Goal: Task Accomplishment & Management: Manage account settings

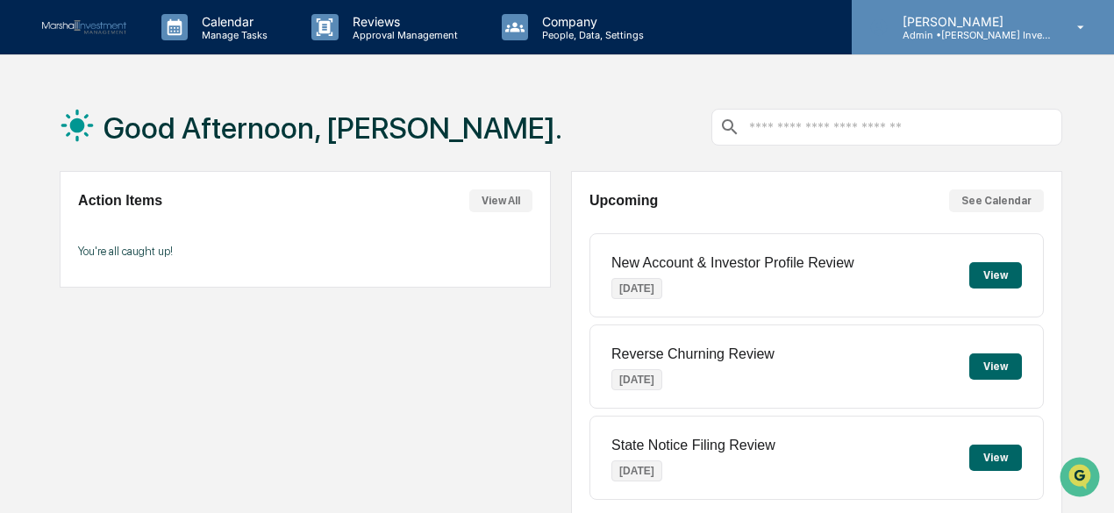
click at [1082, 25] on icon at bounding box center [1081, 27] width 31 height 17
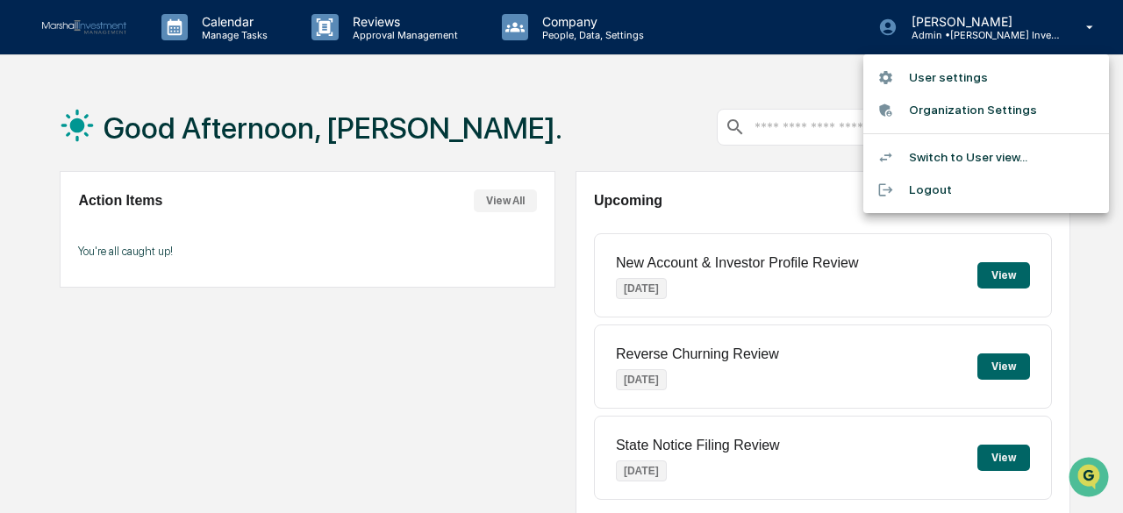
click at [1009, 146] on li "Switch to User view..." at bounding box center [986, 157] width 246 height 32
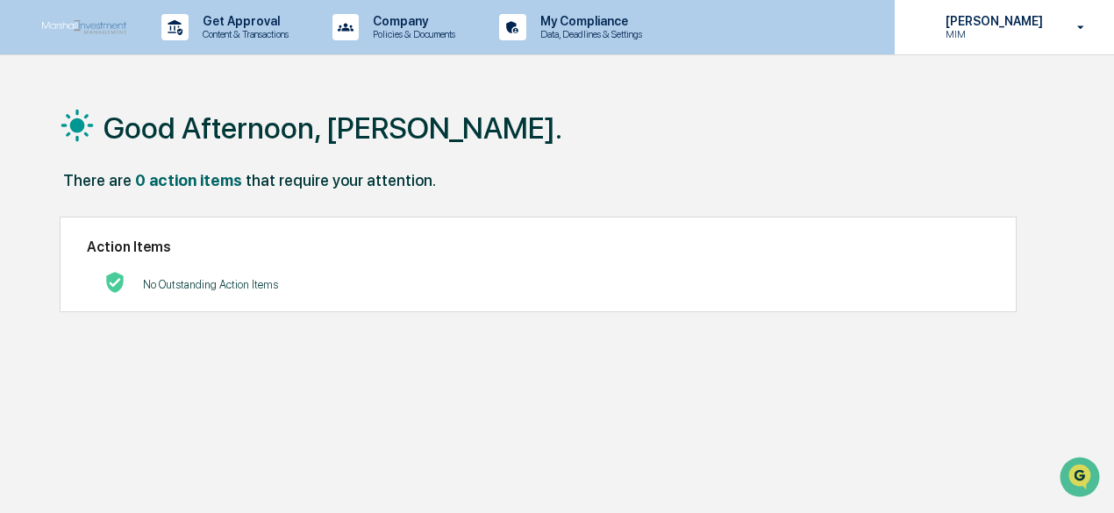
click at [1075, 30] on icon at bounding box center [1081, 27] width 31 height 17
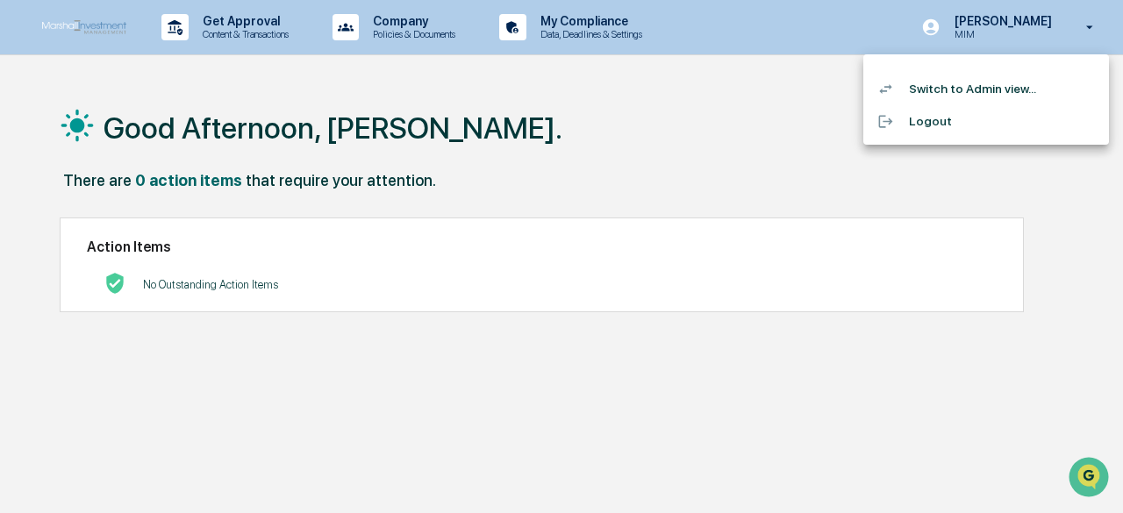
click at [1018, 87] on li "Switch to Admin view..." at bounding box center [986, 89] width 246 height 32
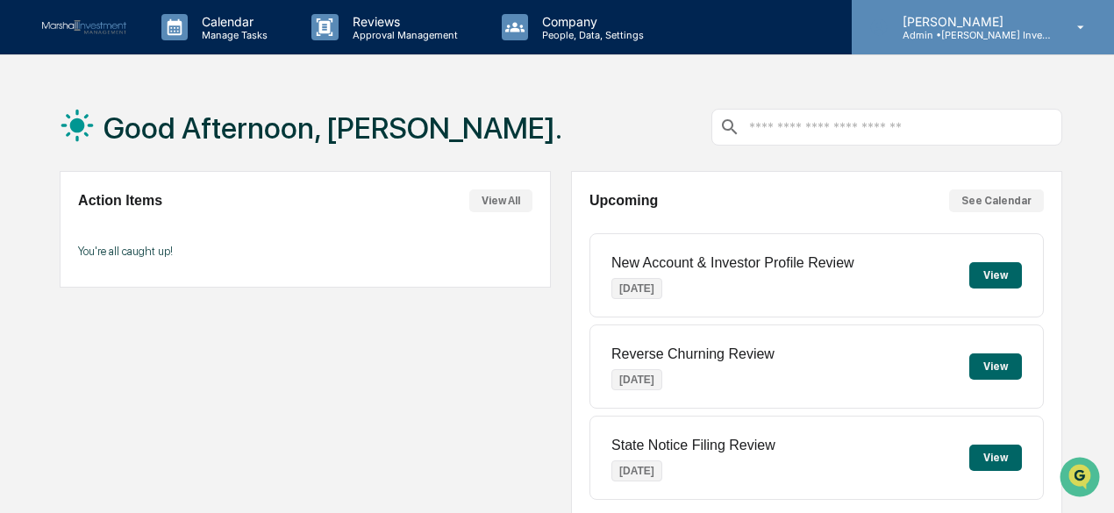
click at [1074, 29] on icon at bounding box center [1081, 27] width 31 height 17
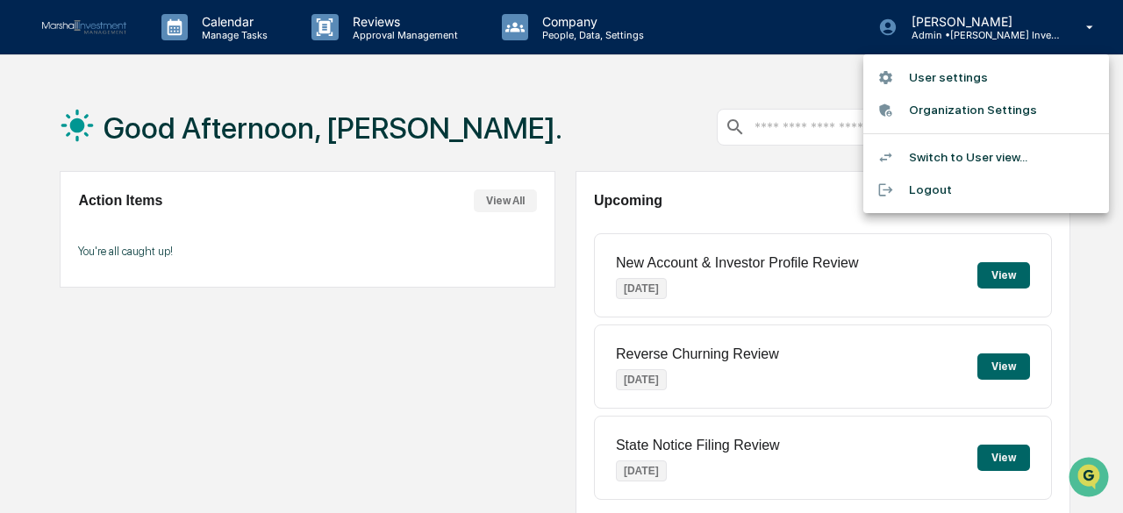
click at [970, 72] on li "User settings" at bounding box center [986, 77] width 246 height 32
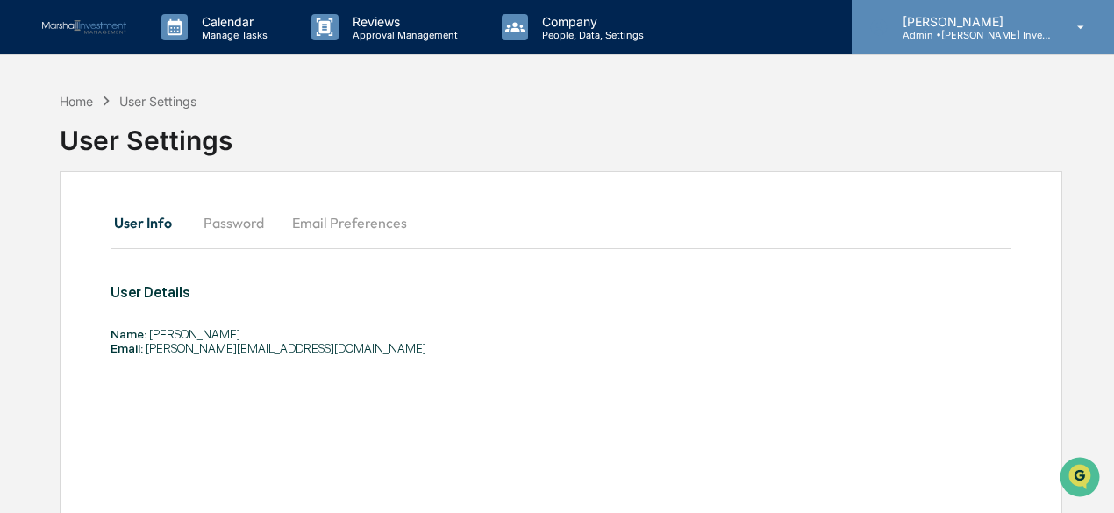
click at [1084, 27] on icon at bounding box center [1081, 27] width 31 height 17
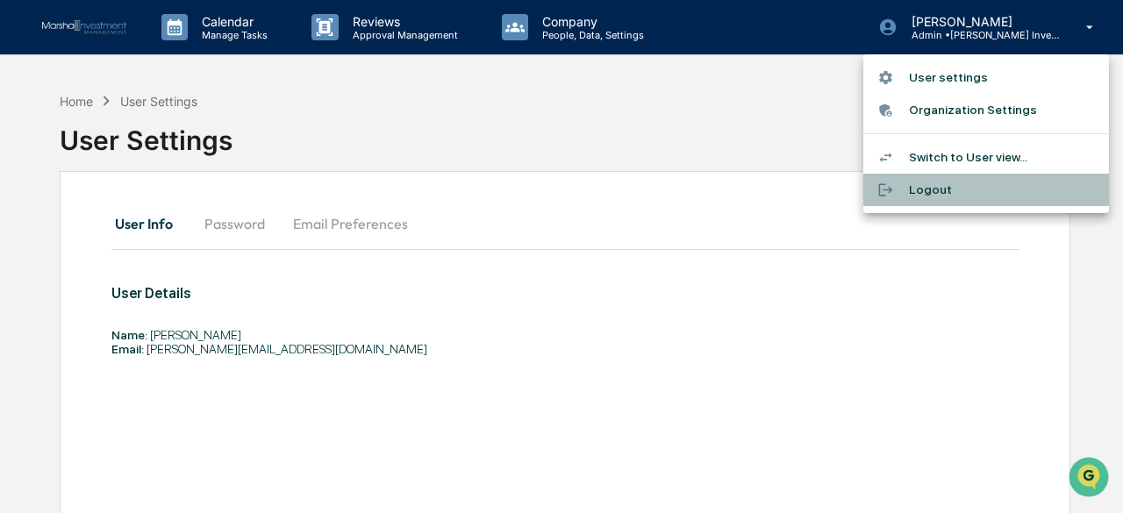
click at [918, 186] on li "Logout" at bounding box center [986, 190] width 246 height 32
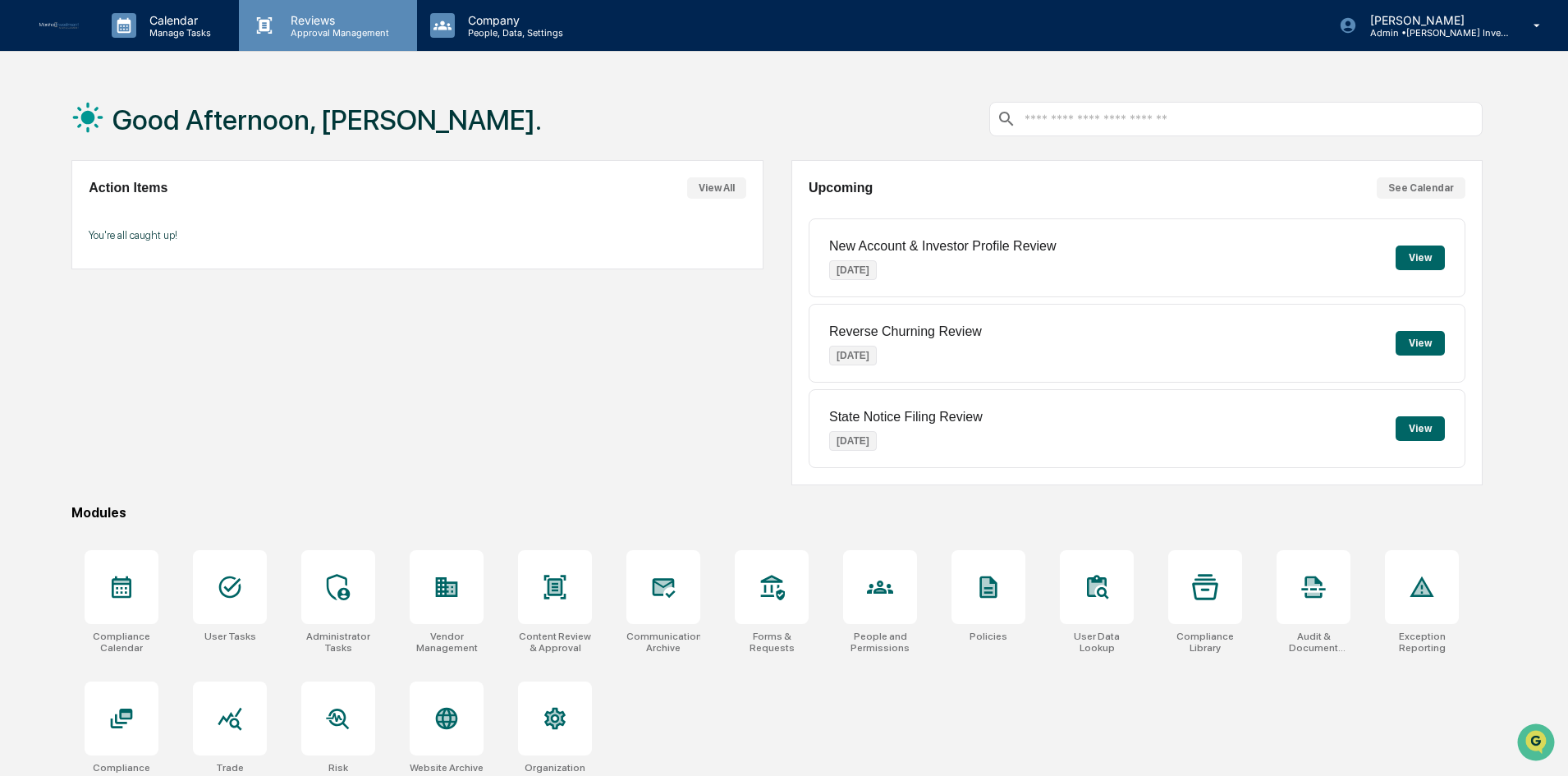
click at [313, 8] on div "Reviews Approval Management" at bounding box center [327, 25] width 177 height 51
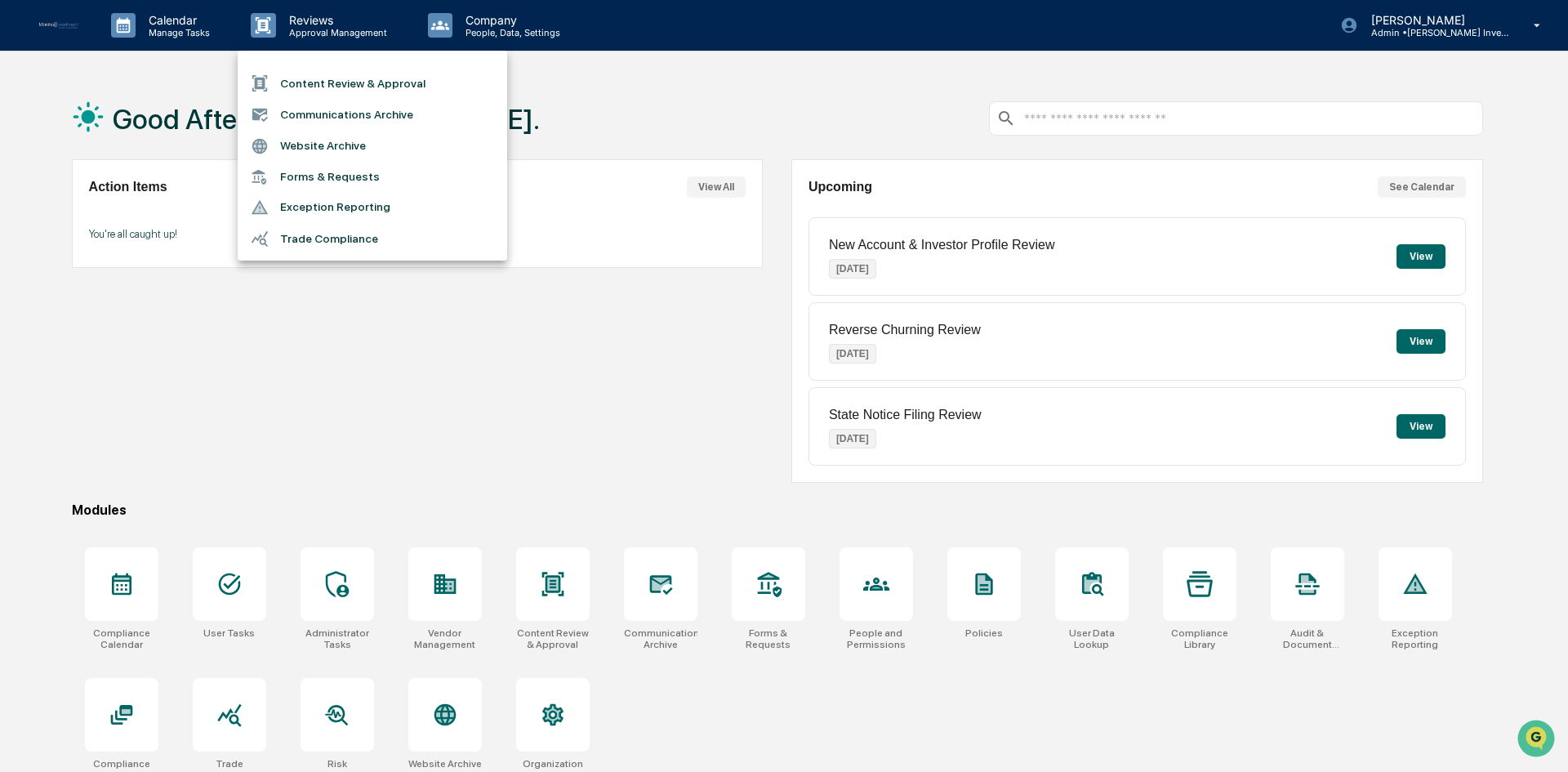
click at [316, 77] on li "Content Review & Approval" at bounding box center [372, 83] width 269 height 31
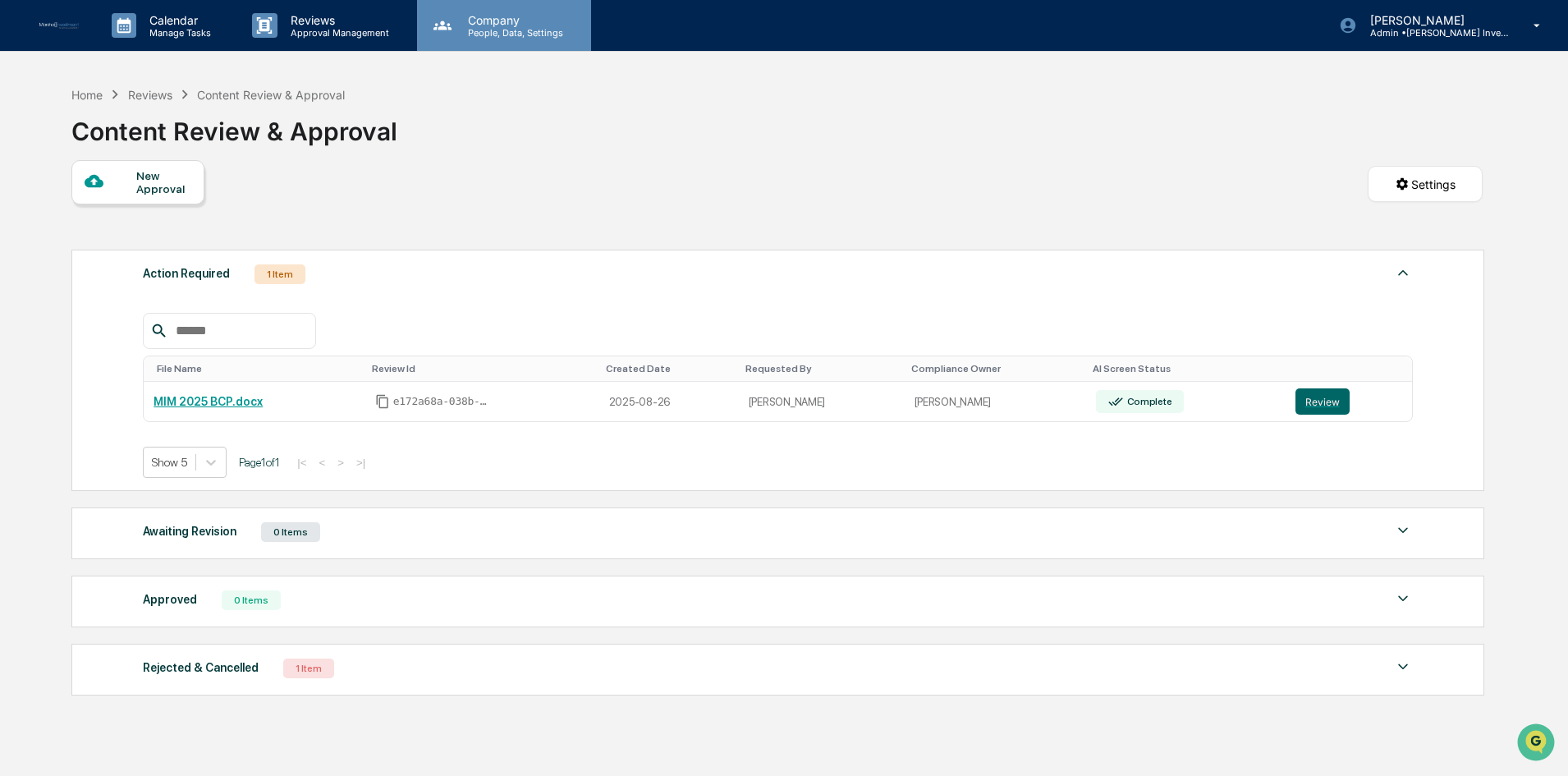
click at [519, 24] on p "Company" at bounding box center [513, 20] width 117 height 14
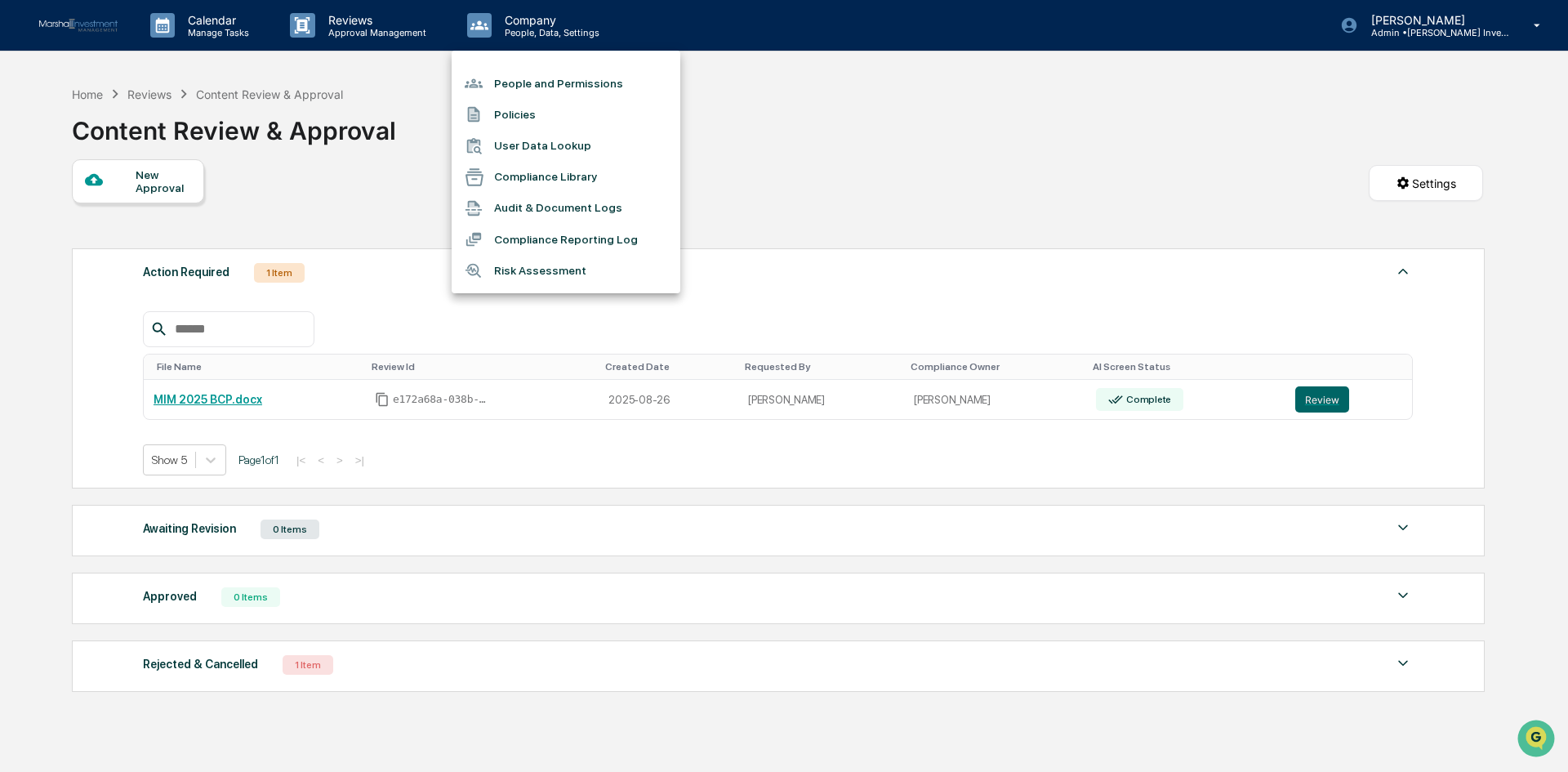
click at [581, 86] on li "People and Permissions" at bounding box center [566, 83] width 229 height 31
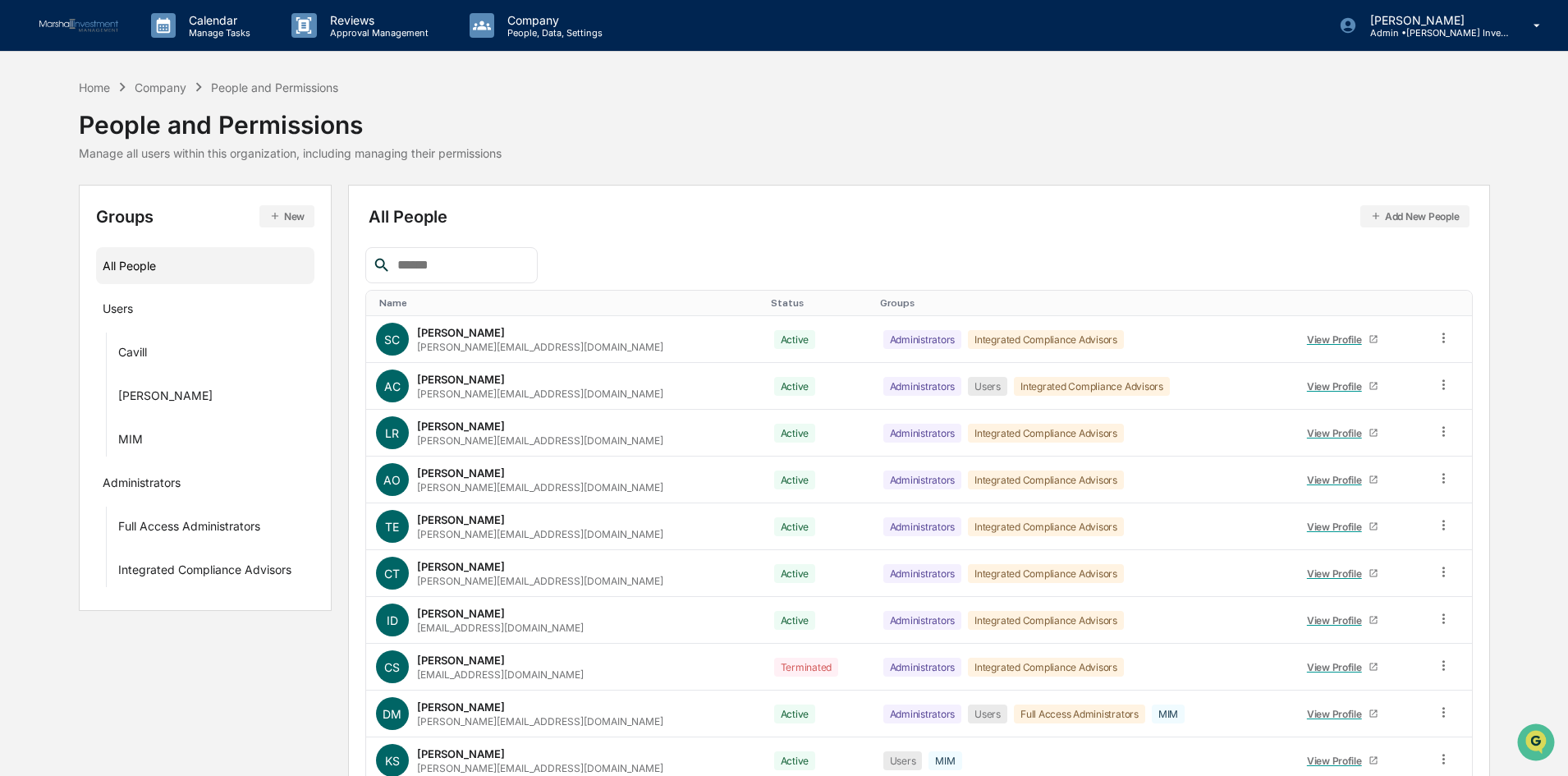
scroll to position [81, 0]
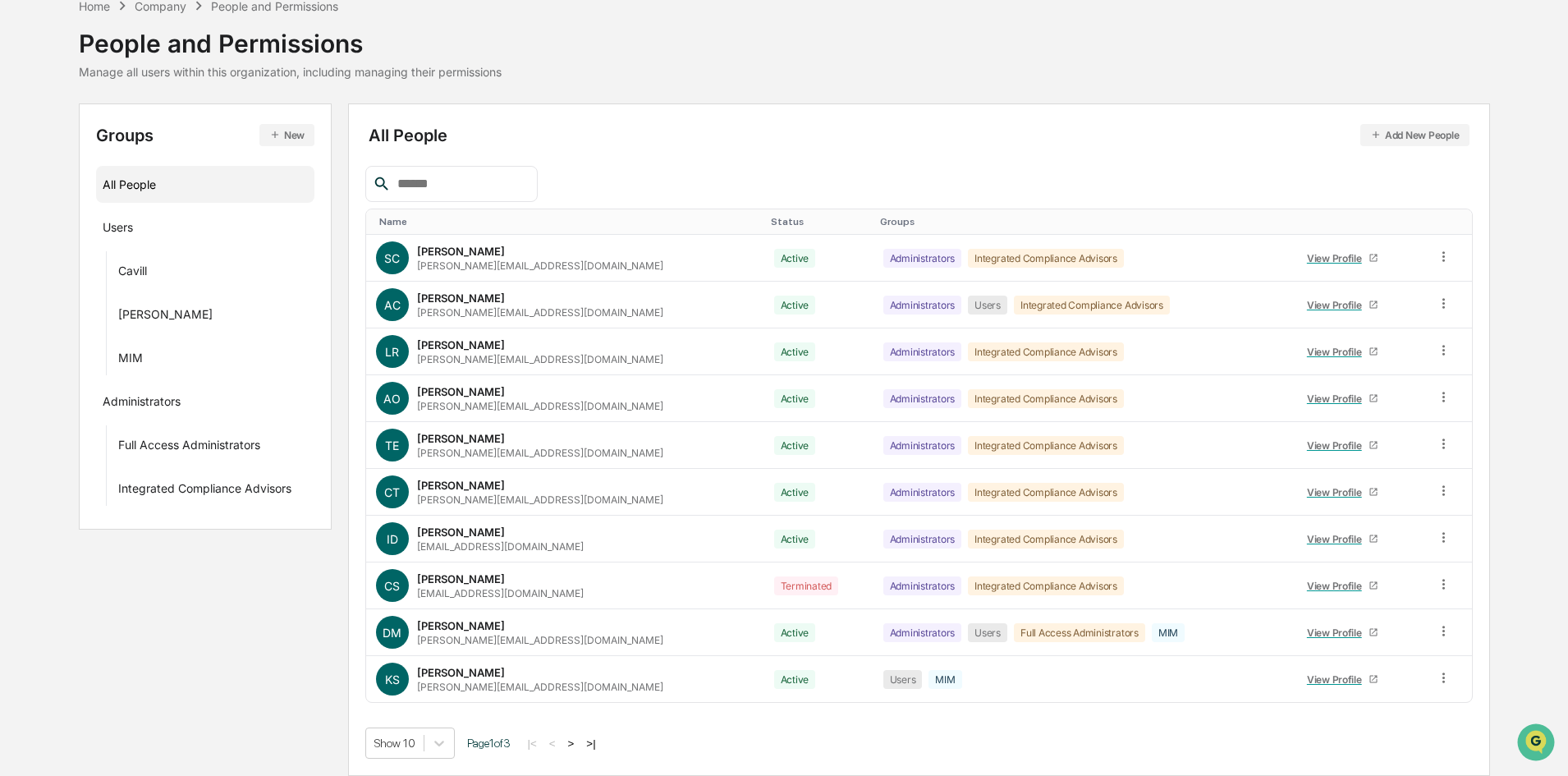
click at [579, 743] on button ">" at bounding box center [572, 743] width 17 height 14
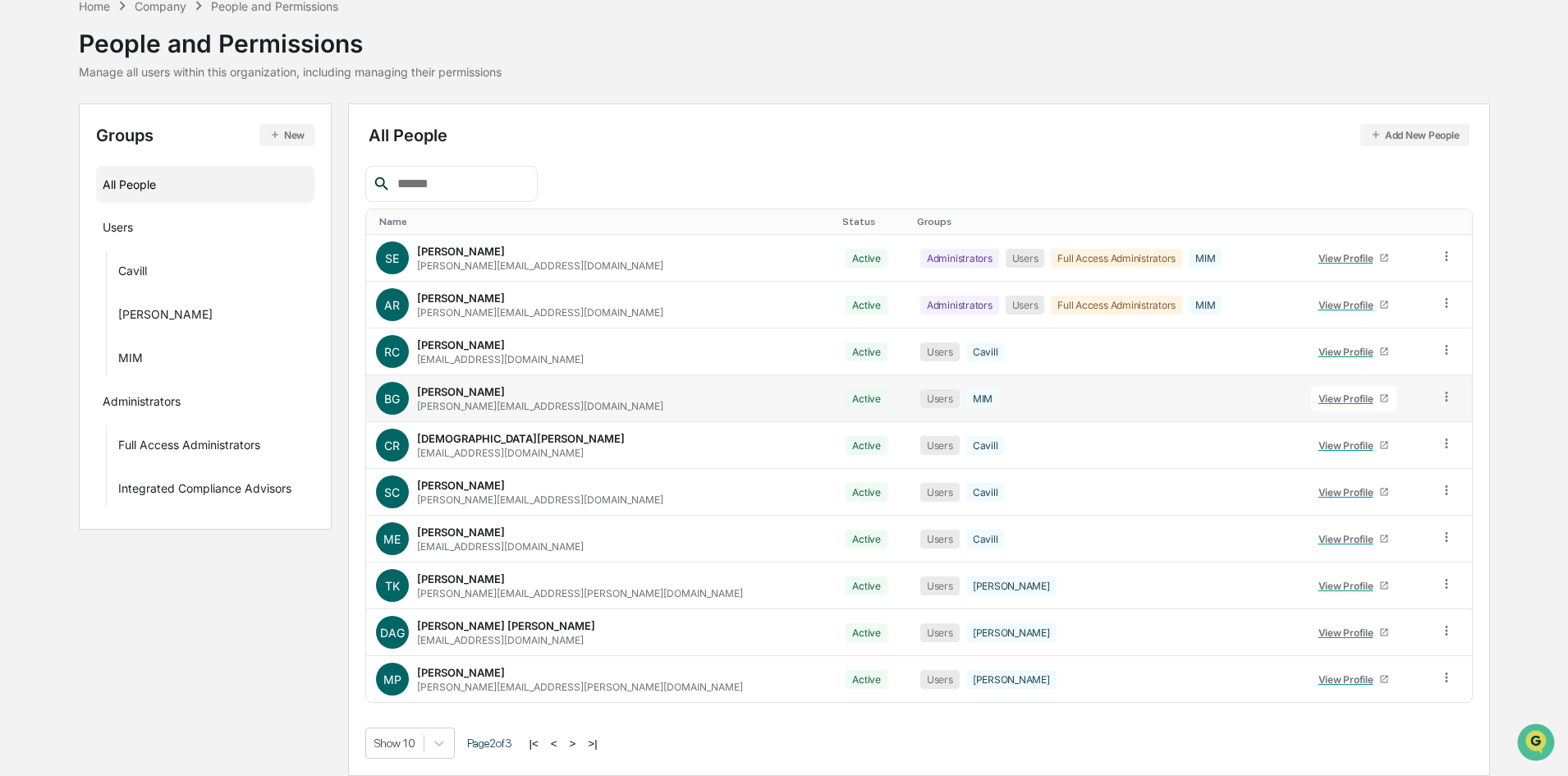
click at [1439, 394] on icon at bounding box center [1446, 397] width 16 height 16
click at [1406, 419] on div "Groups & Permissions" at bounding box center [1373, 423] width 137 height 20
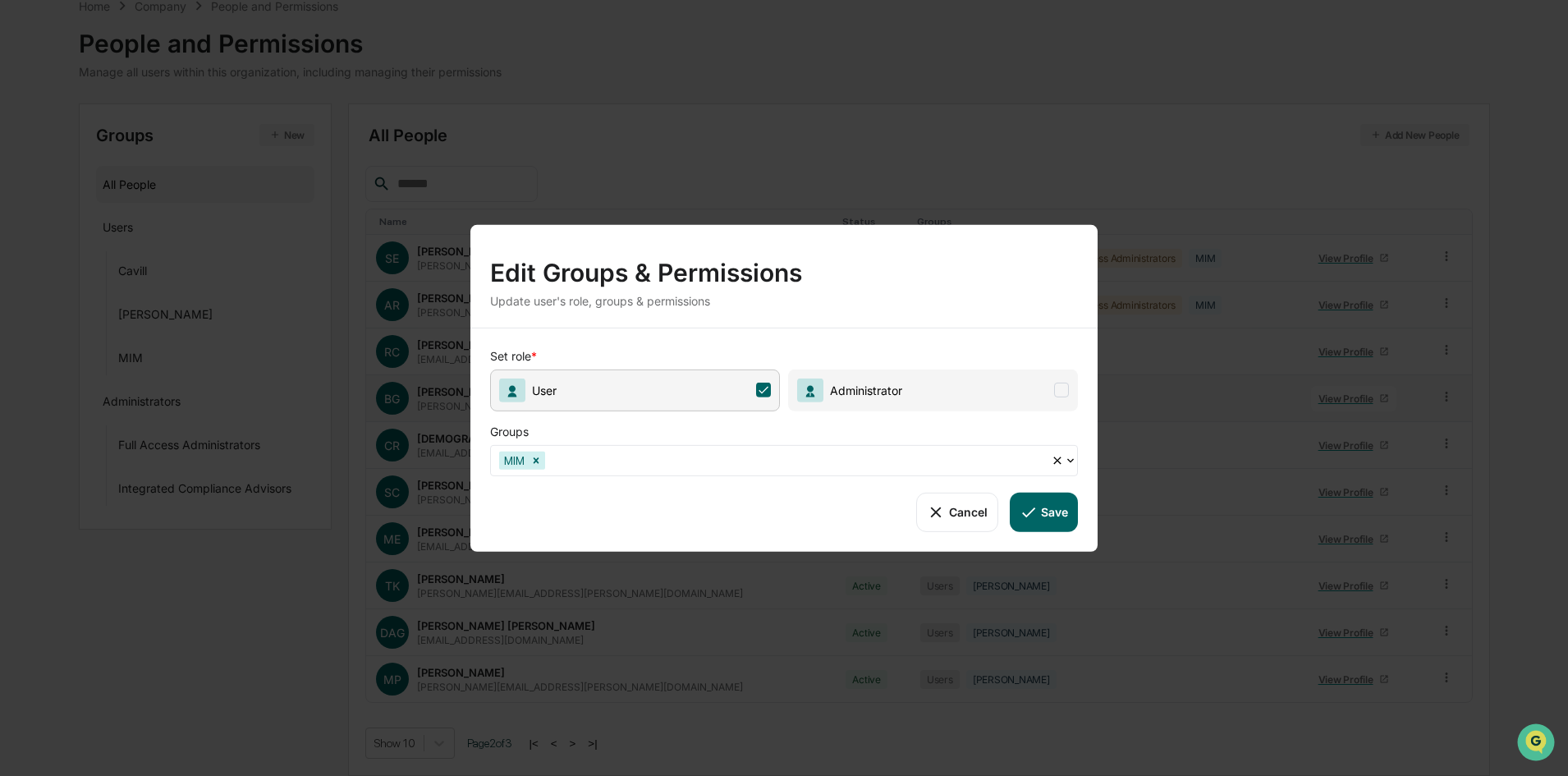
click at [927, 510] on icon at bounding box center [935, 511] width 18 height 18
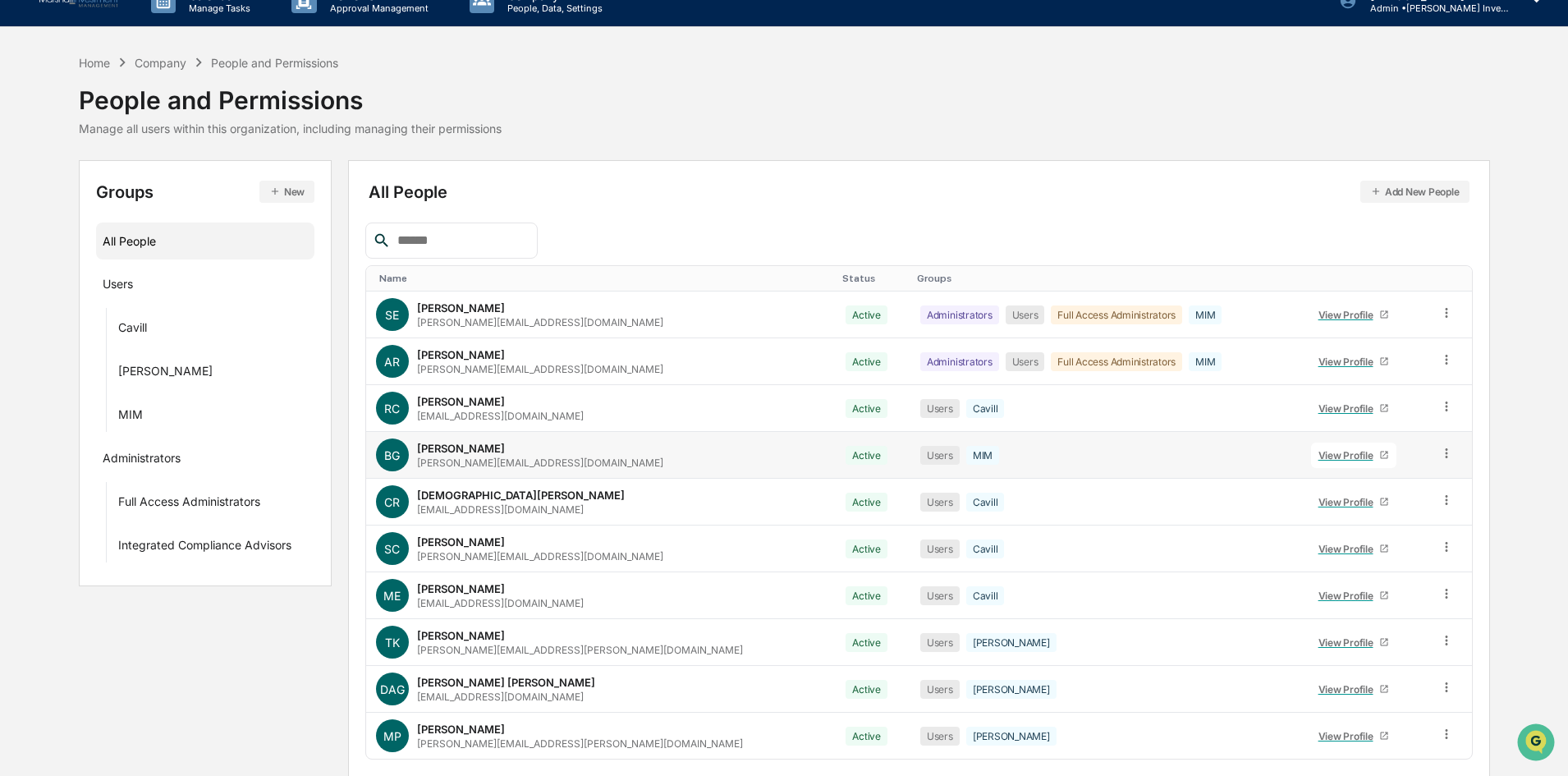
scroll to position [0, 0]
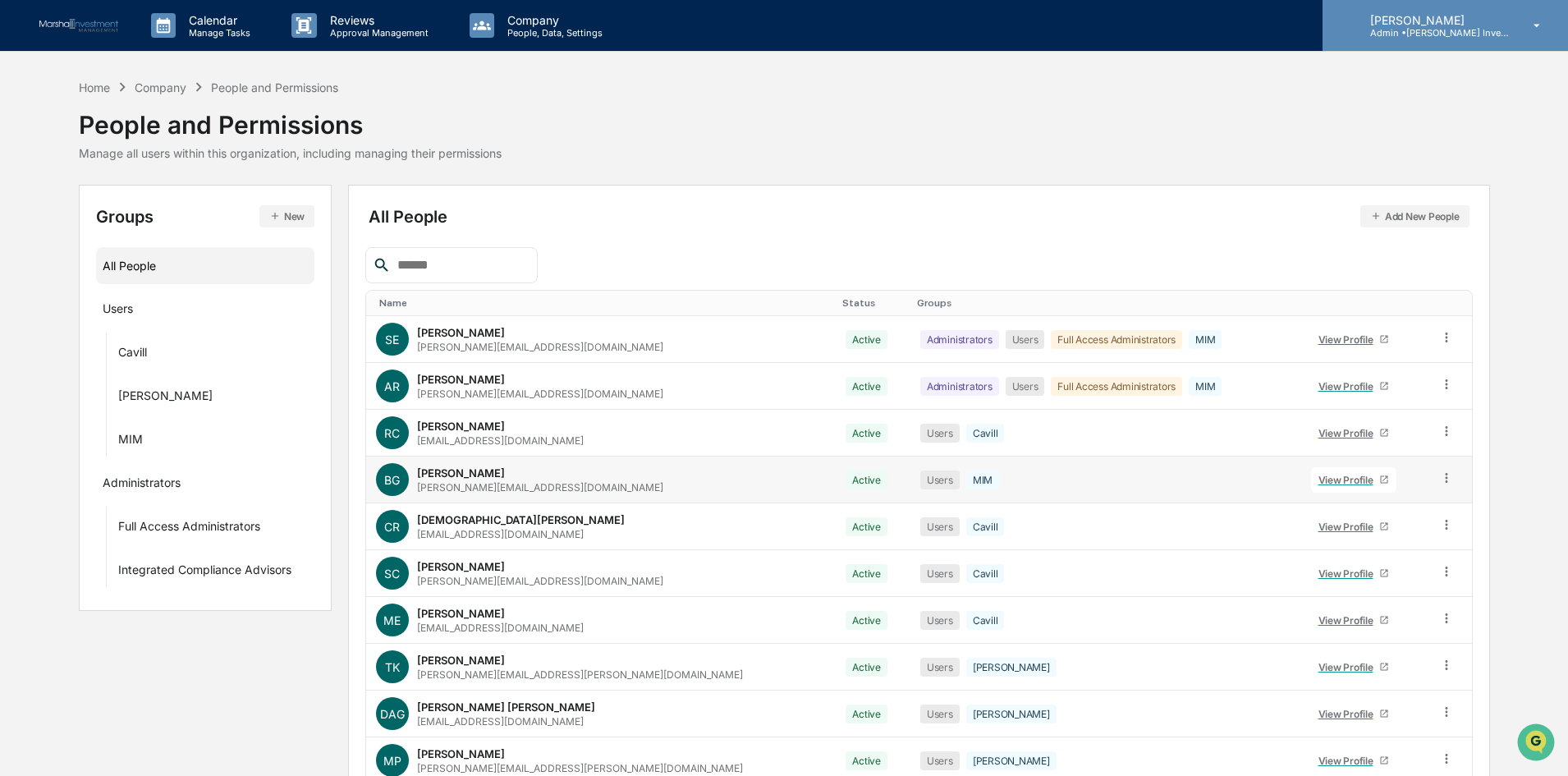
click at [1534, 30] on icon at bounding box center [1537, 25] width 29 height 16
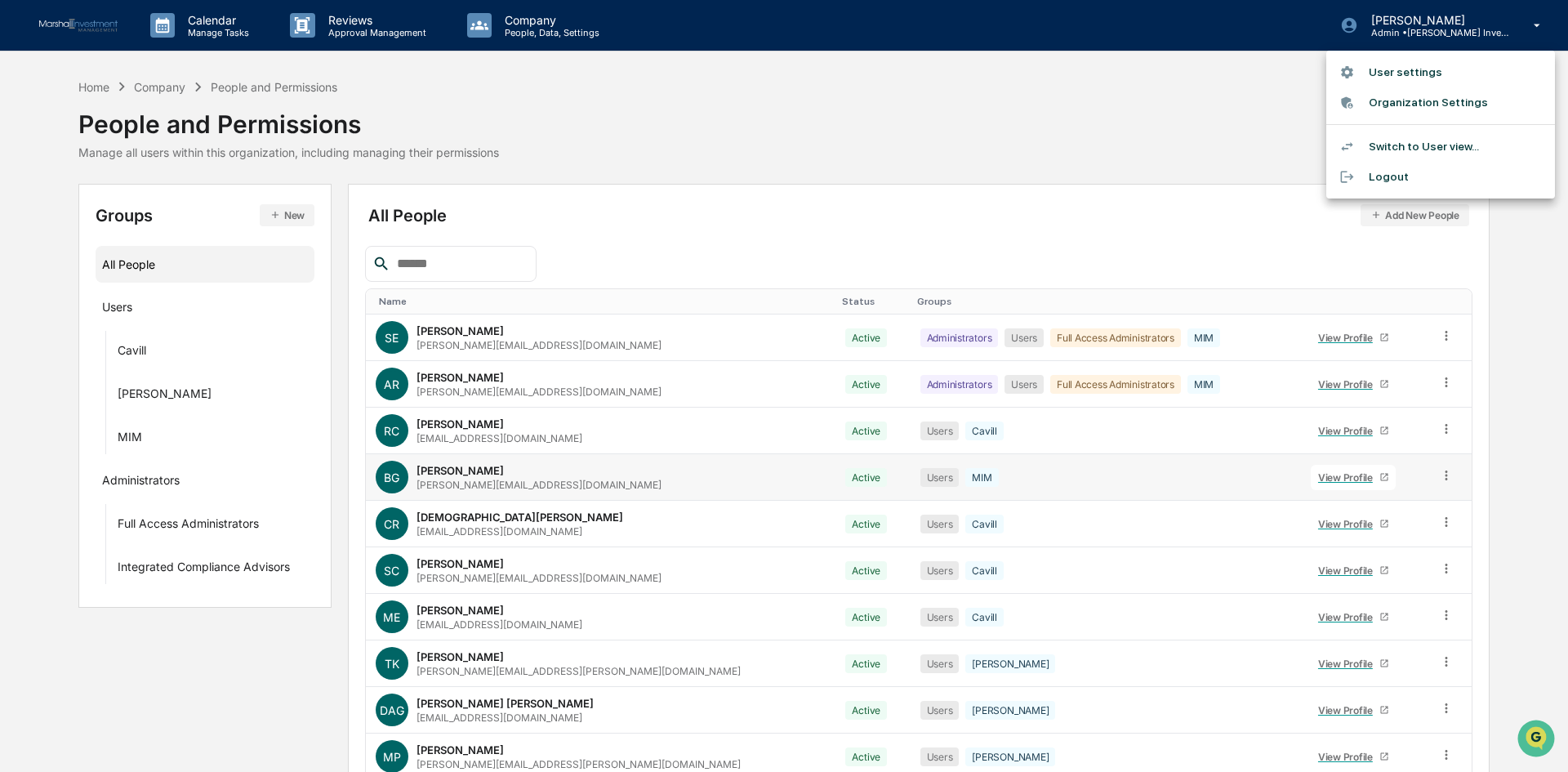
click at [1473, 102] on li "Organization Settings" at bounding box center [1440, 102] width 229 height 30
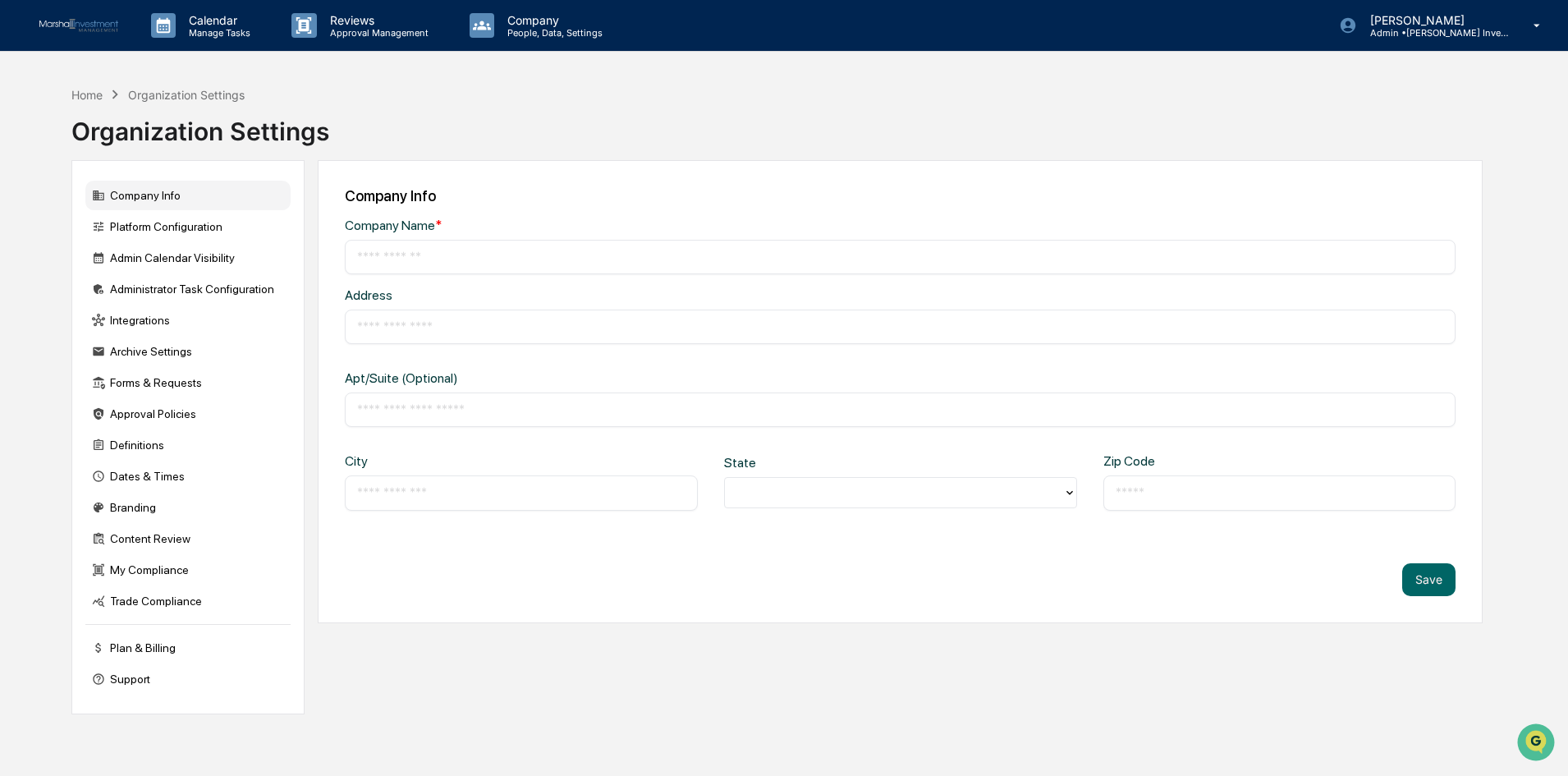
type input "**********"
type input "*****"
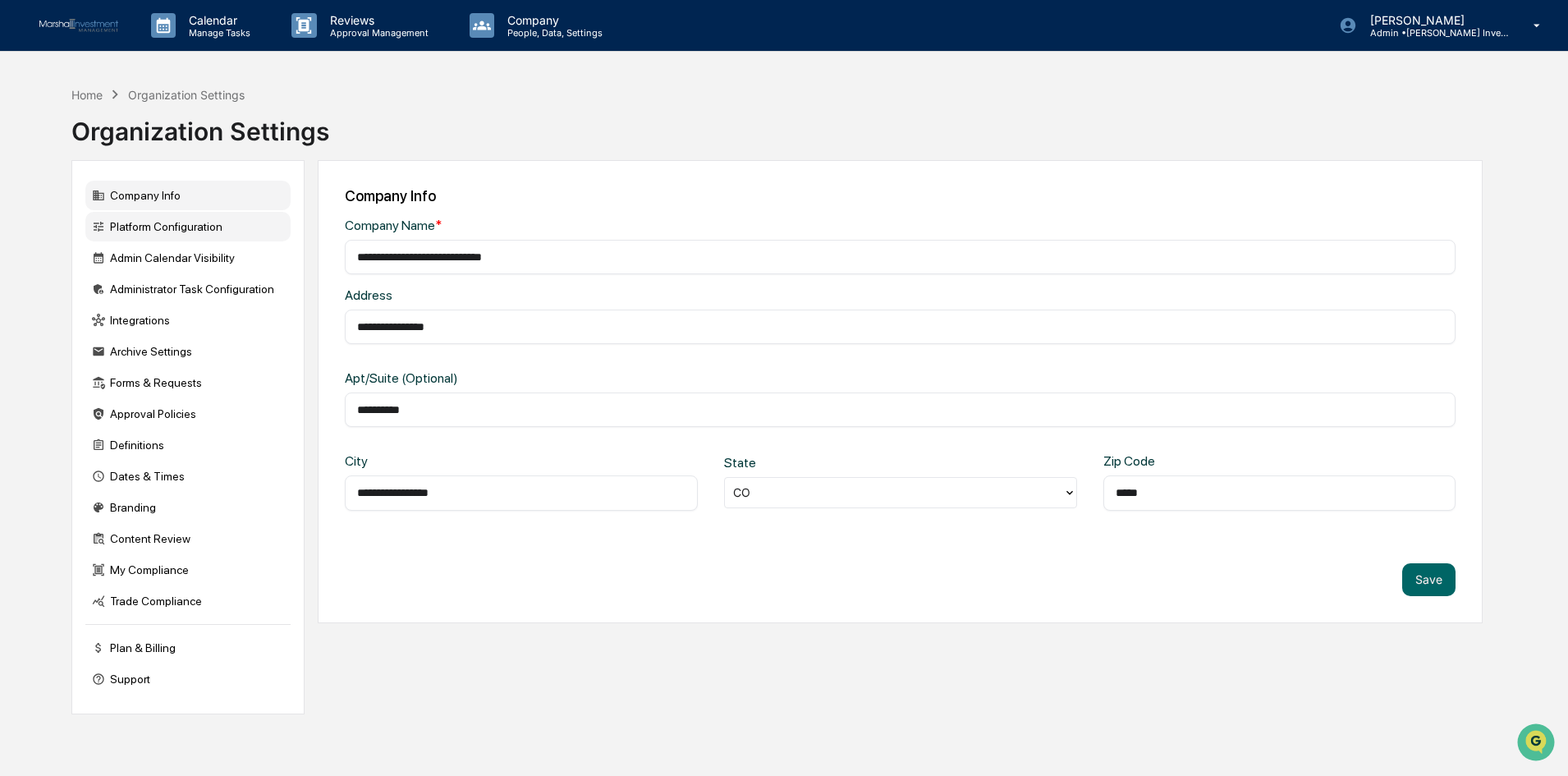
click at [183, 219] on div "Platform Configuration" at bounding box center [187, 227] width 205 height 30
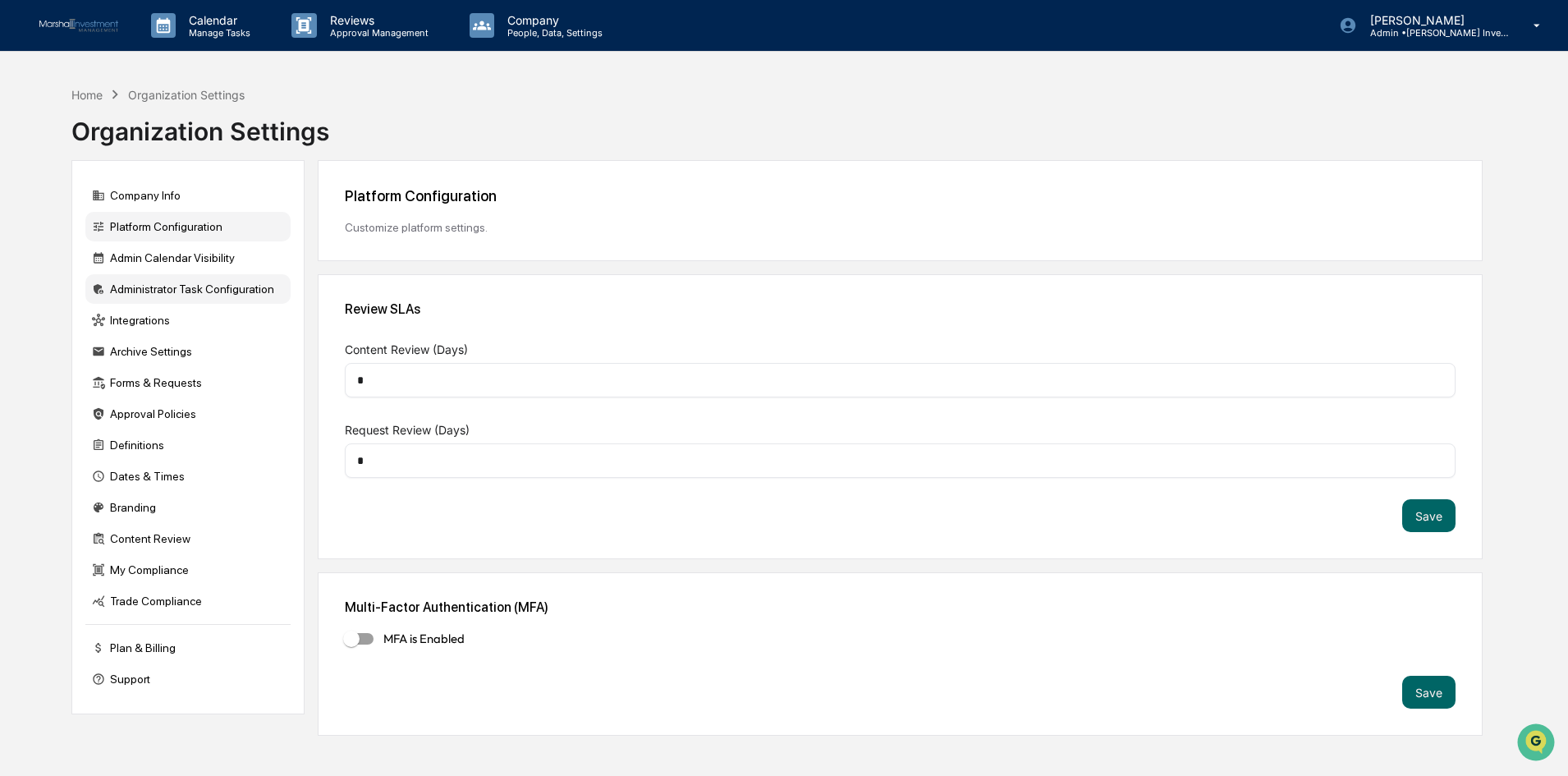
click at [188, 284] on div "Administrator Task Configuration" at bounding box center [187, 289] width 205 height 30
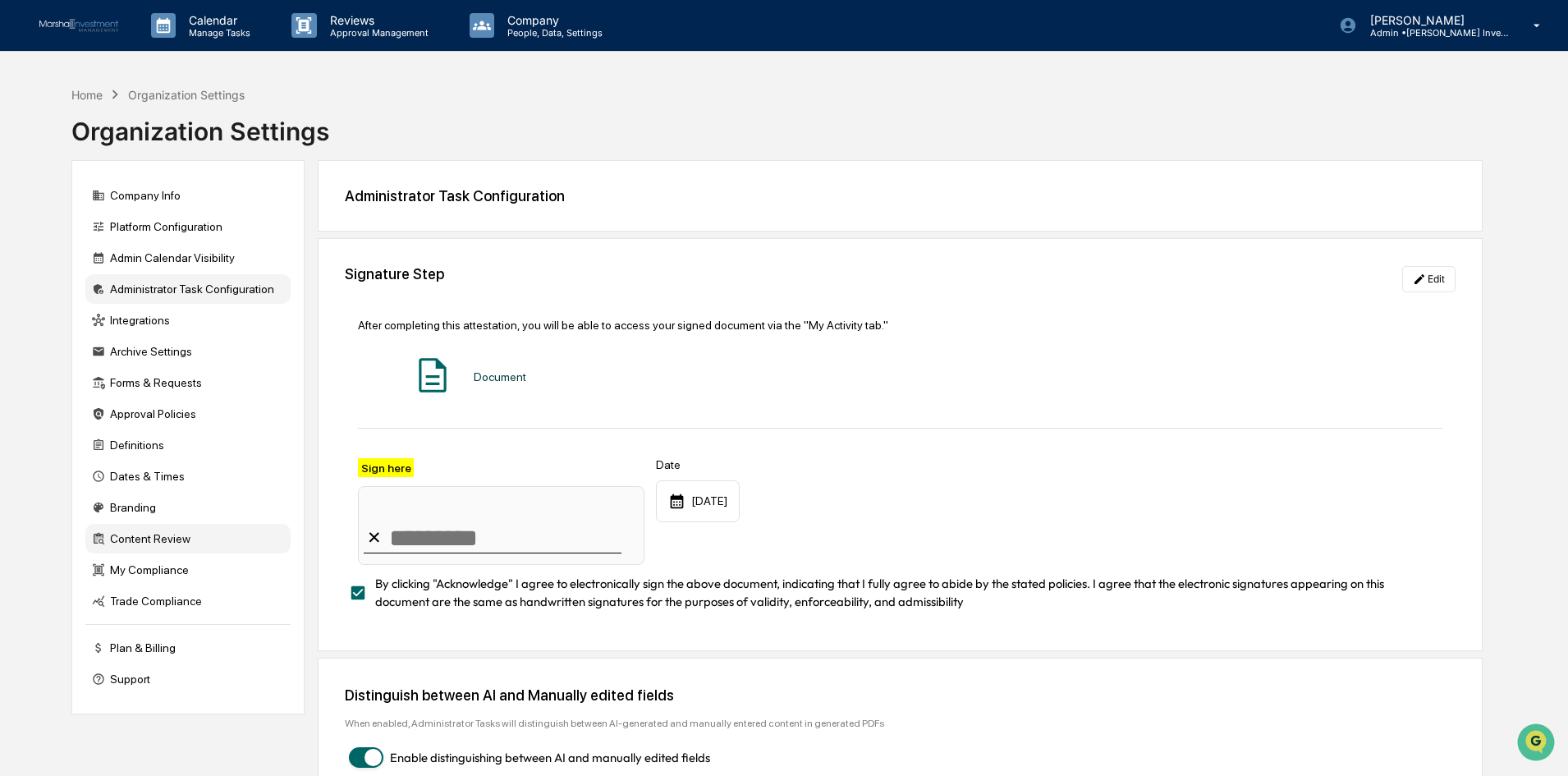
click at [173, 538] on div "Content Review" at bounding box center [187, 539] width 205 height 30
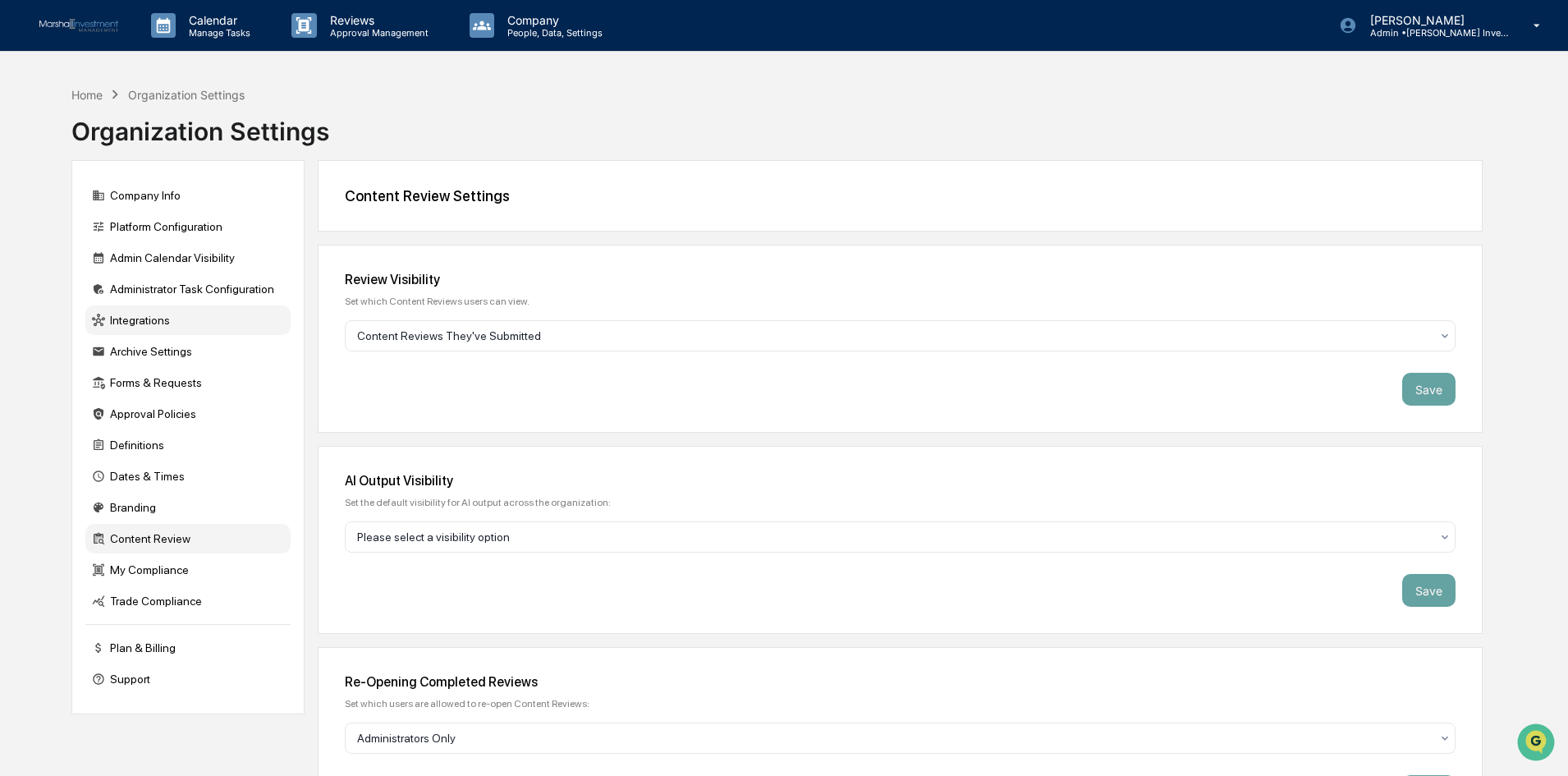
click at [164, 316] on div "Integrations" at bounding box center [187, 320] width 205 height 30
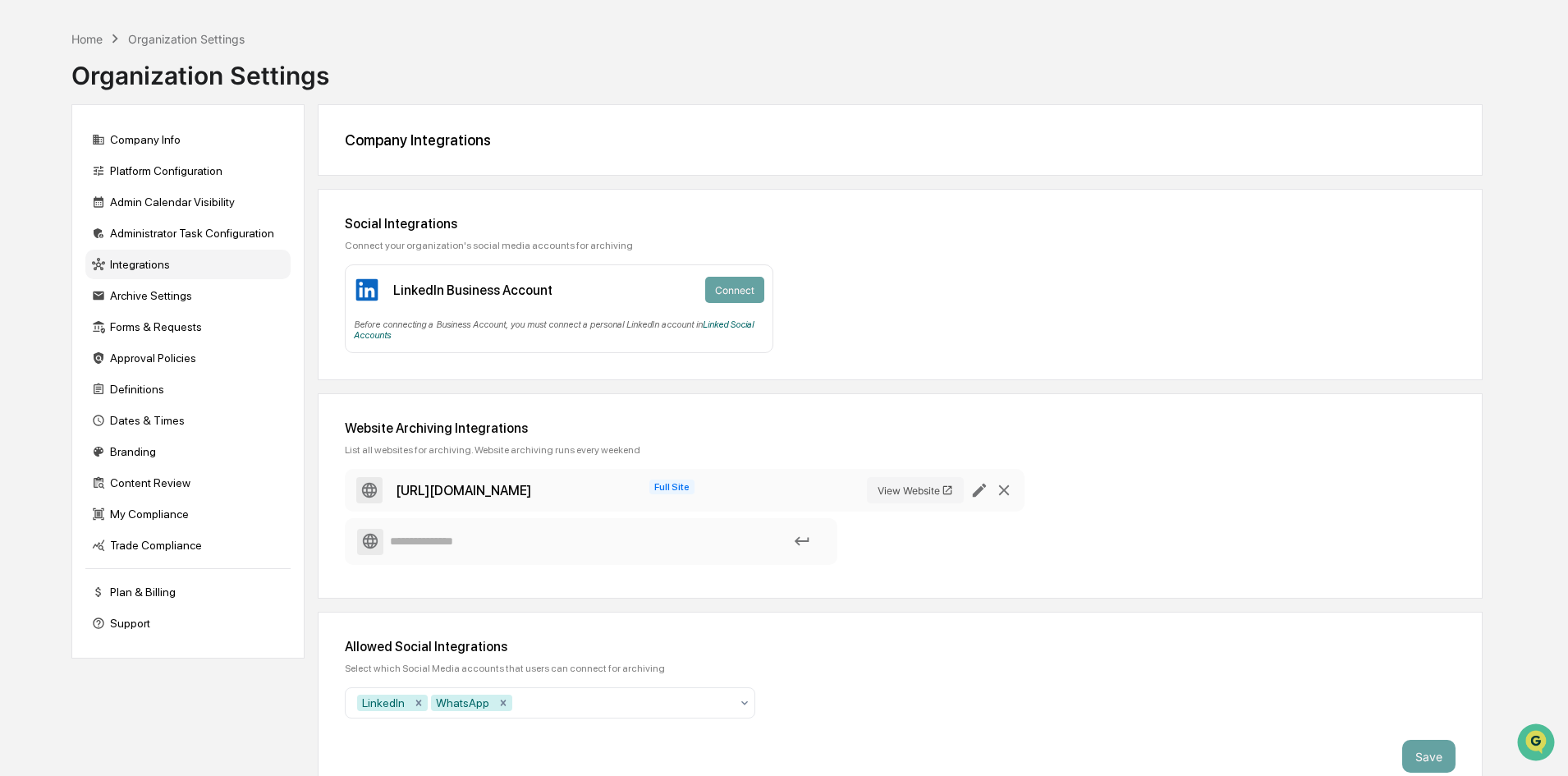
scroll to position [81, 0]
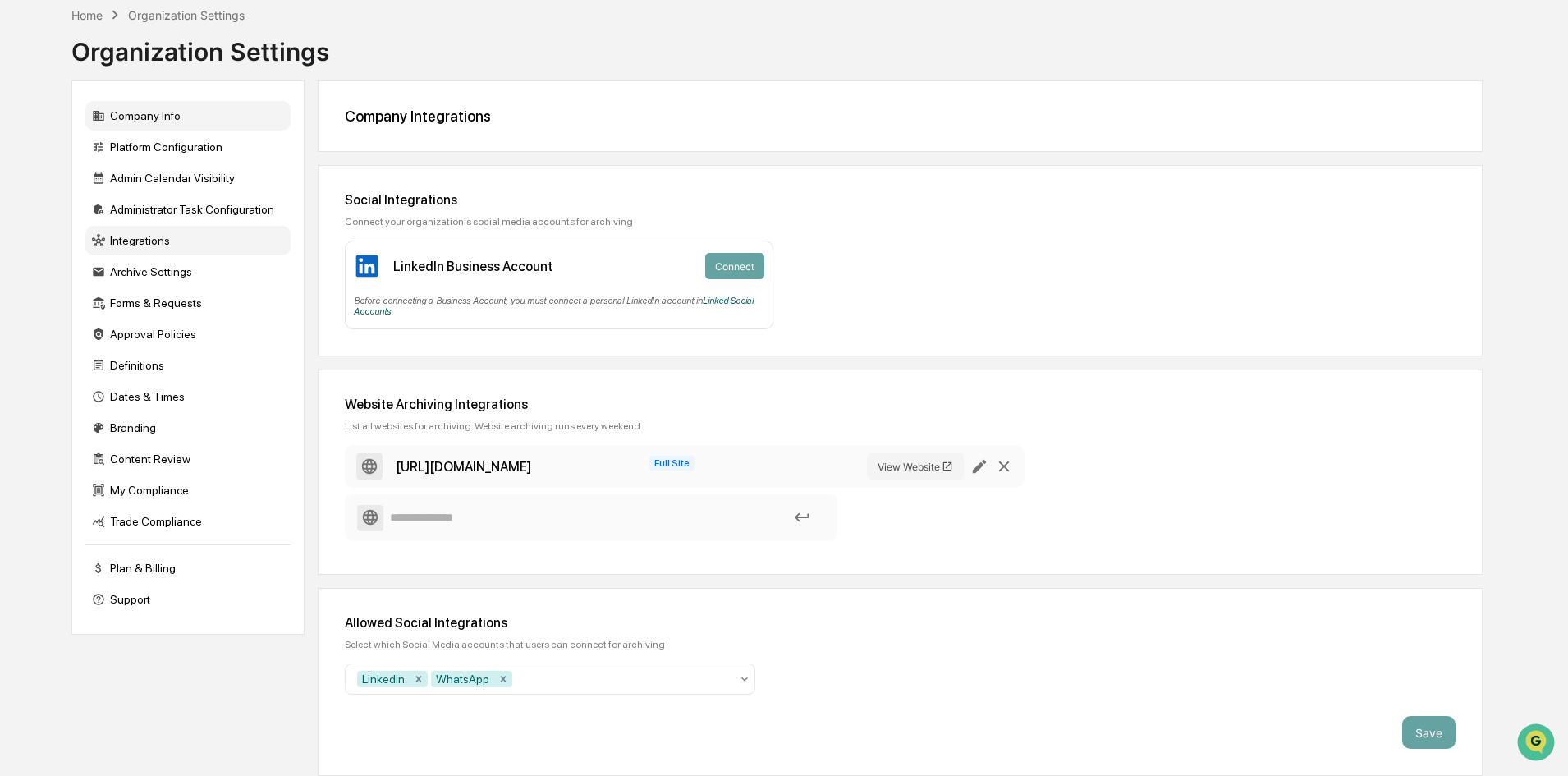
click at [167, 121] on div "Company Info" at bounding box center [187, 116] width 205 height 30
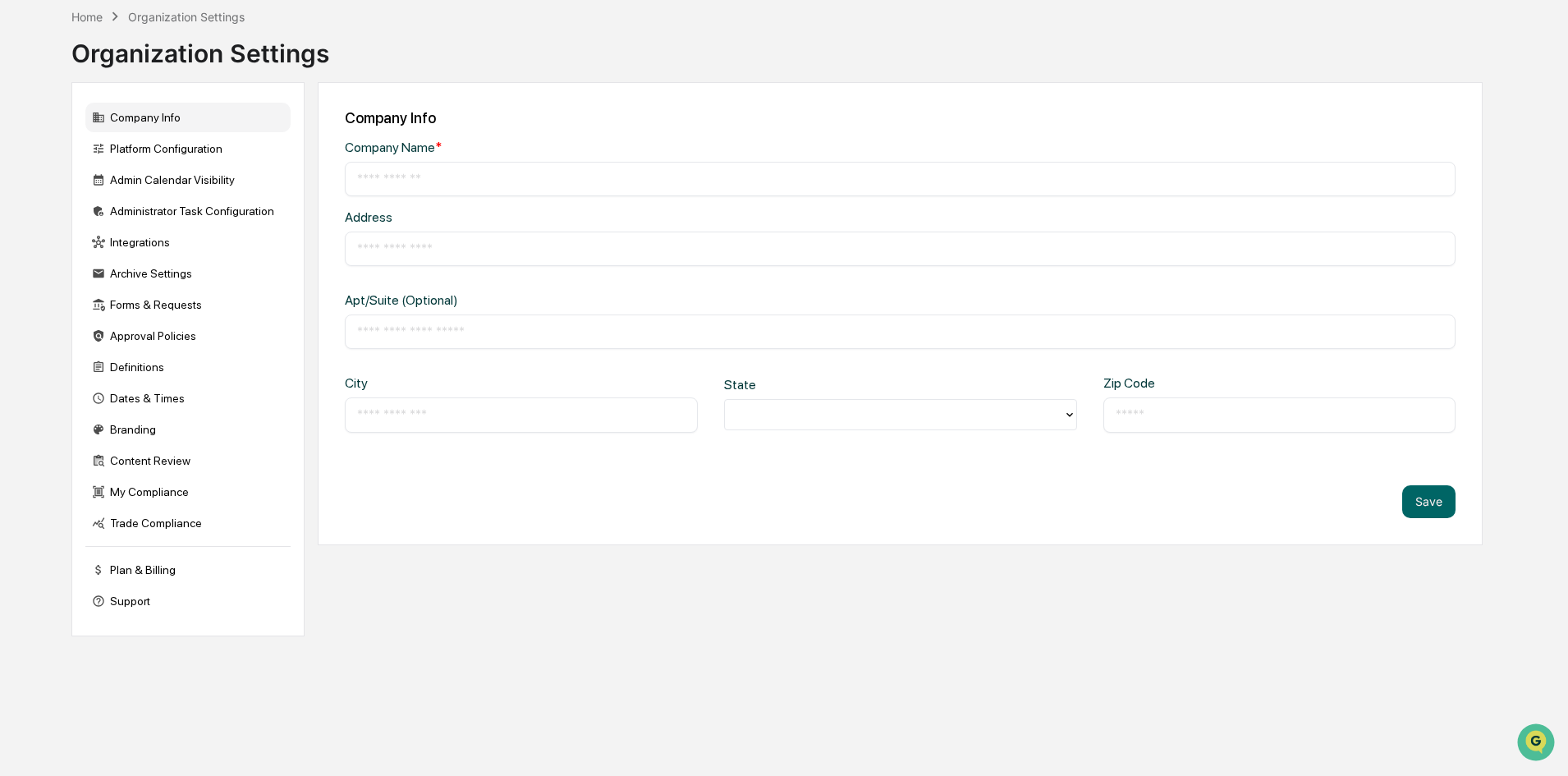
scroll to position [78, 0]
type input "**********"
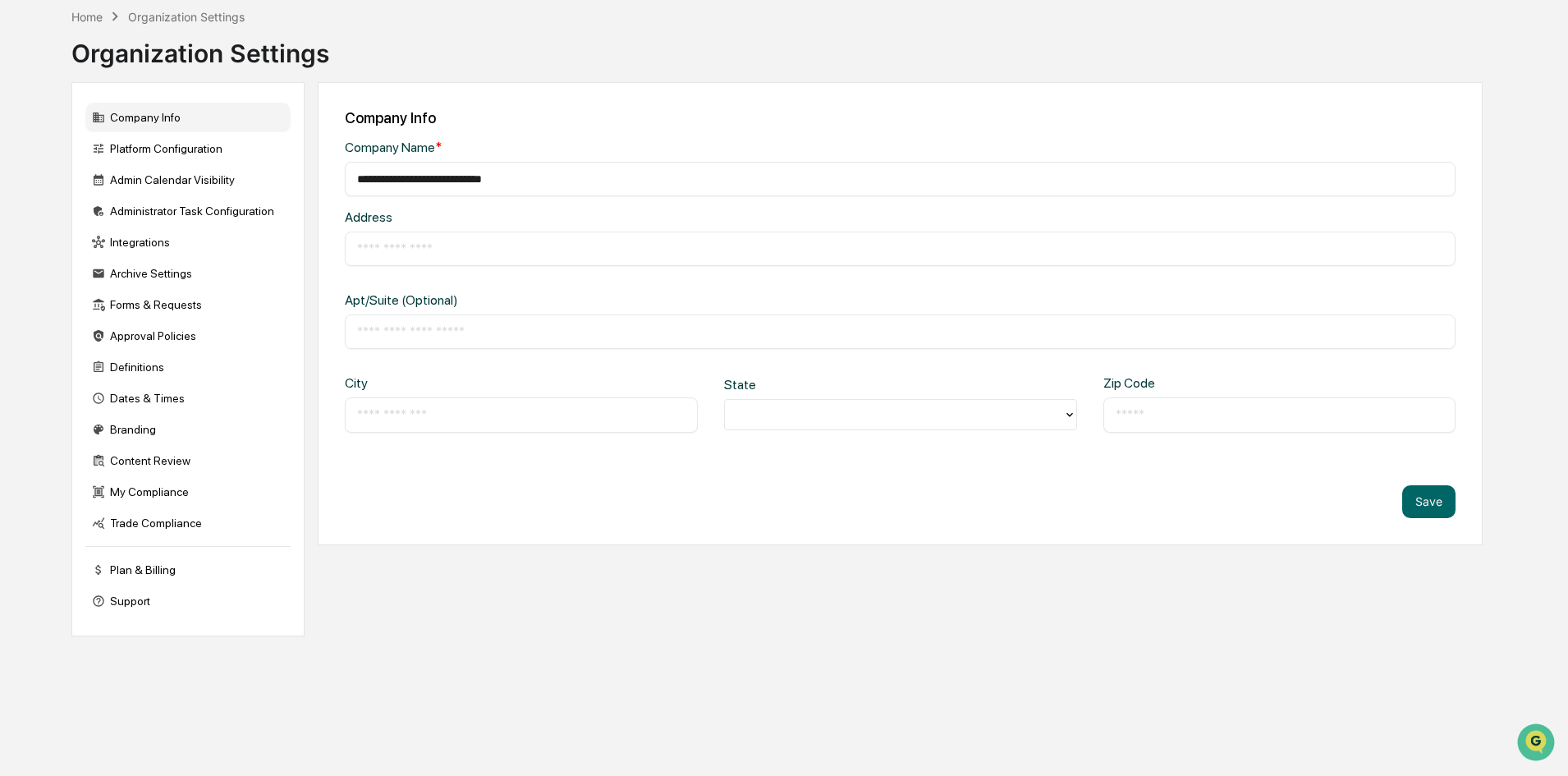
type input "*****"
click at [151, 148] on div "Platform Configuration" at bounding box center [187, 149] width 205 height 30
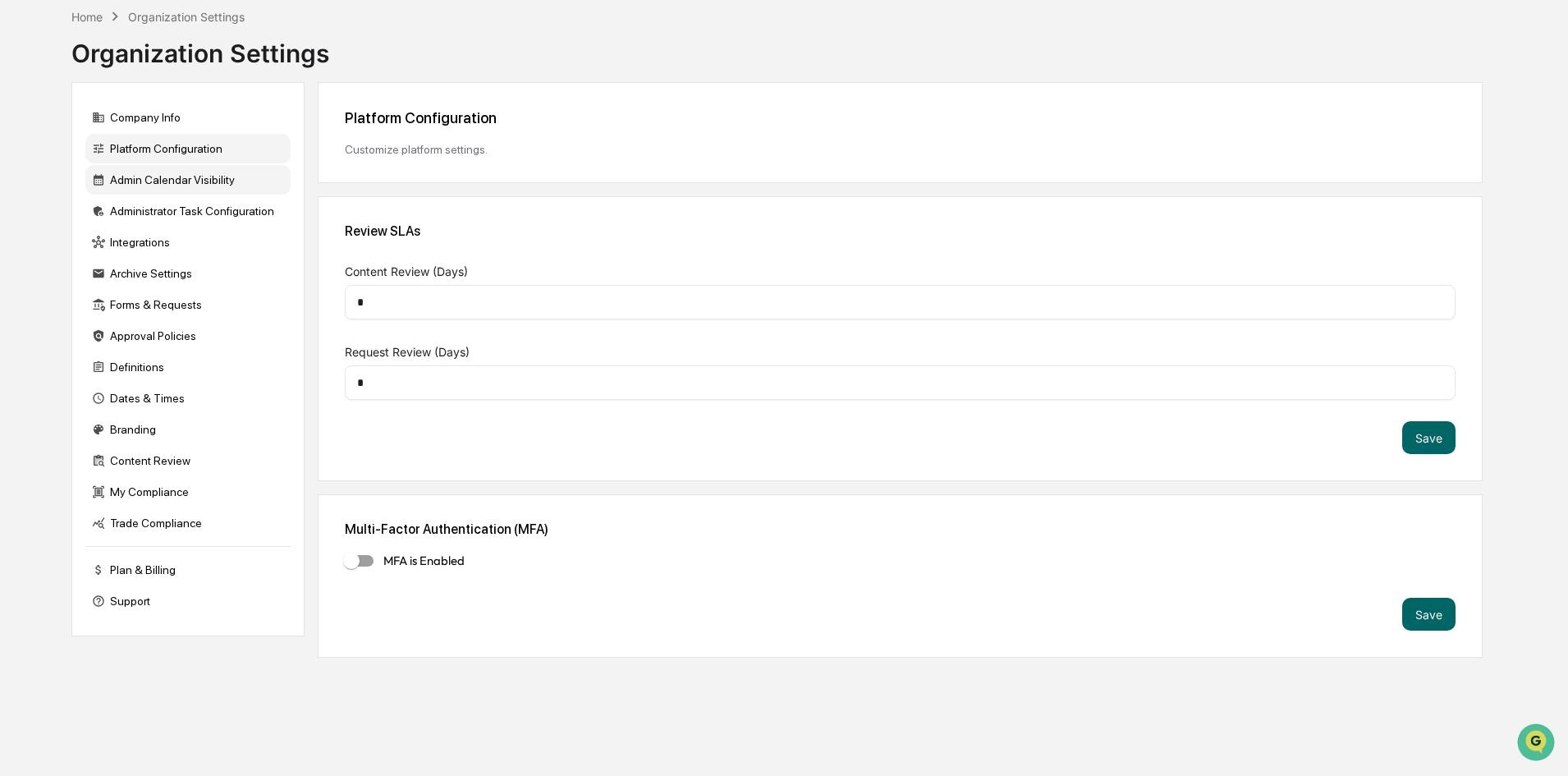
click at [132, 179] on div "Admin Calendar Visibility" at bounding box center [187, 180] width 205 height 30
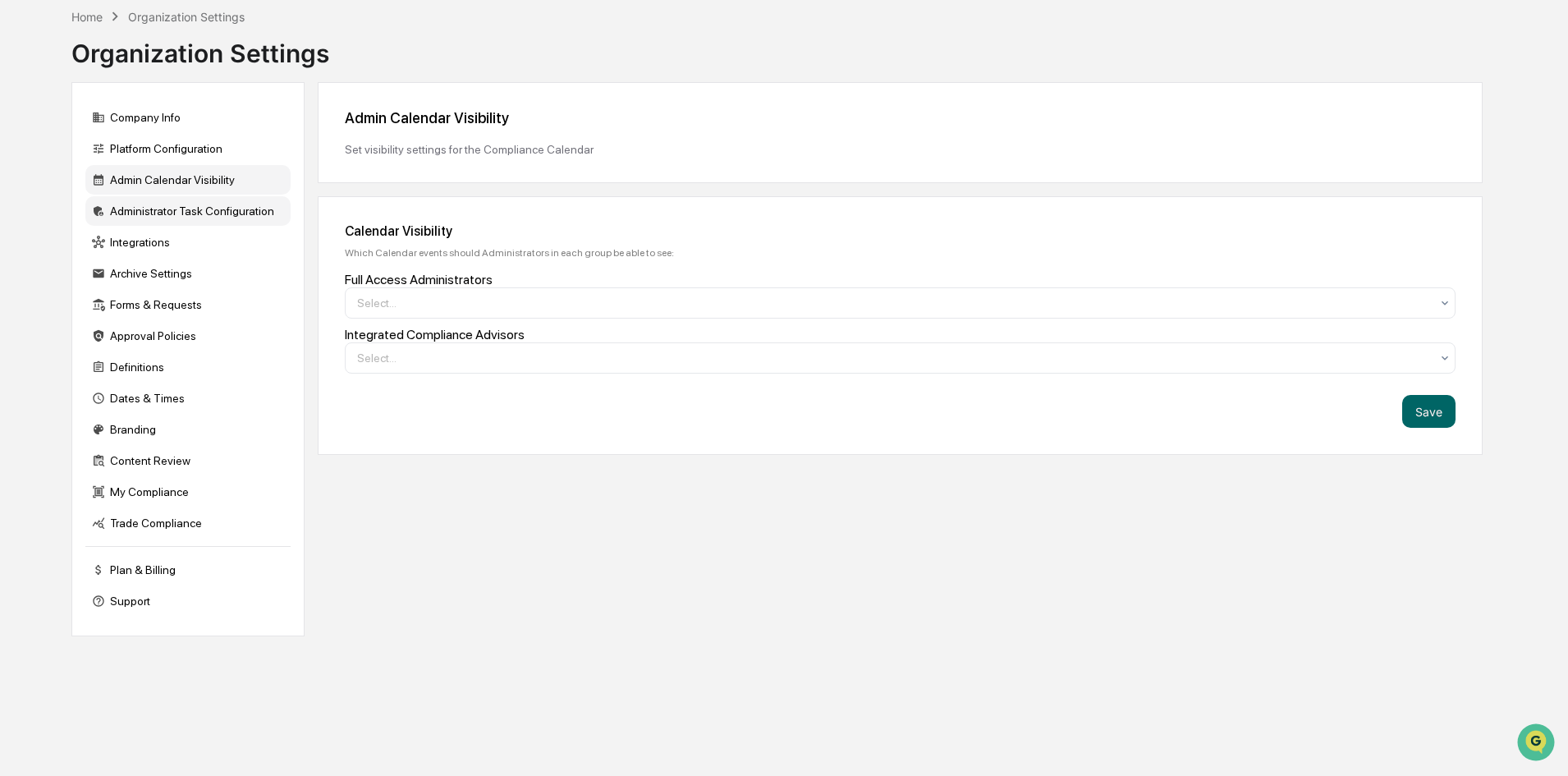
click at [135, 204] on div "Administrator Task Configuration" at bounding box center [187, 212] width 205 height 30
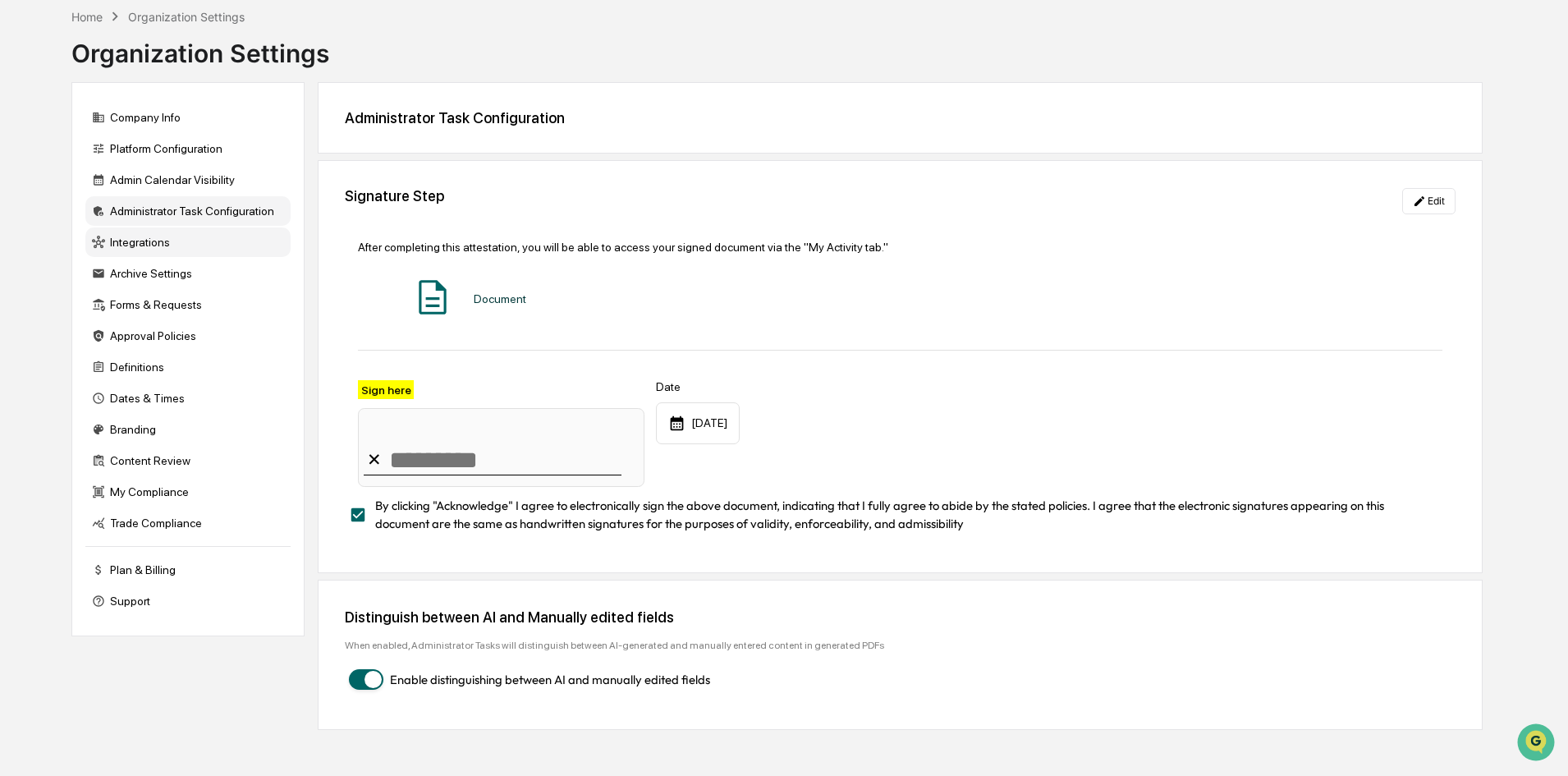
click at [169, 245] on div "Integrations" at bounding box center [187, 242] width 205 height 30
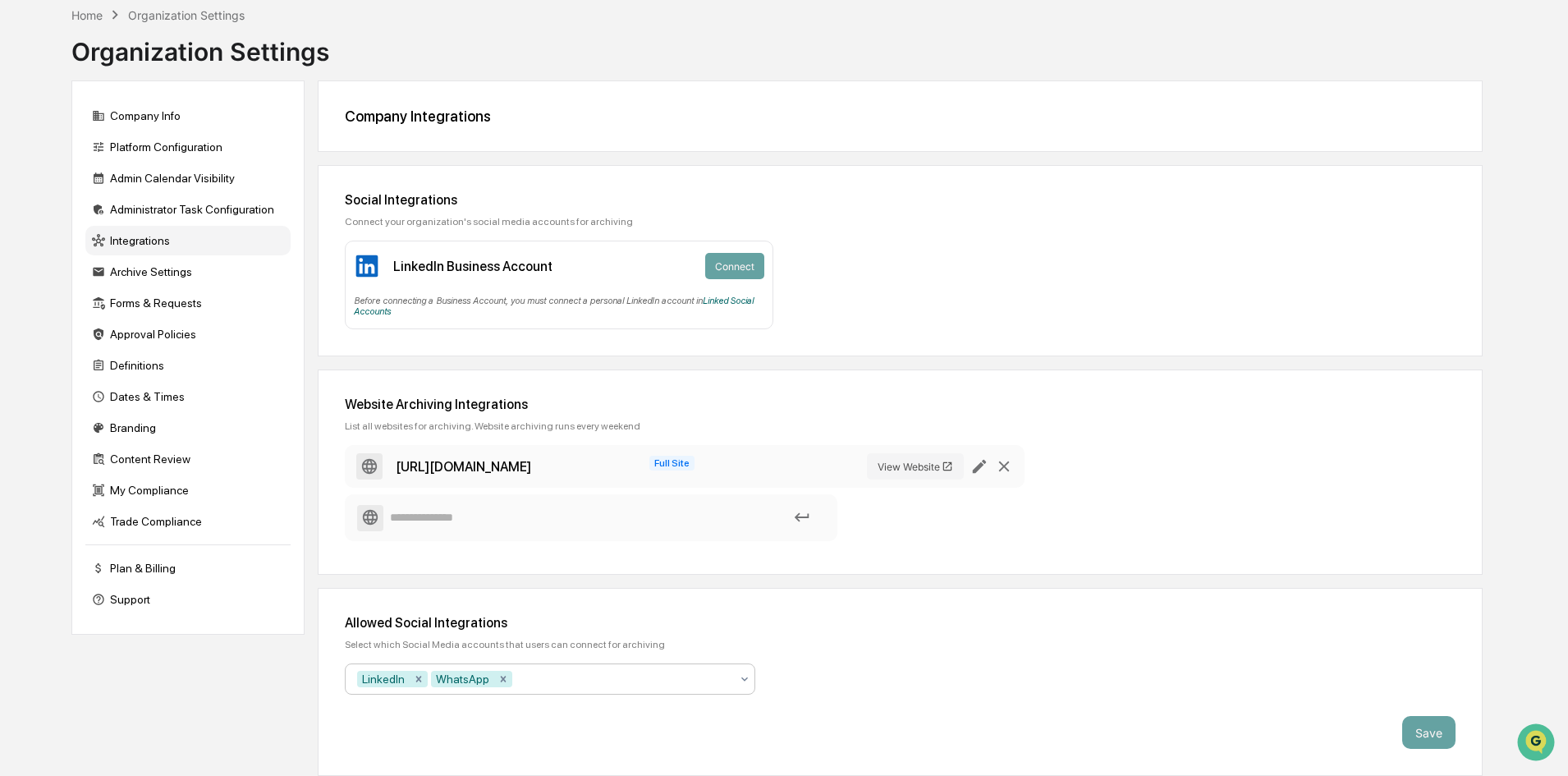
click at [744, 674] on icon at bounding box center [744, 679] width 13 height 13
click at [836, 644] on div "Select which Social Media accounts that users can connect for archiving" at bounding box center [900, 644] width 1111 height 11
click at [127, 277] on div "Archive Settings" at bounding box center [187, 272] width 205 height 30
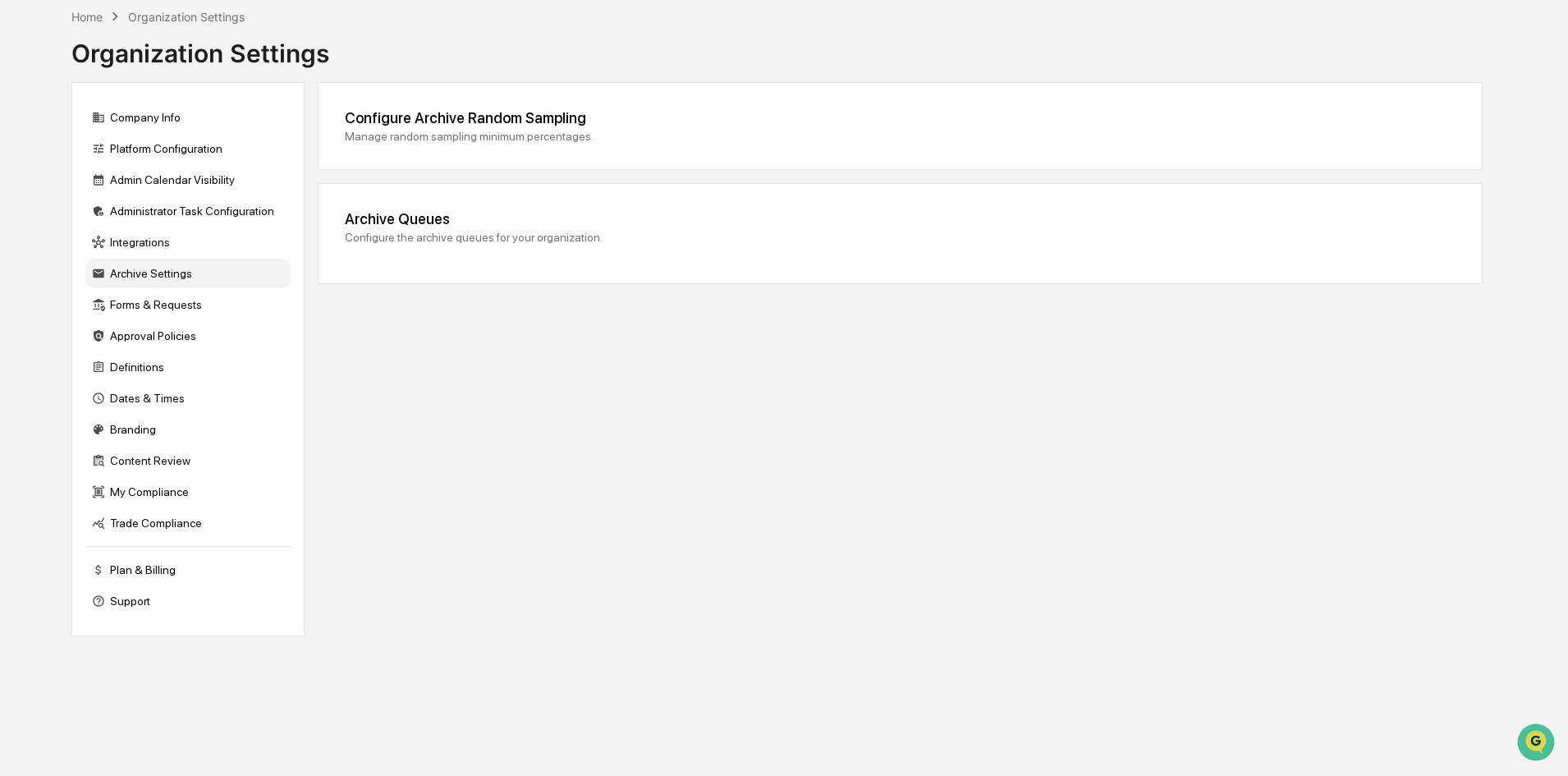
scroll to position [78, 0]
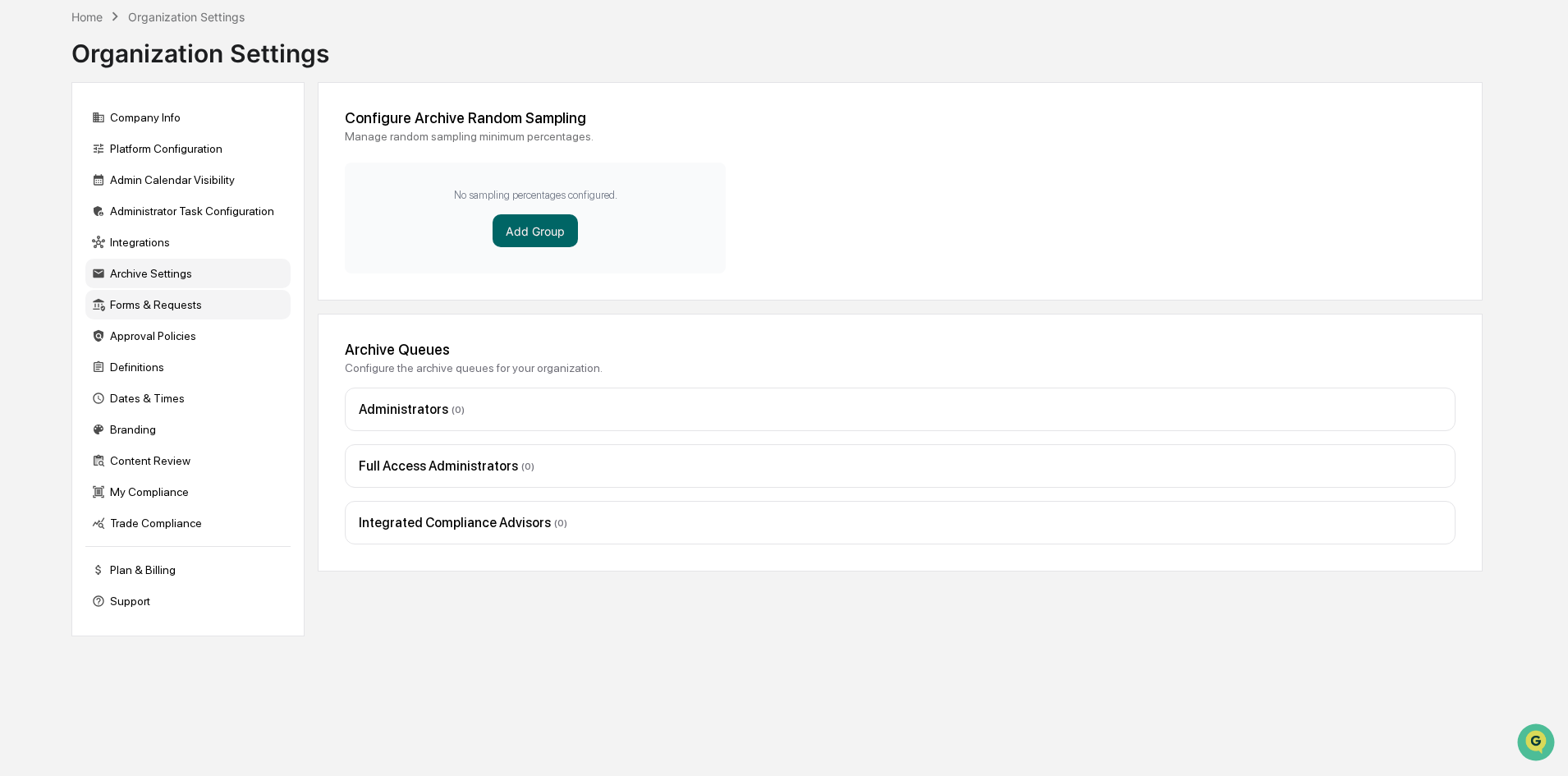
click at [125, 304] on div "Forms & Requests" at bounding box center [187, 305] width 205 height 30
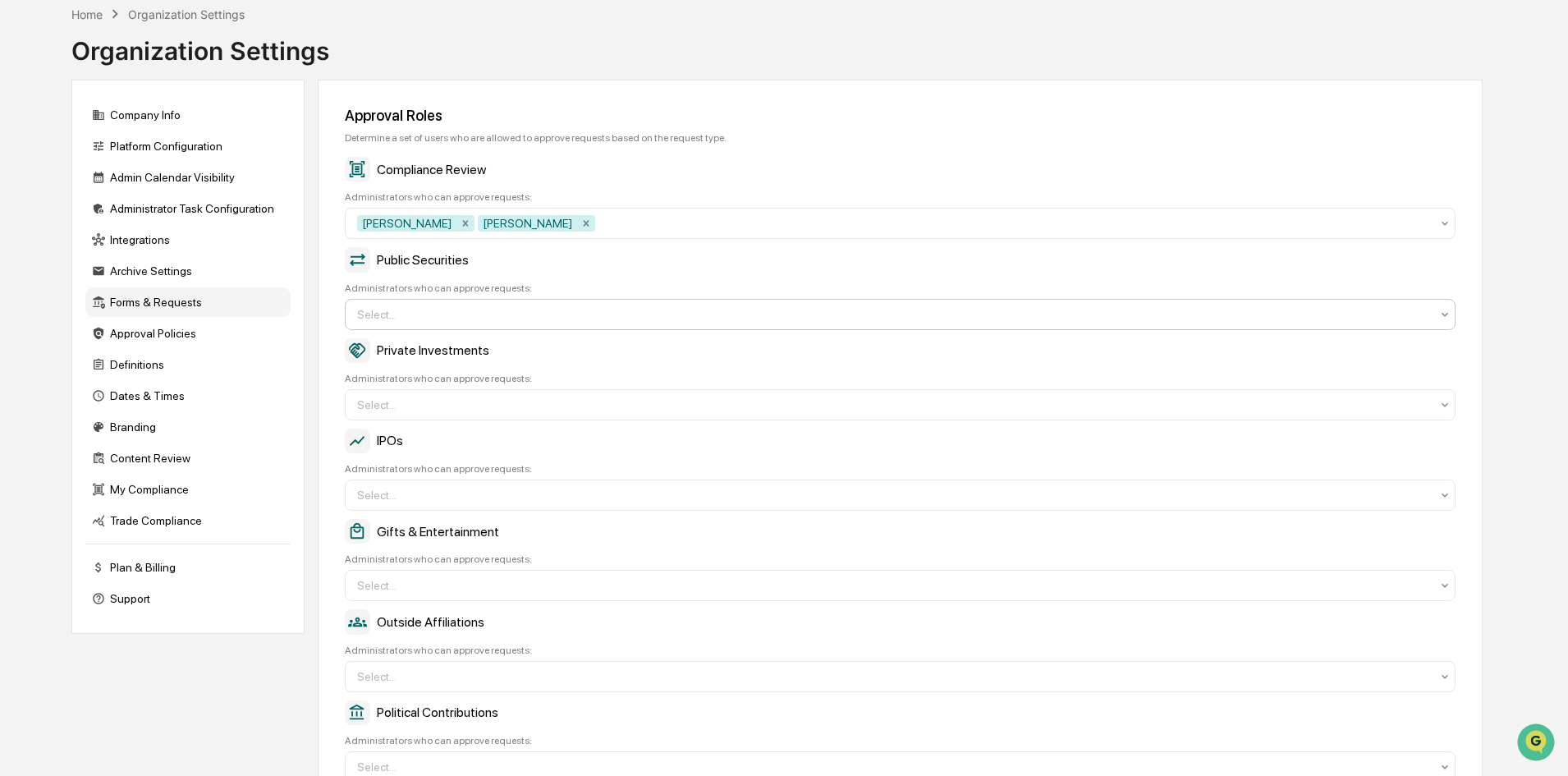
click at [1448, 230] on icon at bounding box center [1445, 224] width 13 height 13
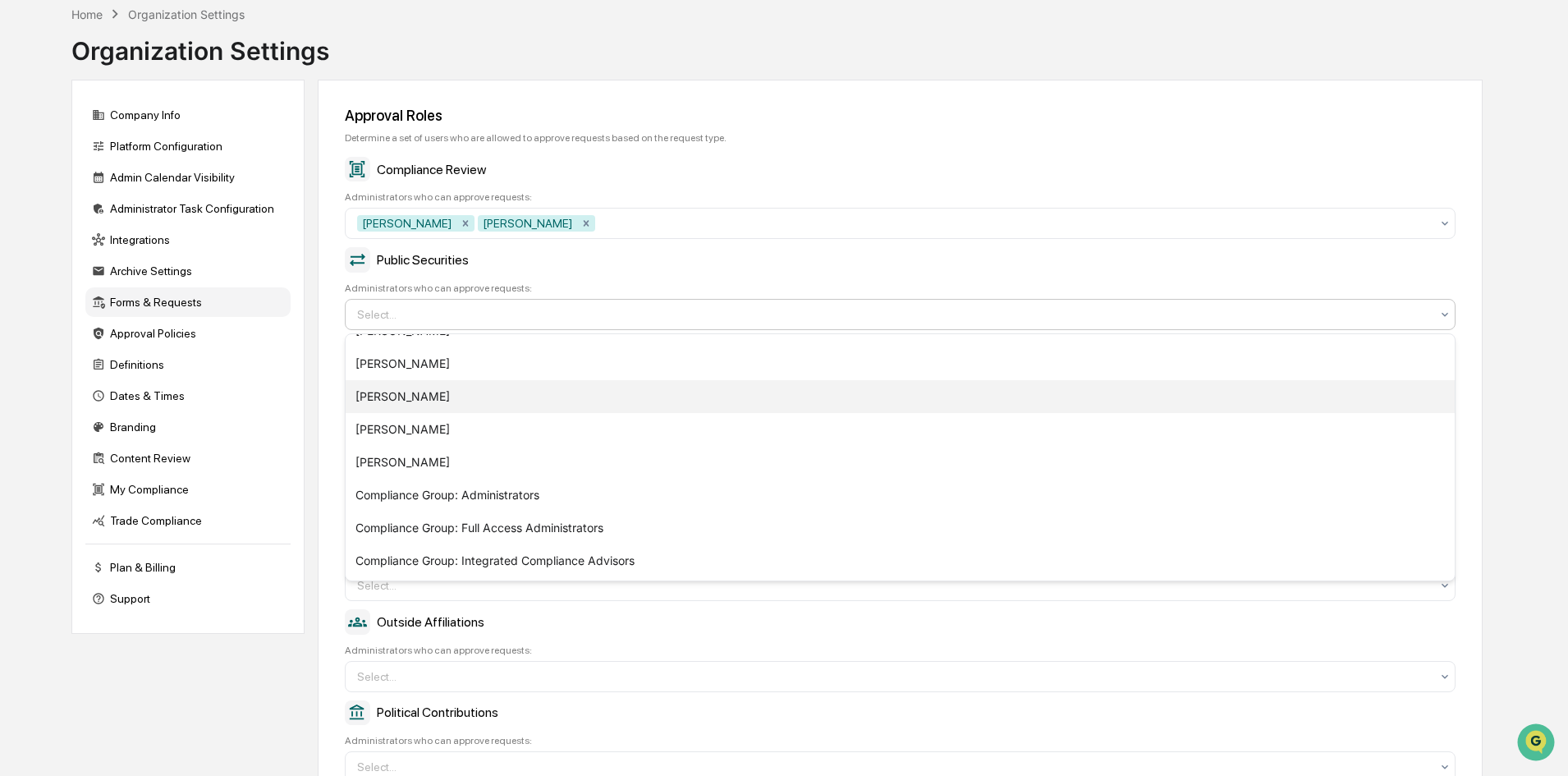
scroll to position [0, 0]
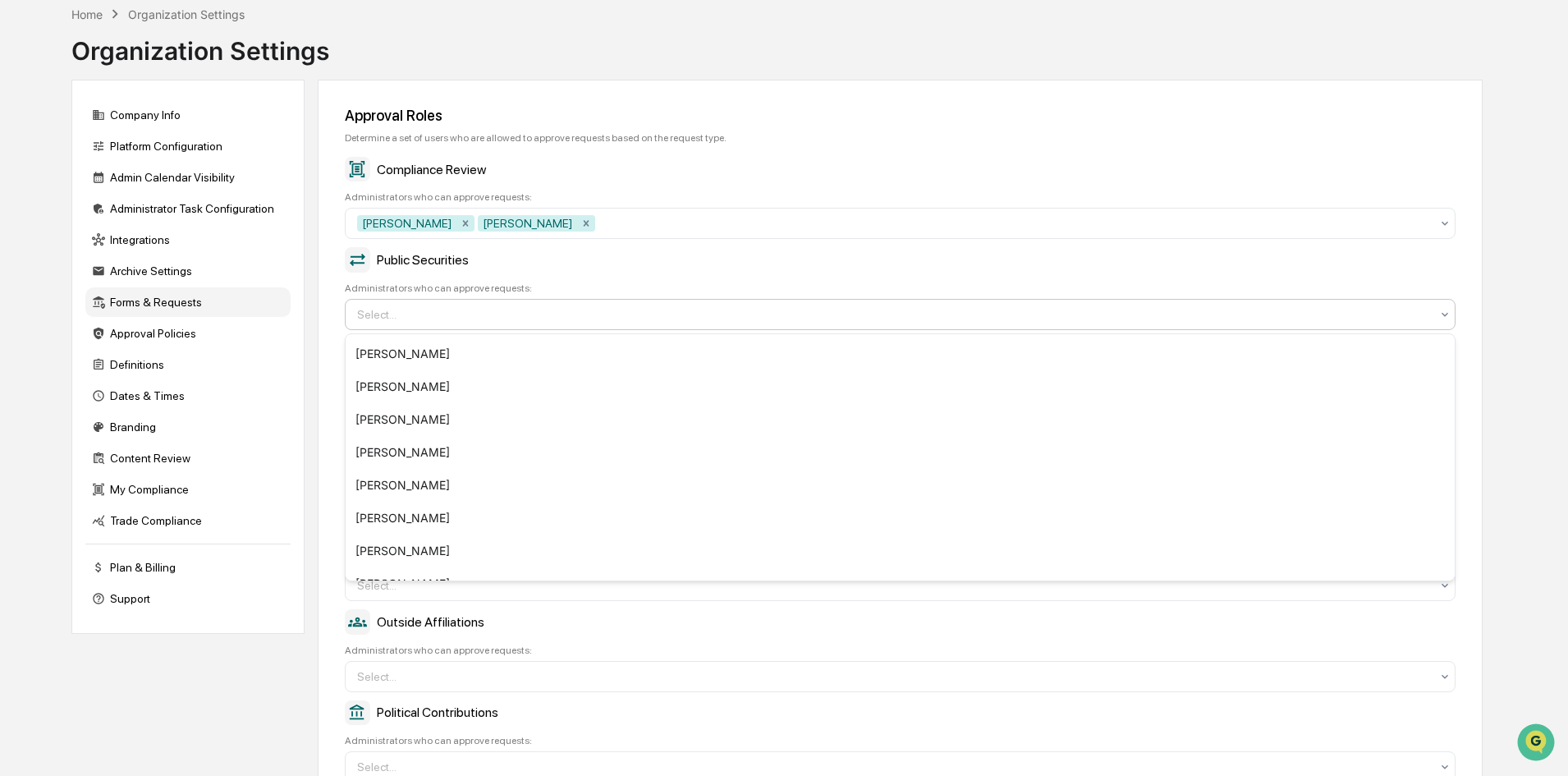
click at [1214, 266] on div "Public Securities" at bounding box center [900, 259] width 1111 height 24
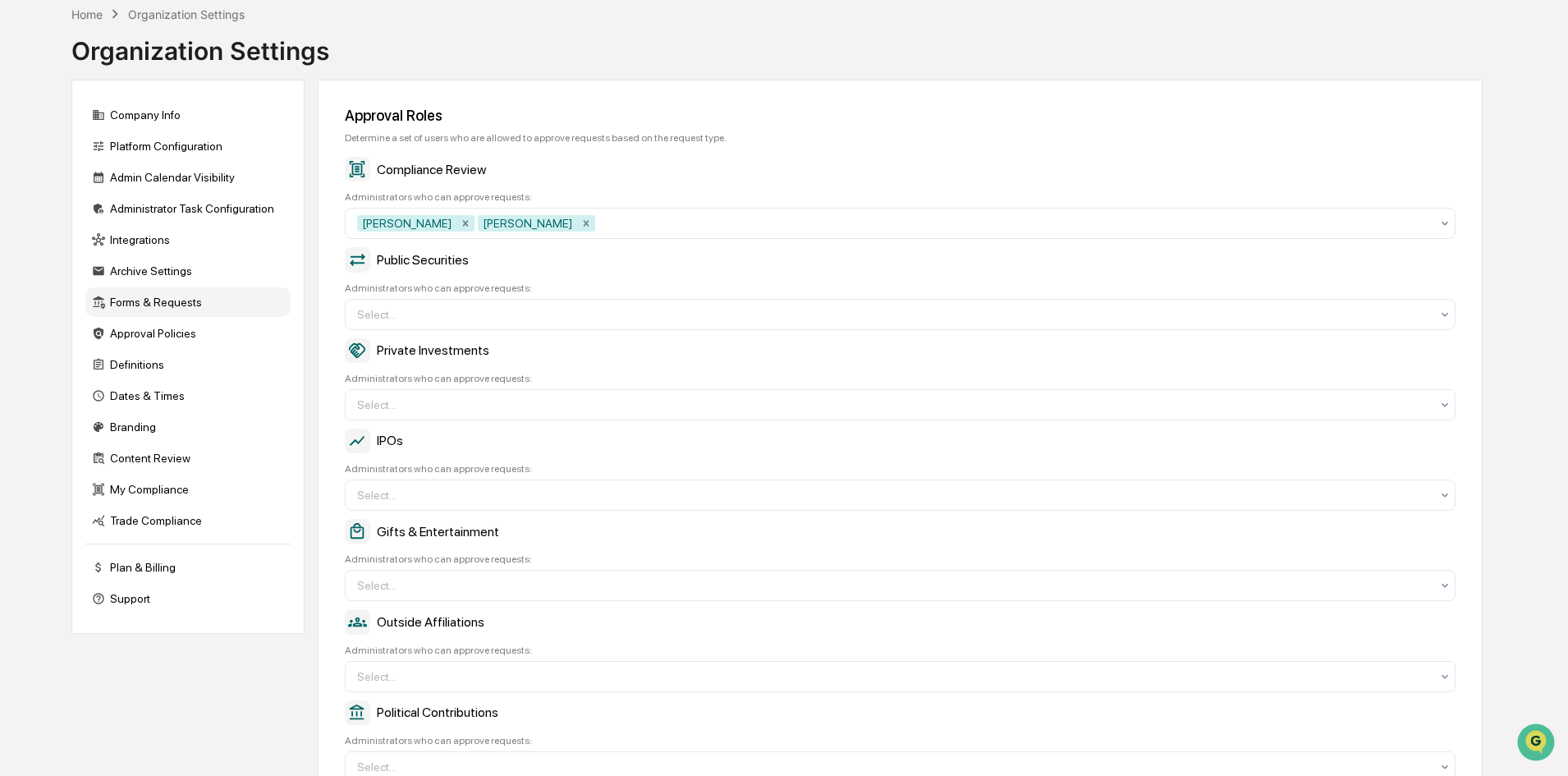
scroll to position [163, 0]
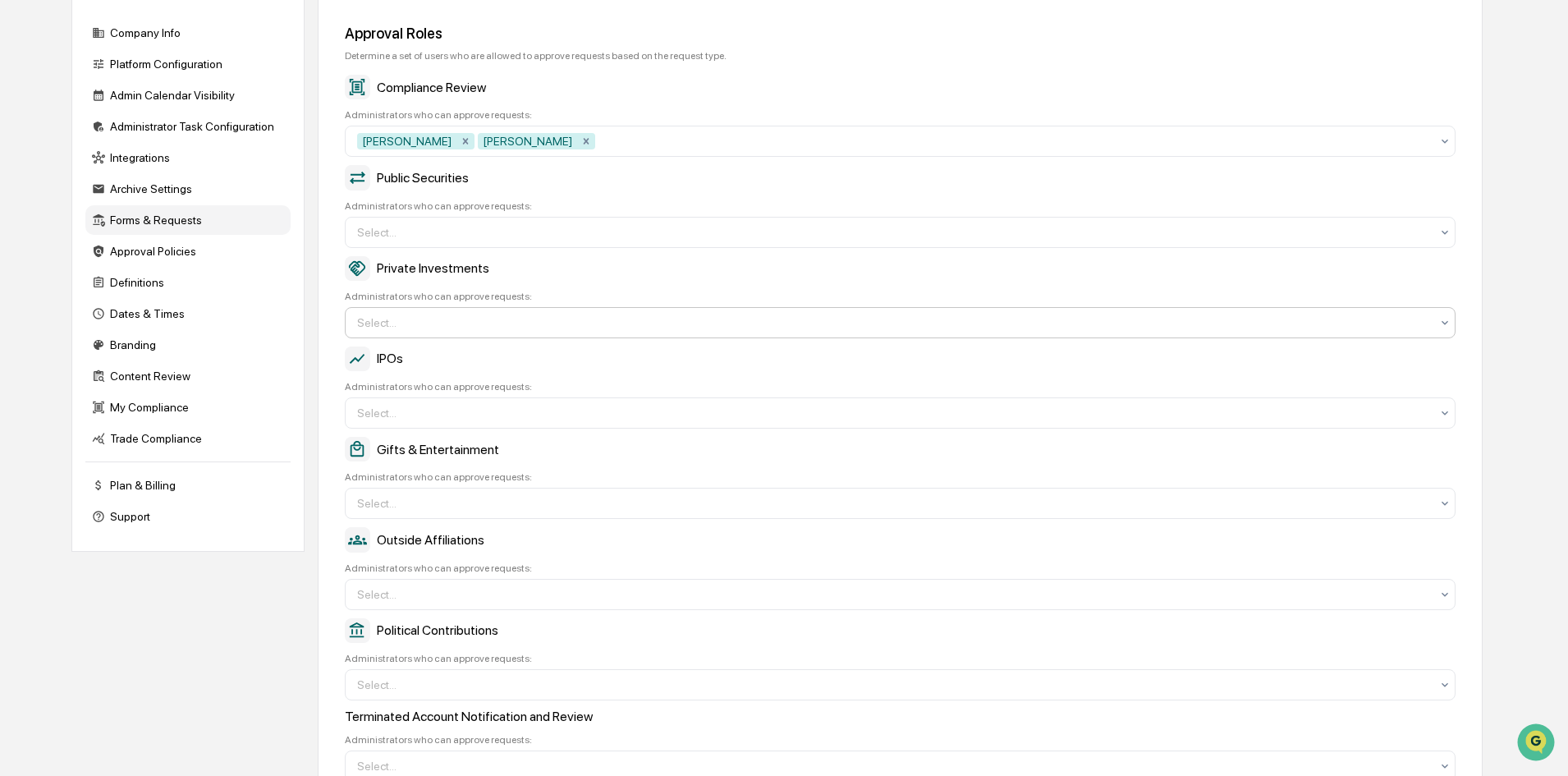
click at [1440, 148] on icon at bounding box center [1445, 141] width 13 height 13
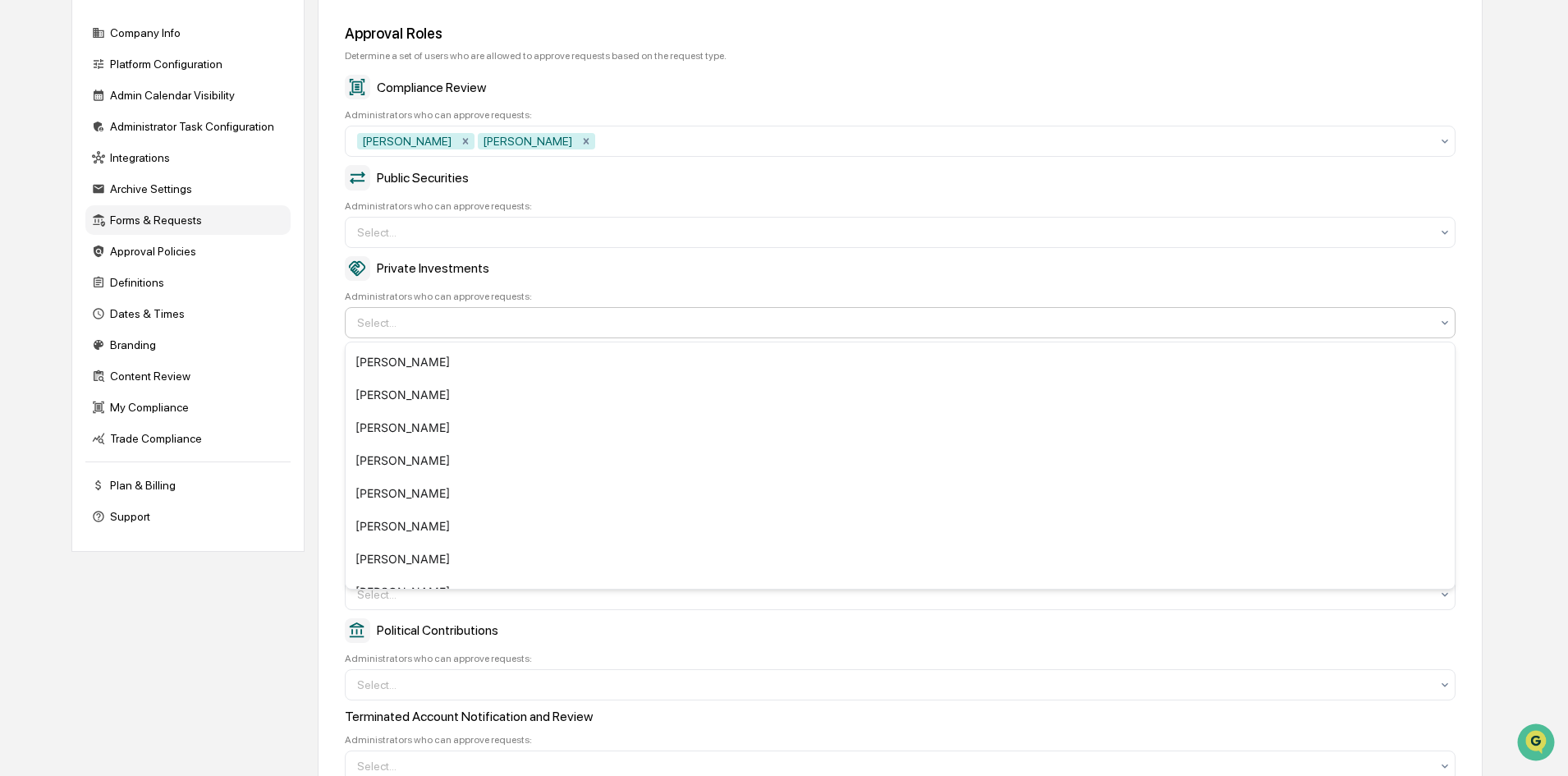
click at [1378, 264] on div "Private Investments" at bounding box center [900, 269] width 1111 height 24
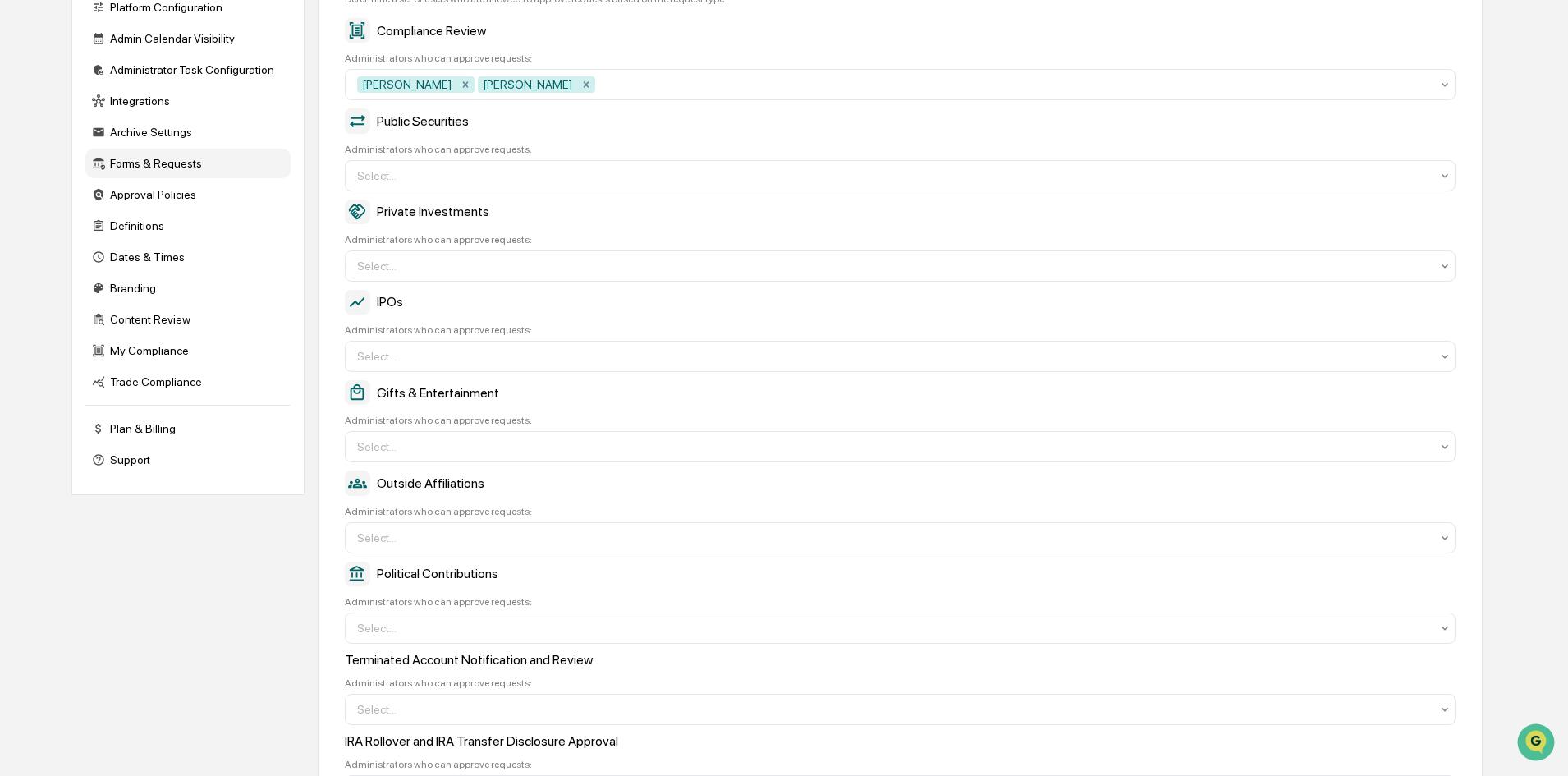
scroll to position [244, 0]
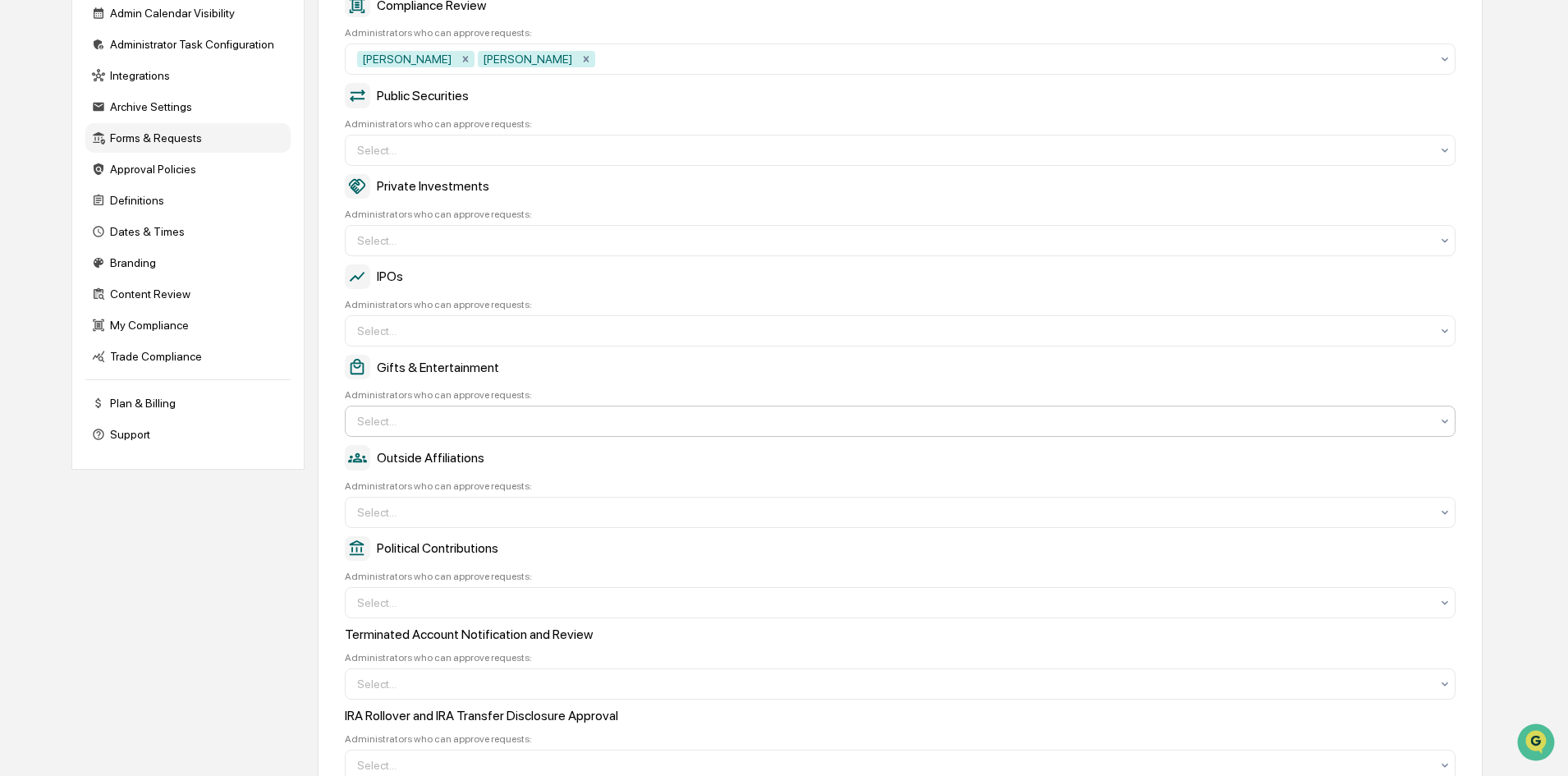
click at [1444, 66] on icon at bounding box center [1445, 59] width 13 height 13
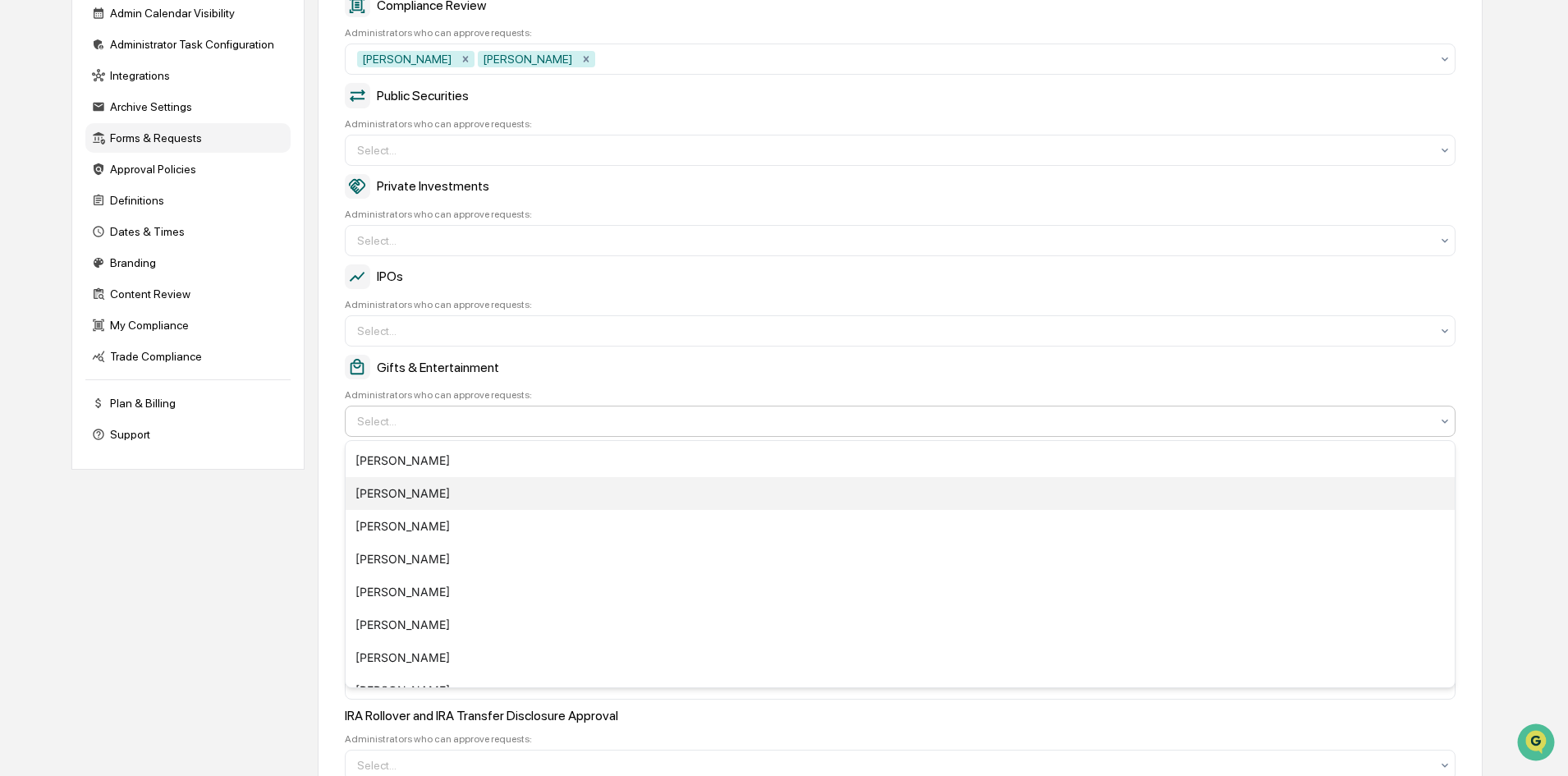
scroll to position [187, 0]
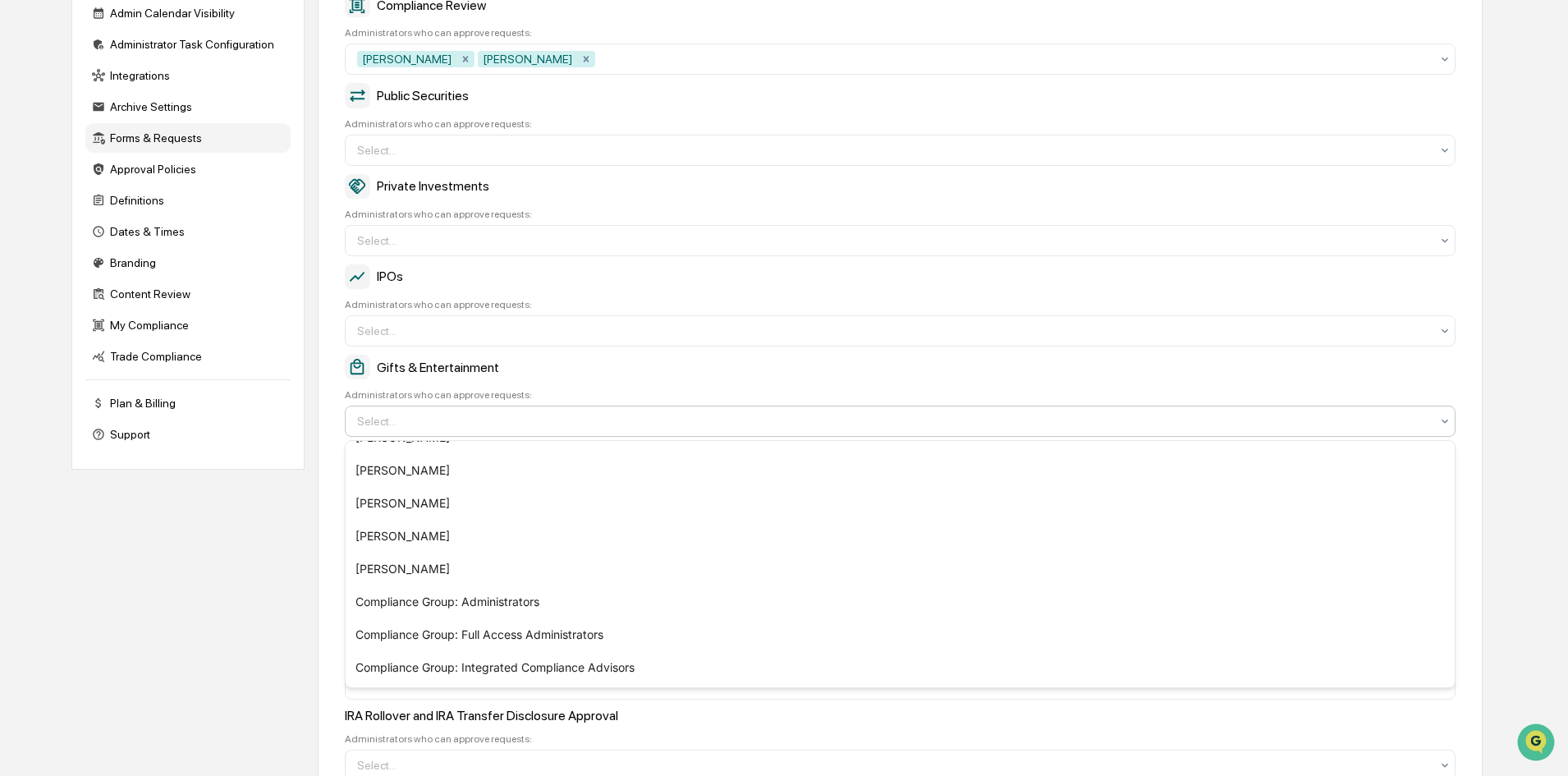
click at [1332, 377] on div "Gifts & Entertainment" at bounding box center [900, 367] width 1111 height 24
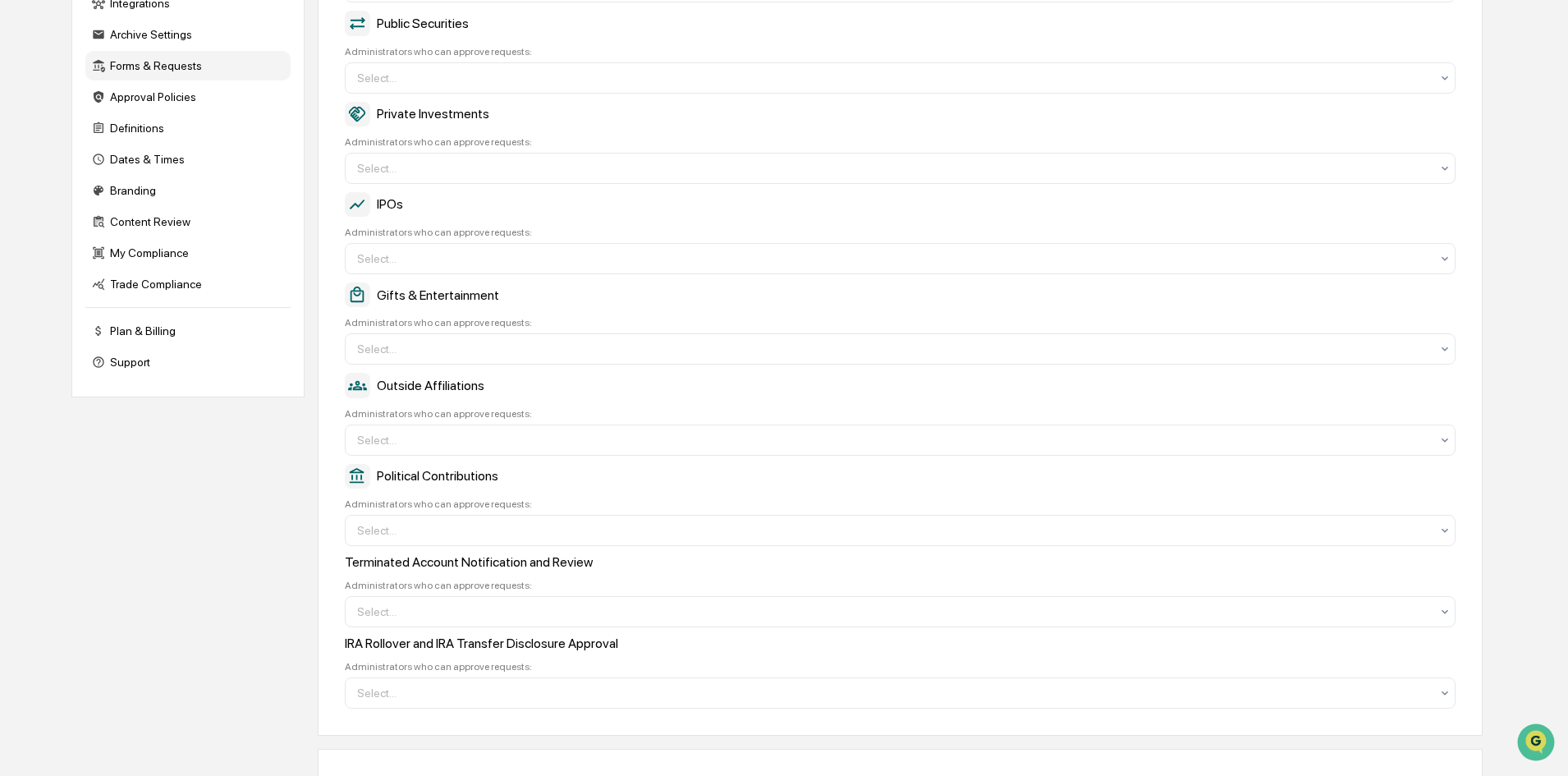
scroll to position [307, 0]
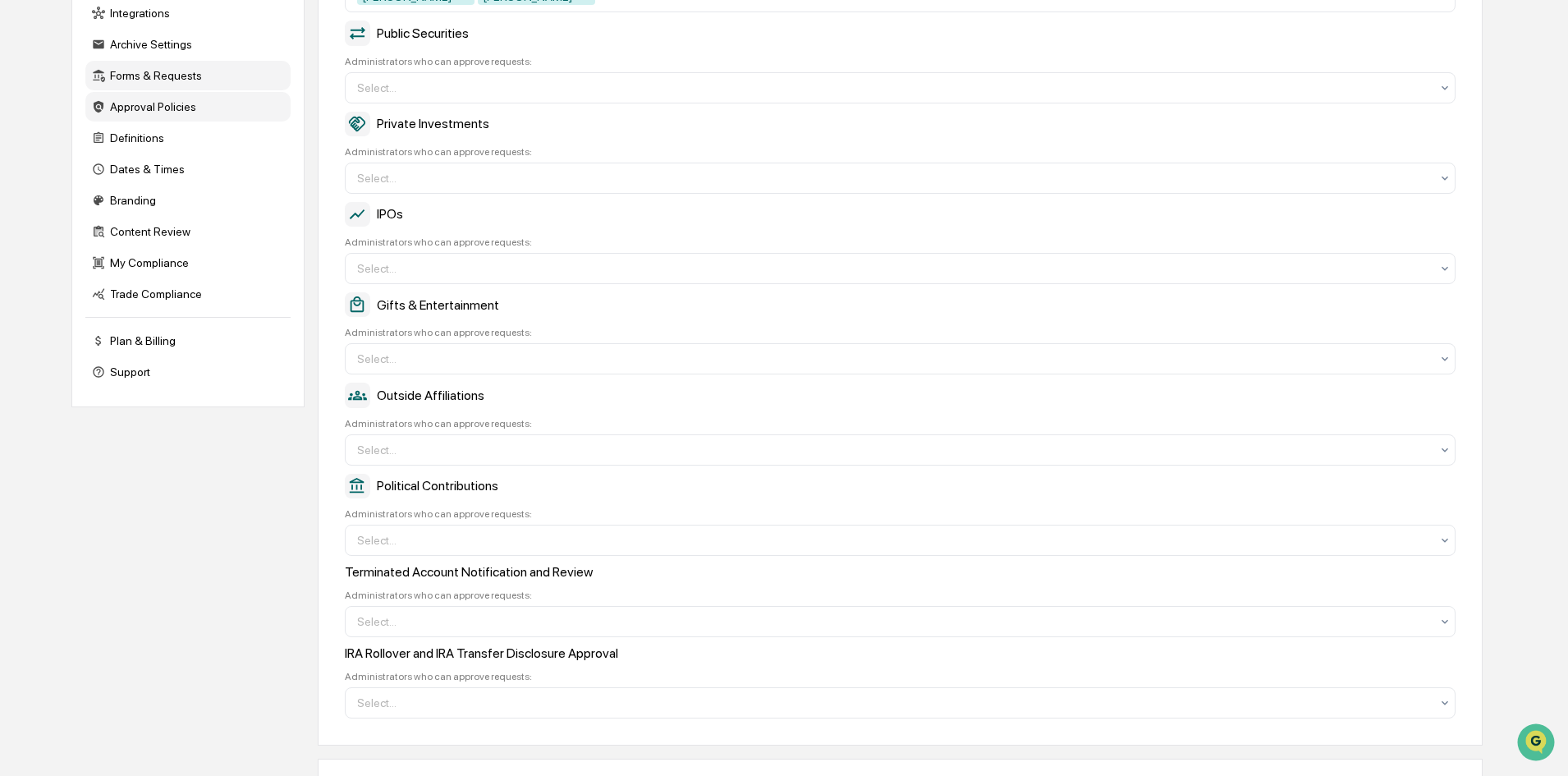
click at [154, 105] on div "Approval Policies" at bounding box center [187, 107] width 205 height 30
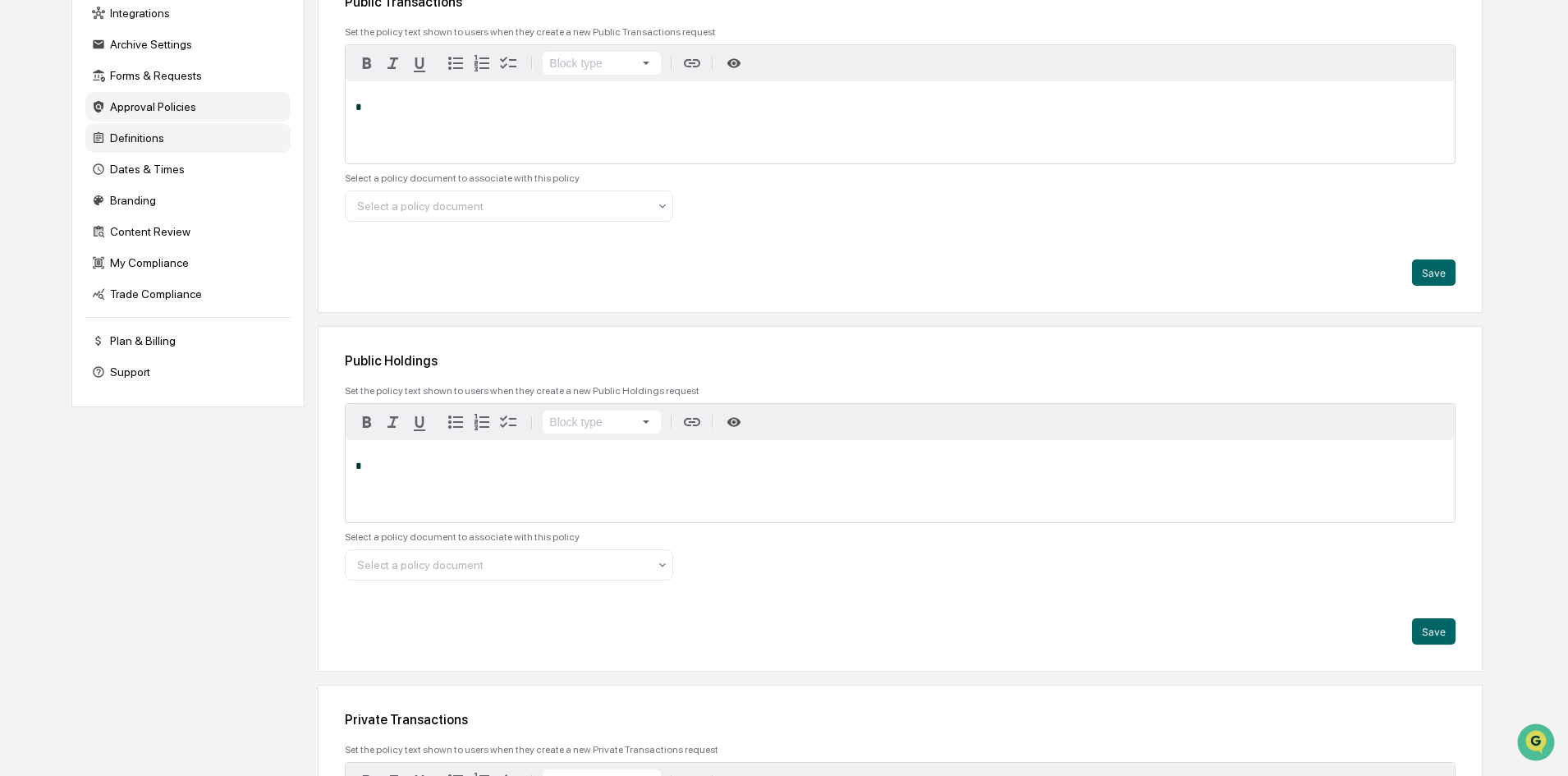
click at [154, 140] on div "Definitions" at bounding box center [187, 139] width 205 height 30
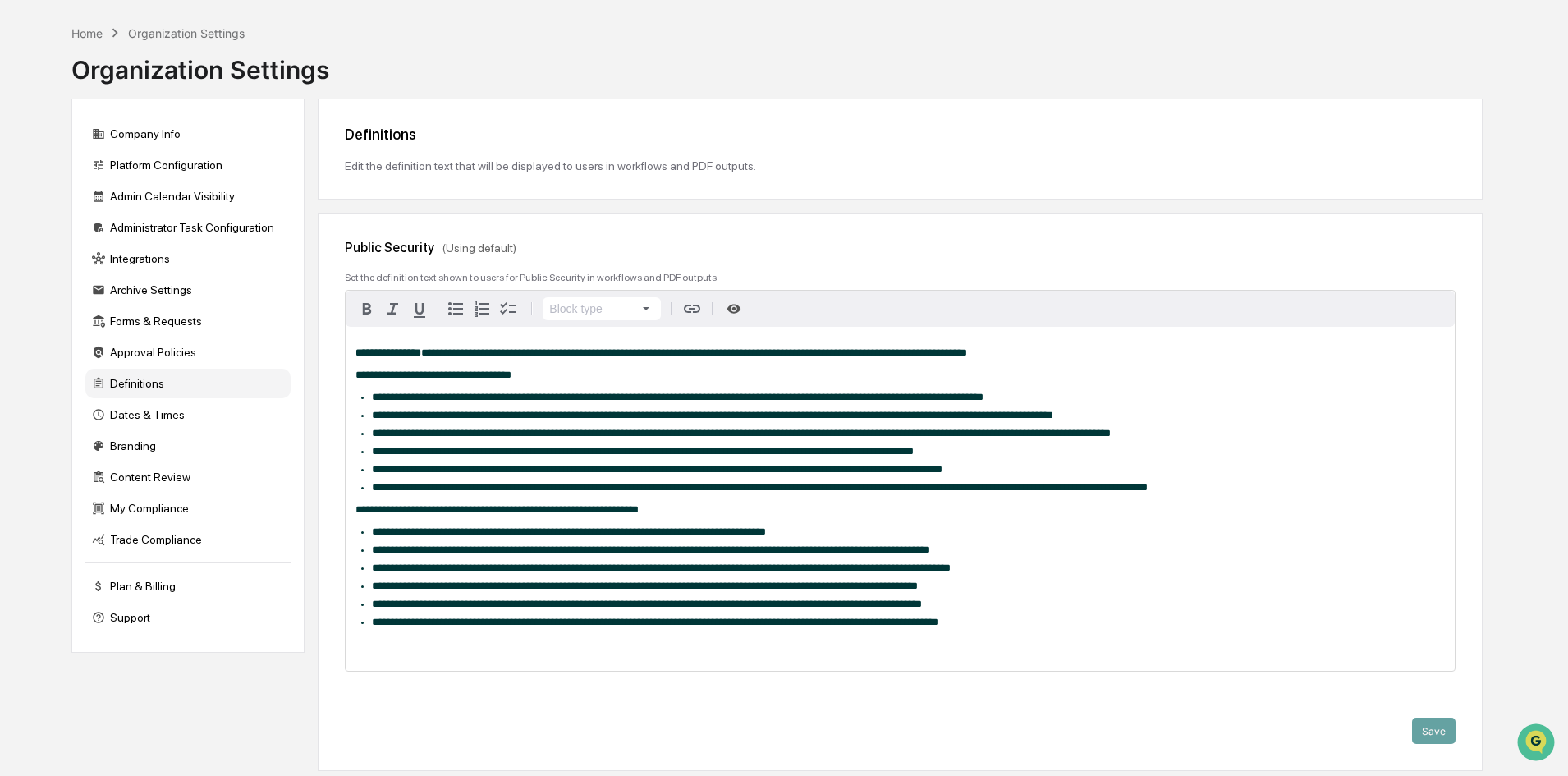
scroll to position [61, 0]
click at [163, 417] on div "Dates & Times" at bounding box center [187, 416] width 205 height 30
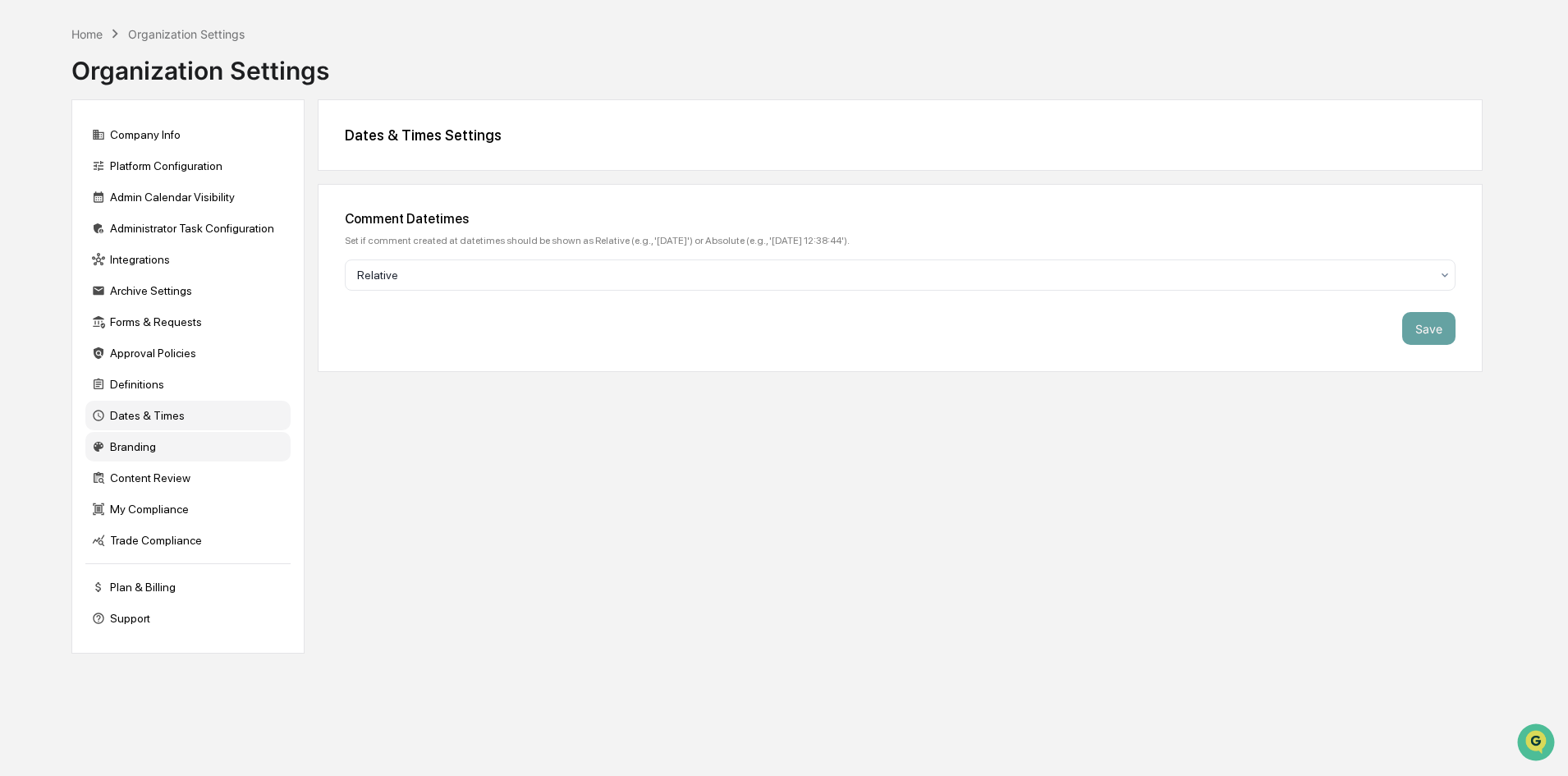
click at [143, 447] on div "Branding" at bounding box center [187, 447] width 205 height 30
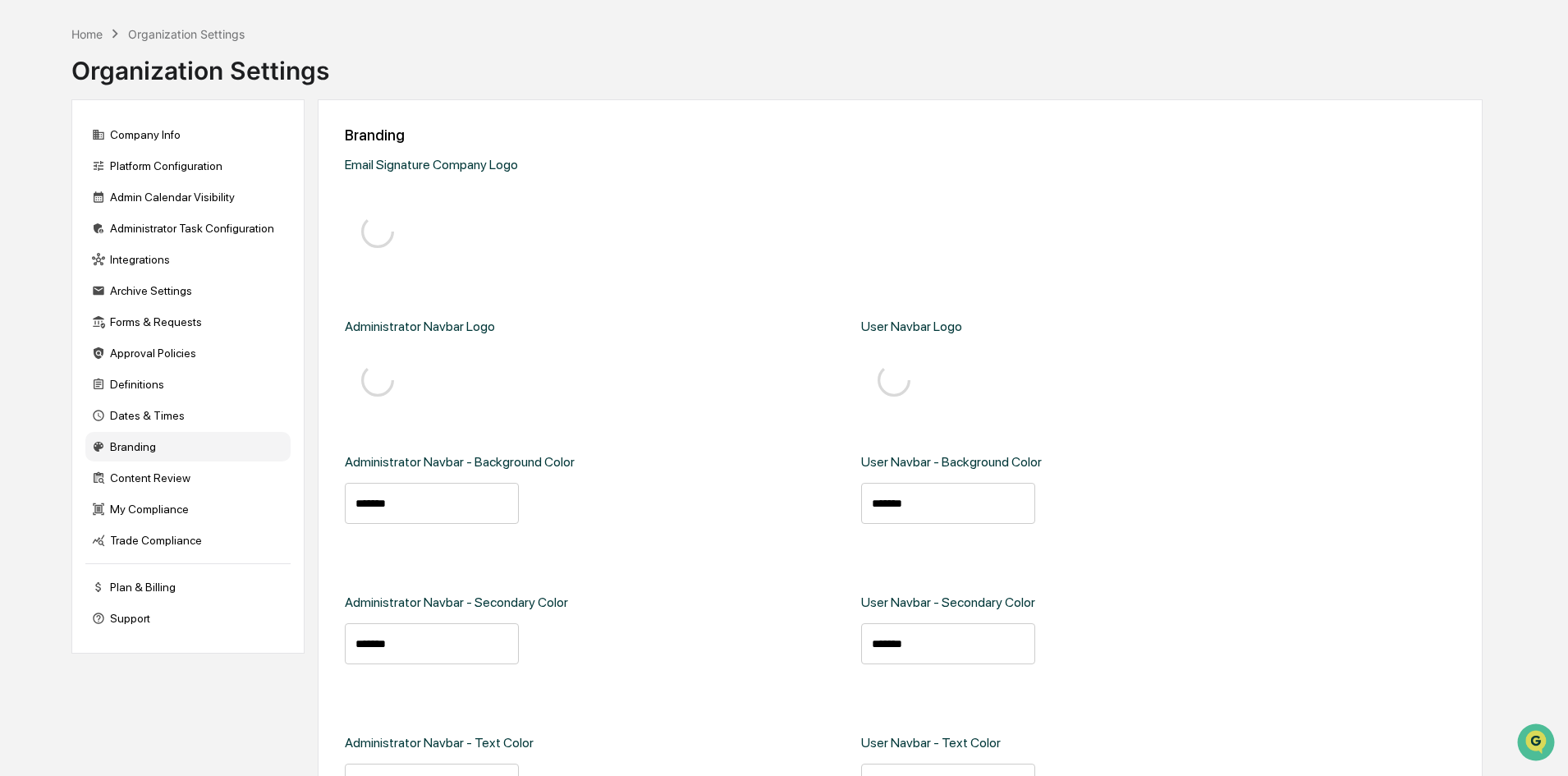
type input "*******"
type input "****"
type input "*******"
type input "****"
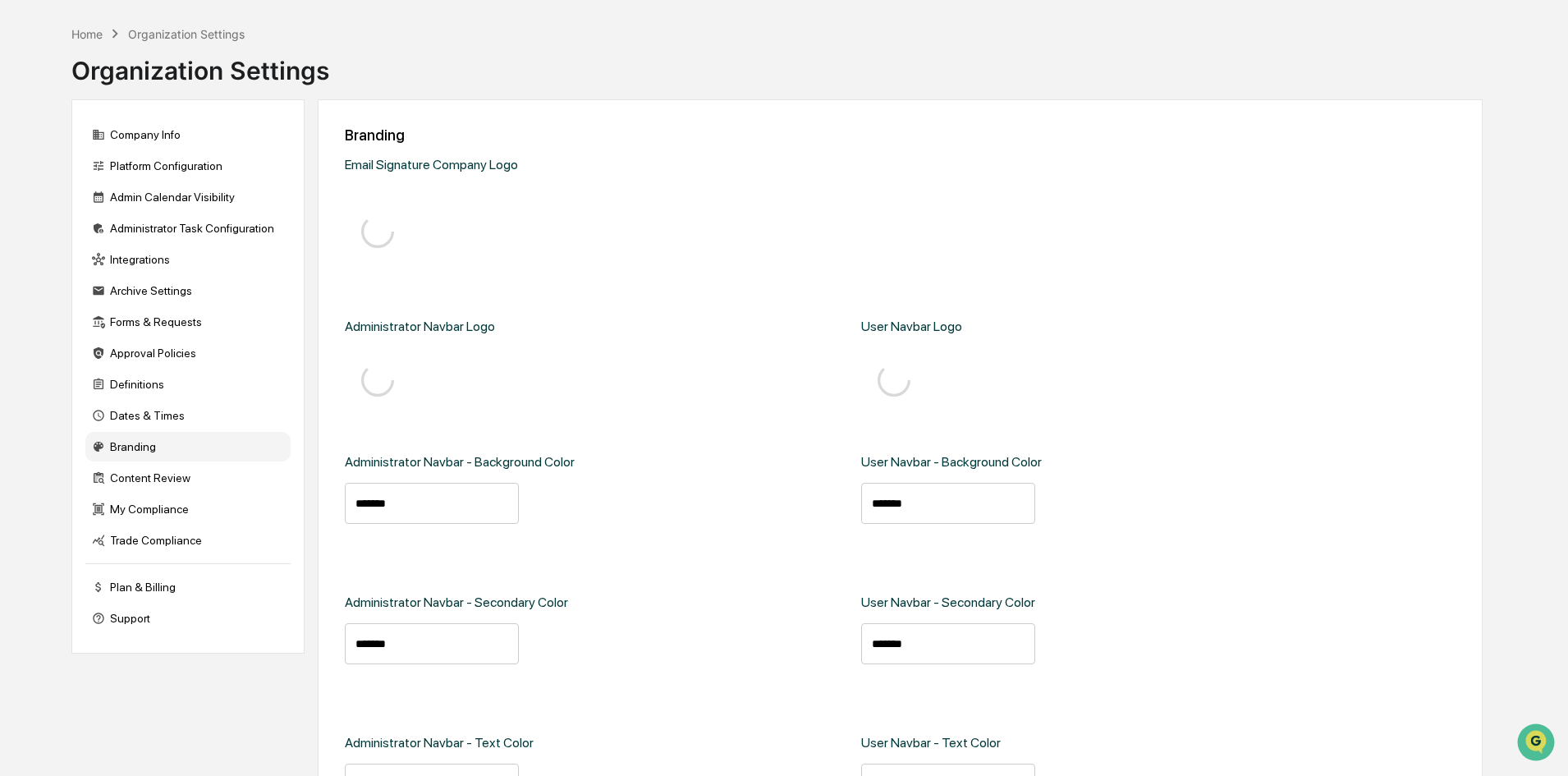
type input "*******"
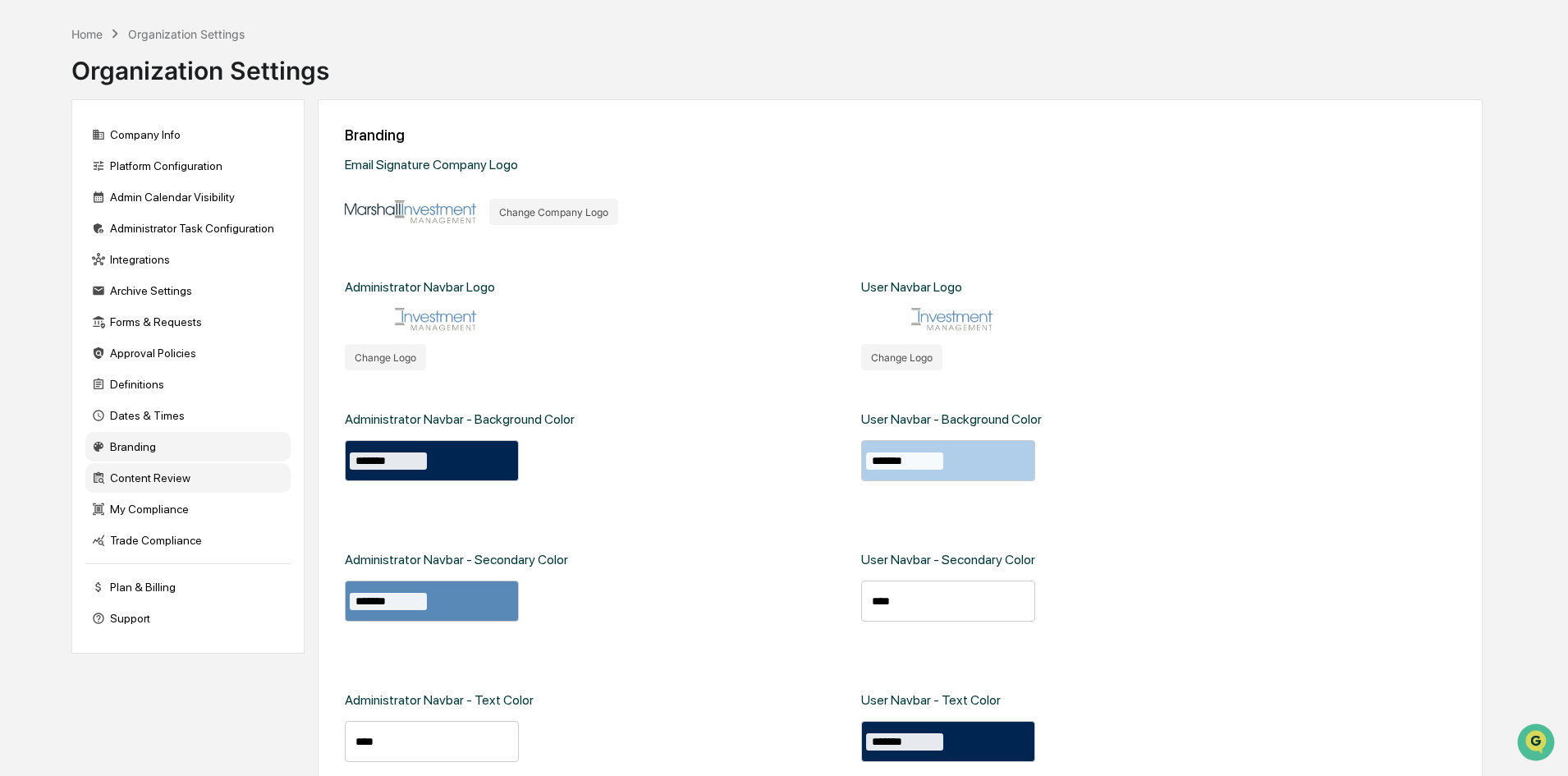
click at [187, 481] on div "Content Review" at bounding box center [187, 478] width 205 height 30
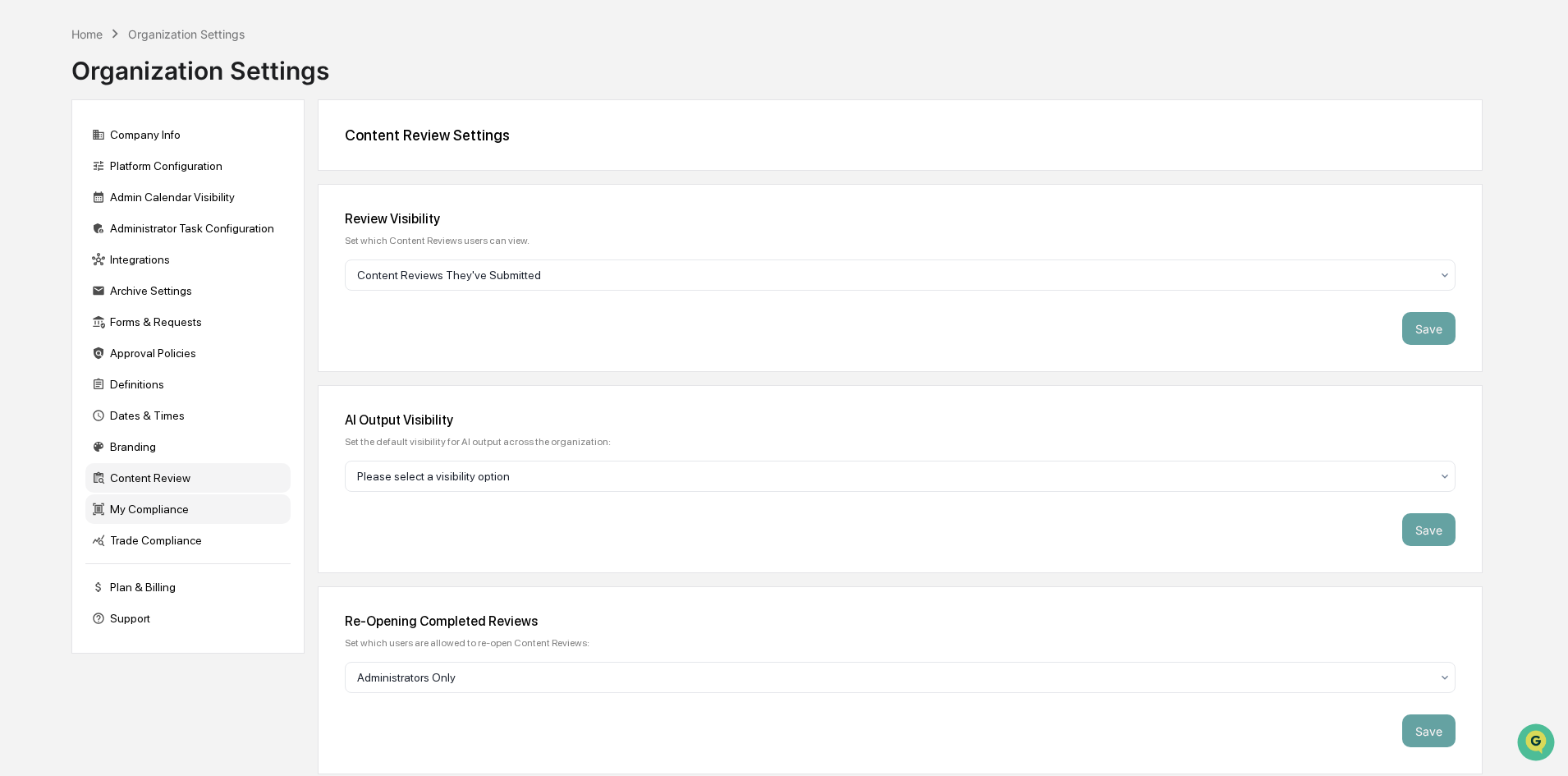
click at [168, 505] on div "My Compliance" at bounding box center [187, 509] width 205 height 30
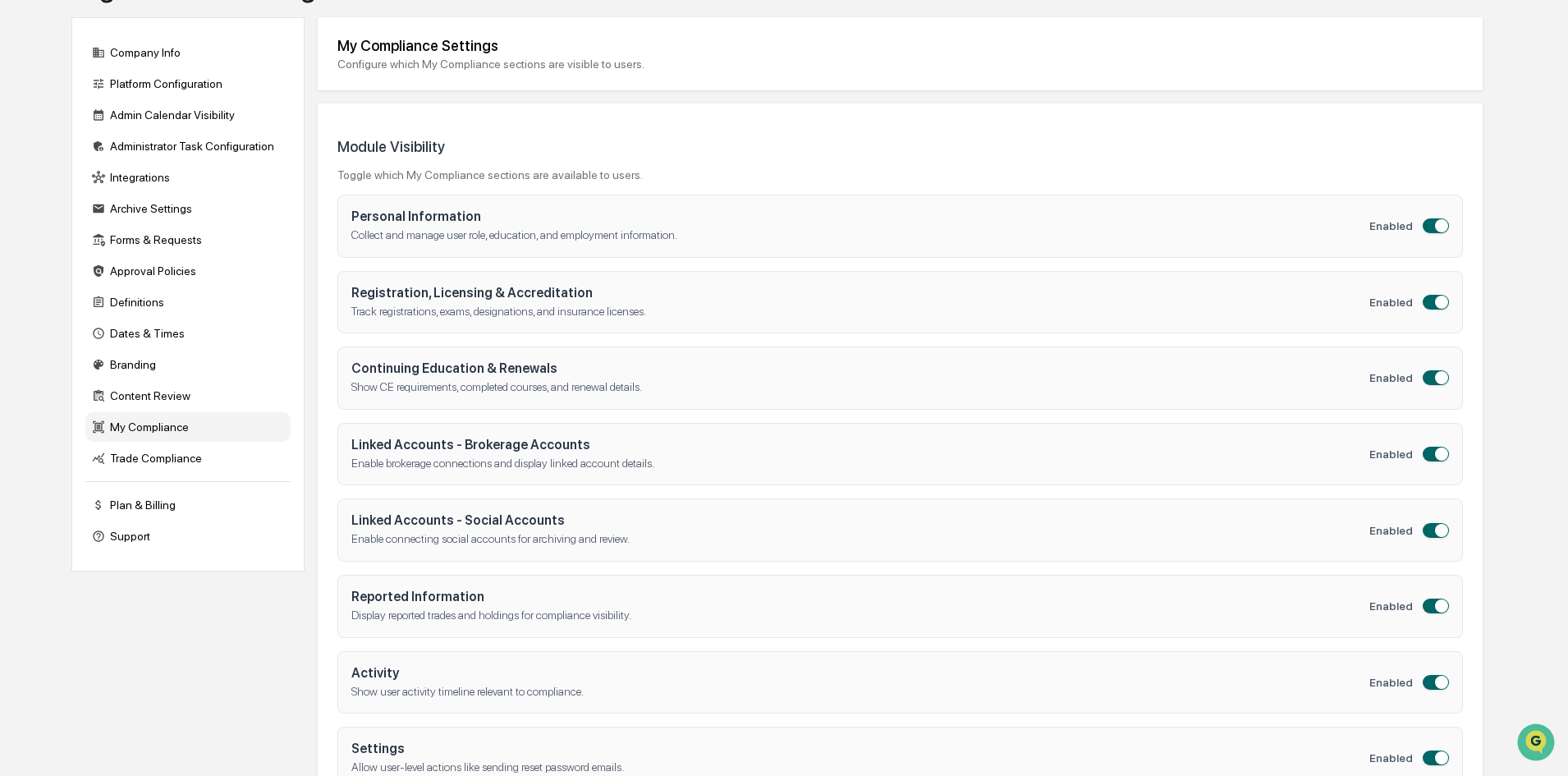
scroll to position [190, 0]
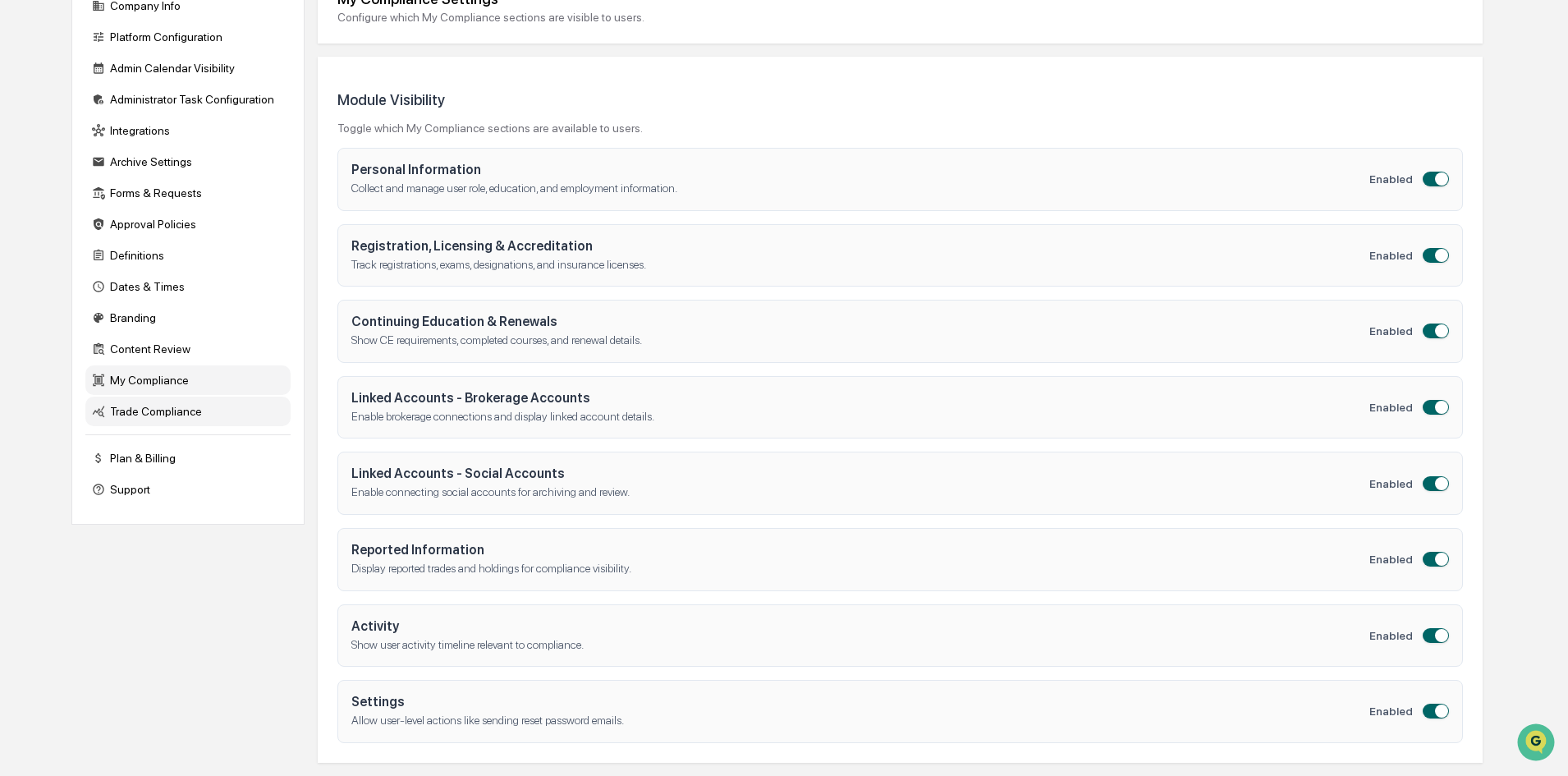
click at [197, 407] on div "Trade Compliance" at bounding box center [187, 412] width 205 height 30
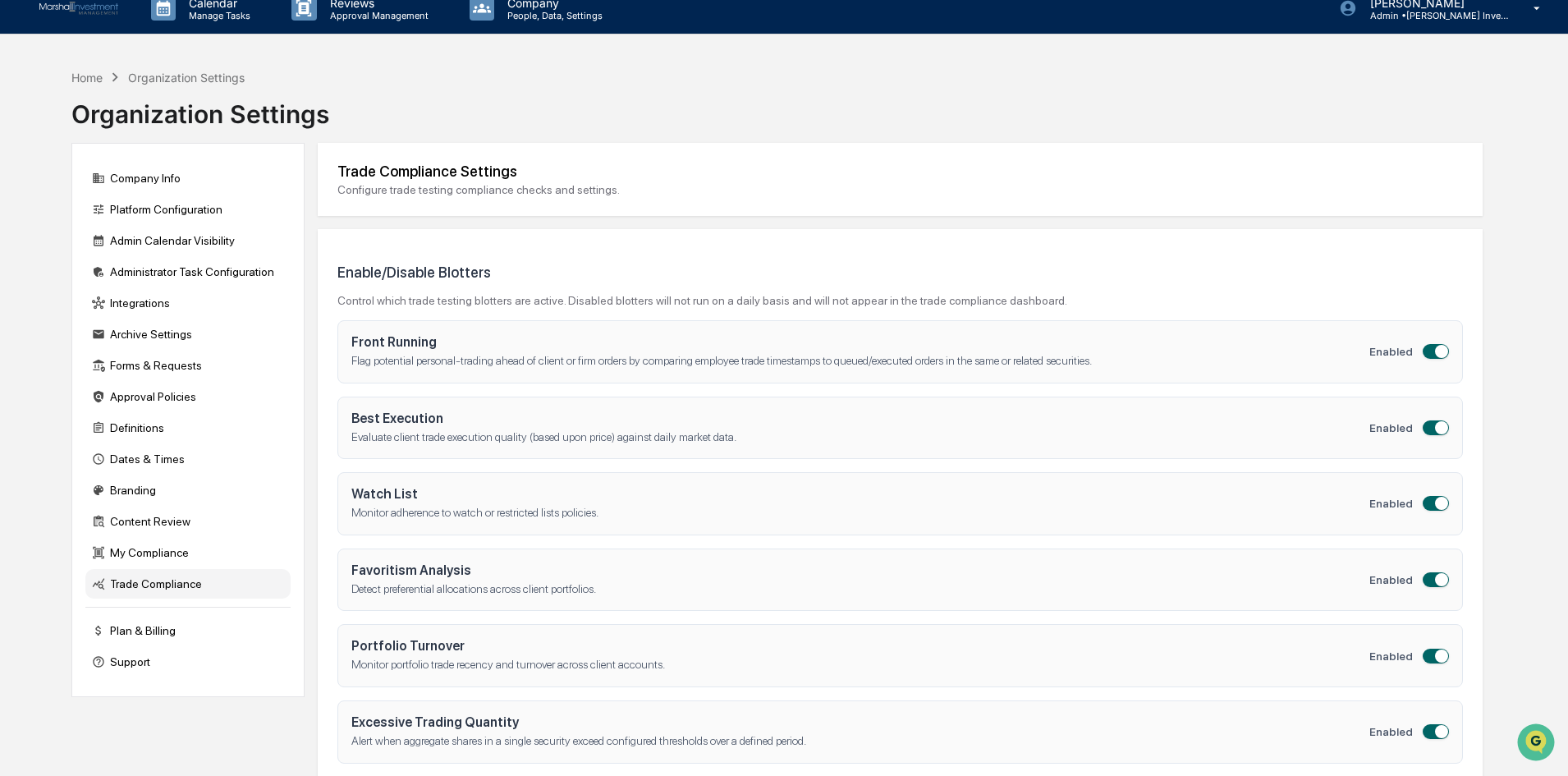
scroll to position [0, 0]
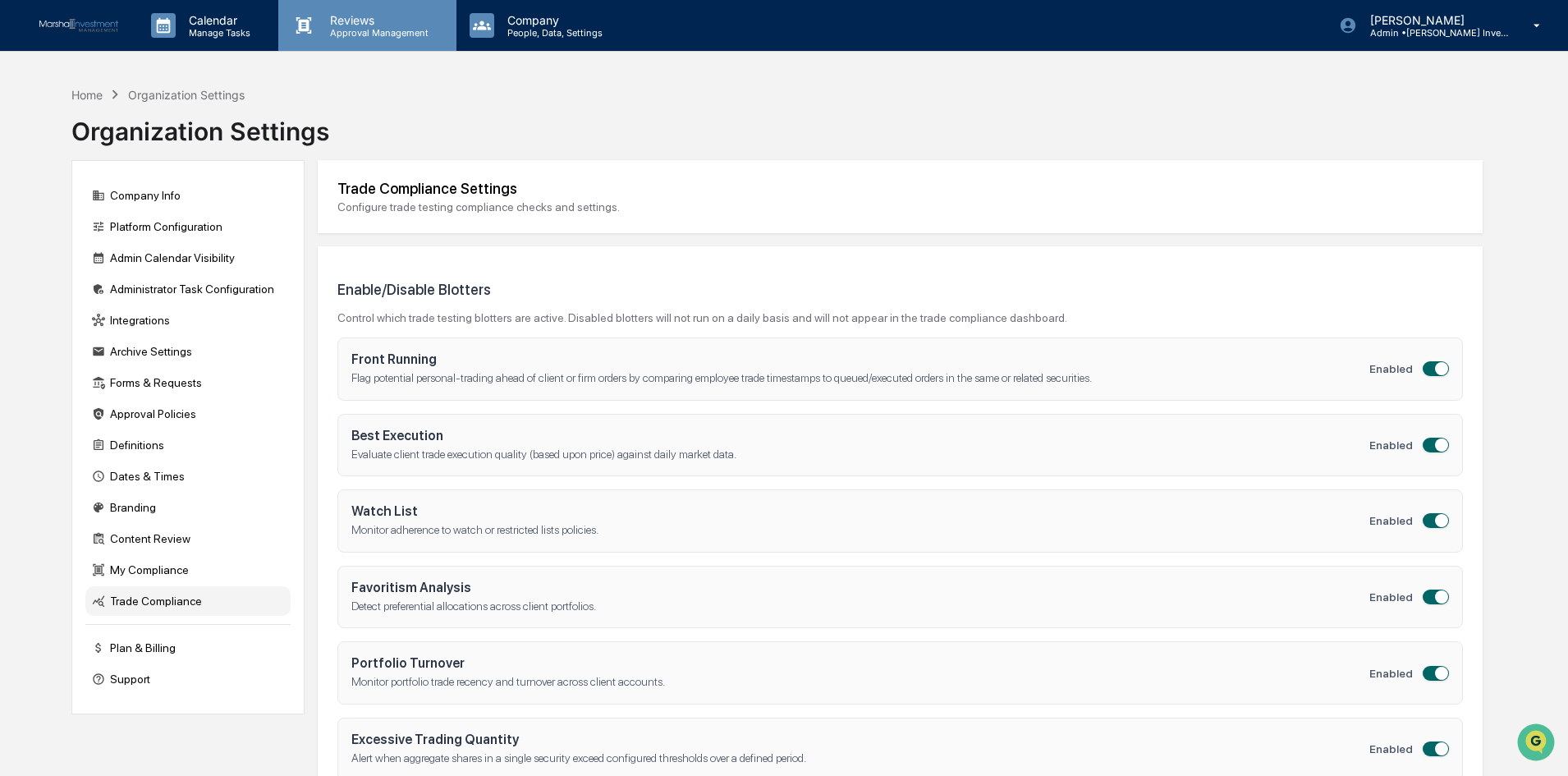
click at [356, 24] on p "Reviews" at bounding box center [377, 20] width 120 height 14
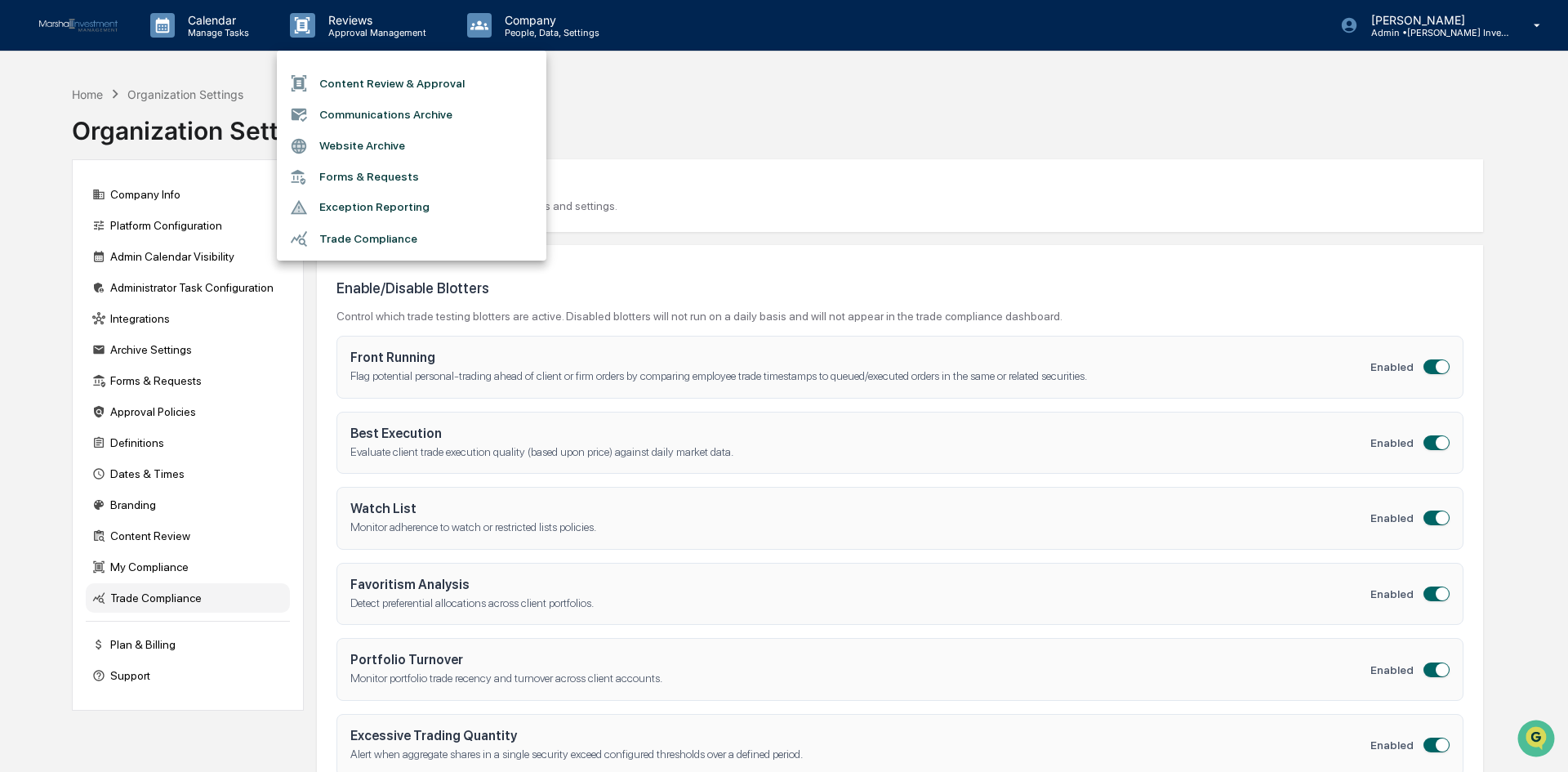
click at [547, 36] on div at bounding box center [784, 386] width 1568 height 772
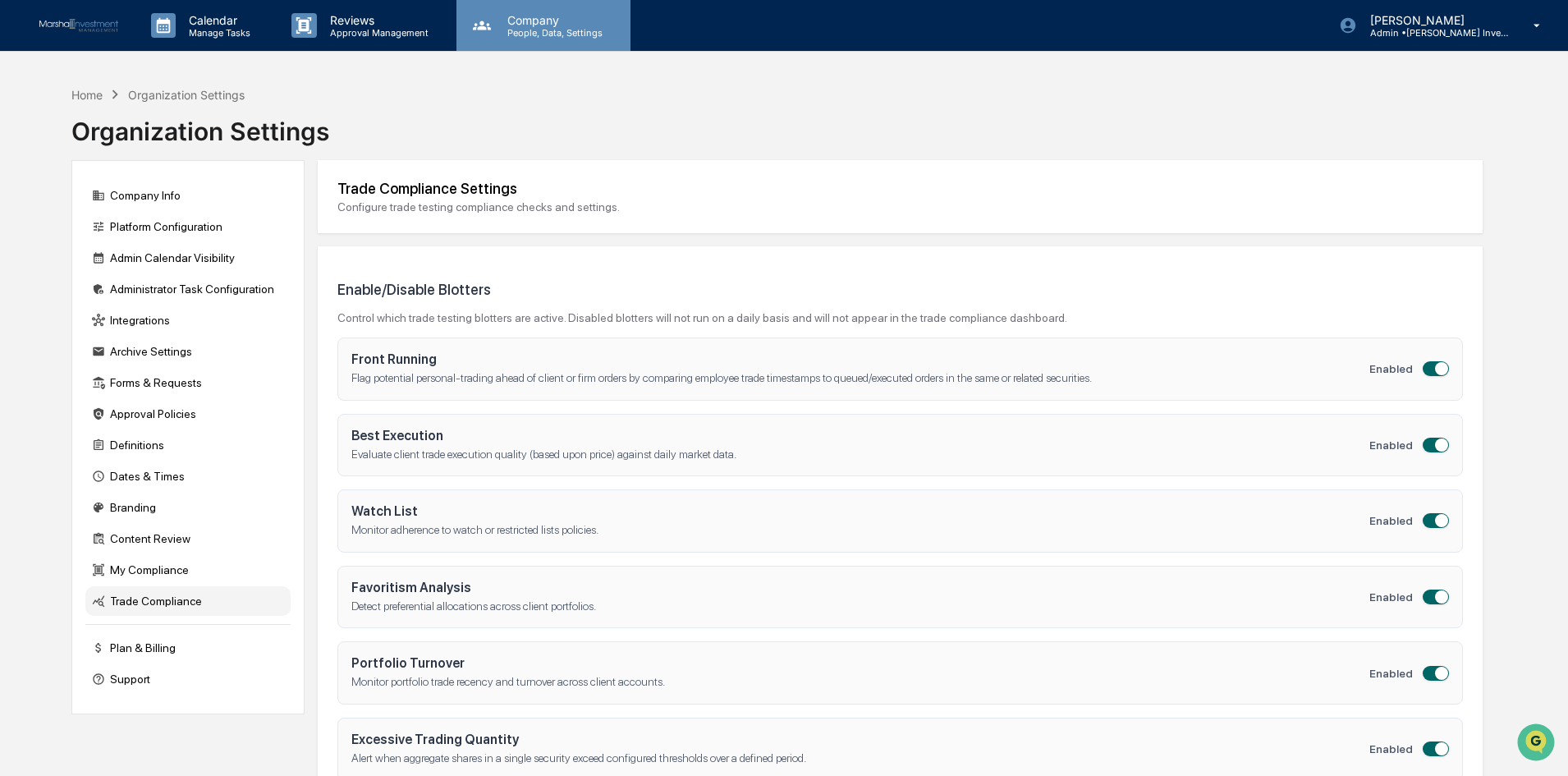
click at [551, 36] on p "People, Data, Settings" at bounding box center [552, 33] width 117 height 11
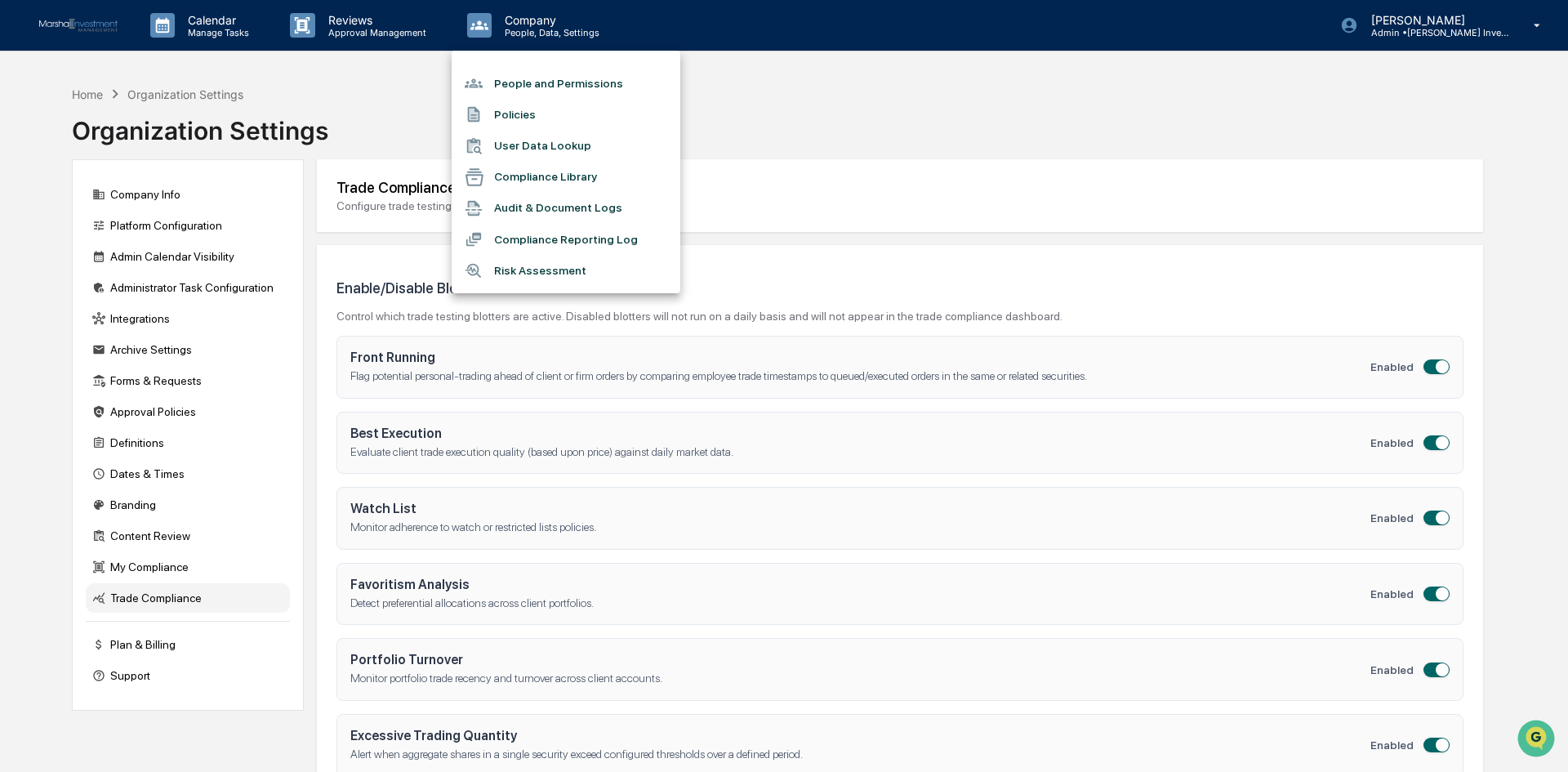
click at [512, 111] on li "Policies" at bounding box center [566, 114] width 229 height 31
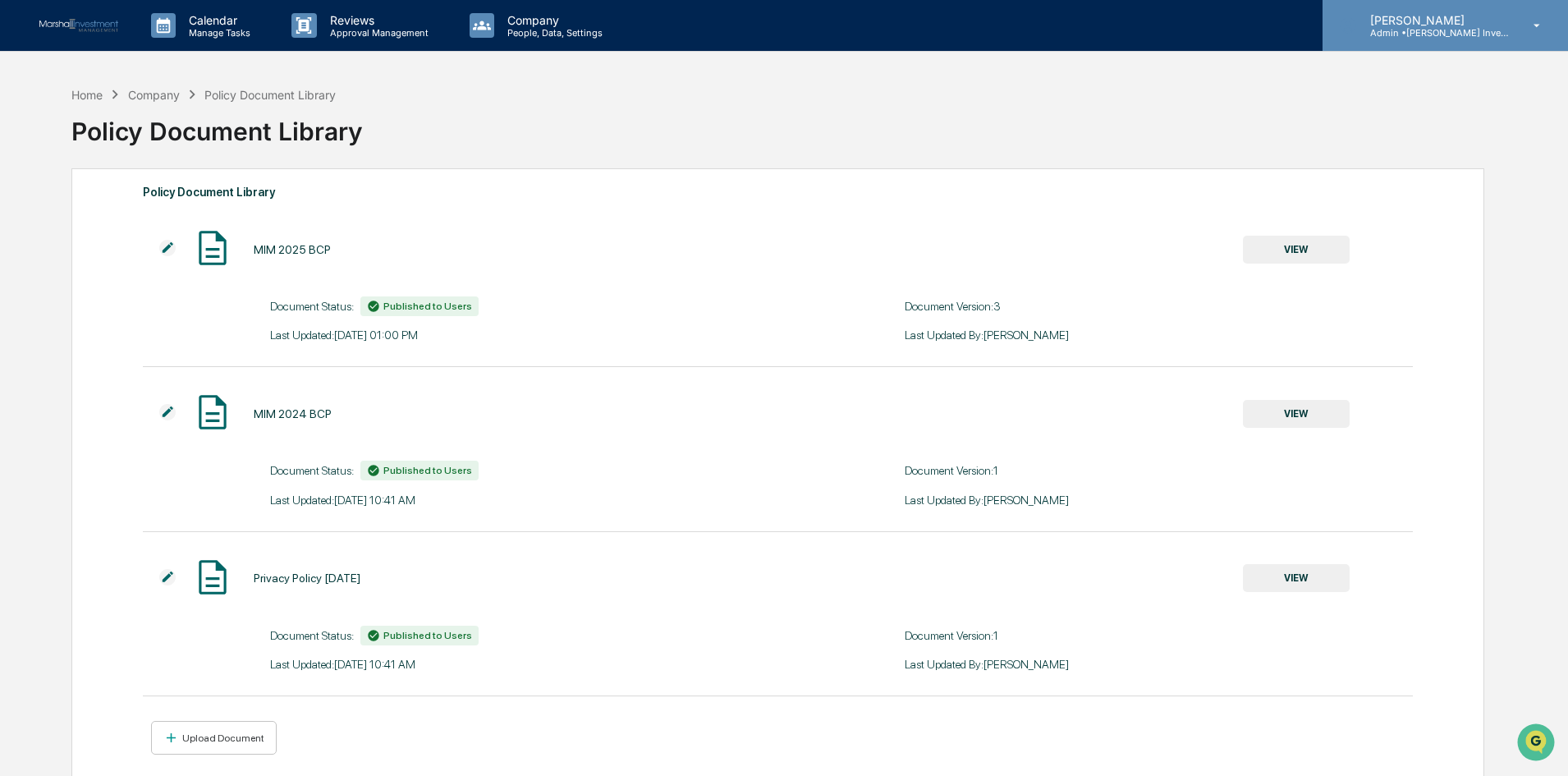
click at [1532, 31] on icon at bounding box center [1537, 25] width 29 height 16
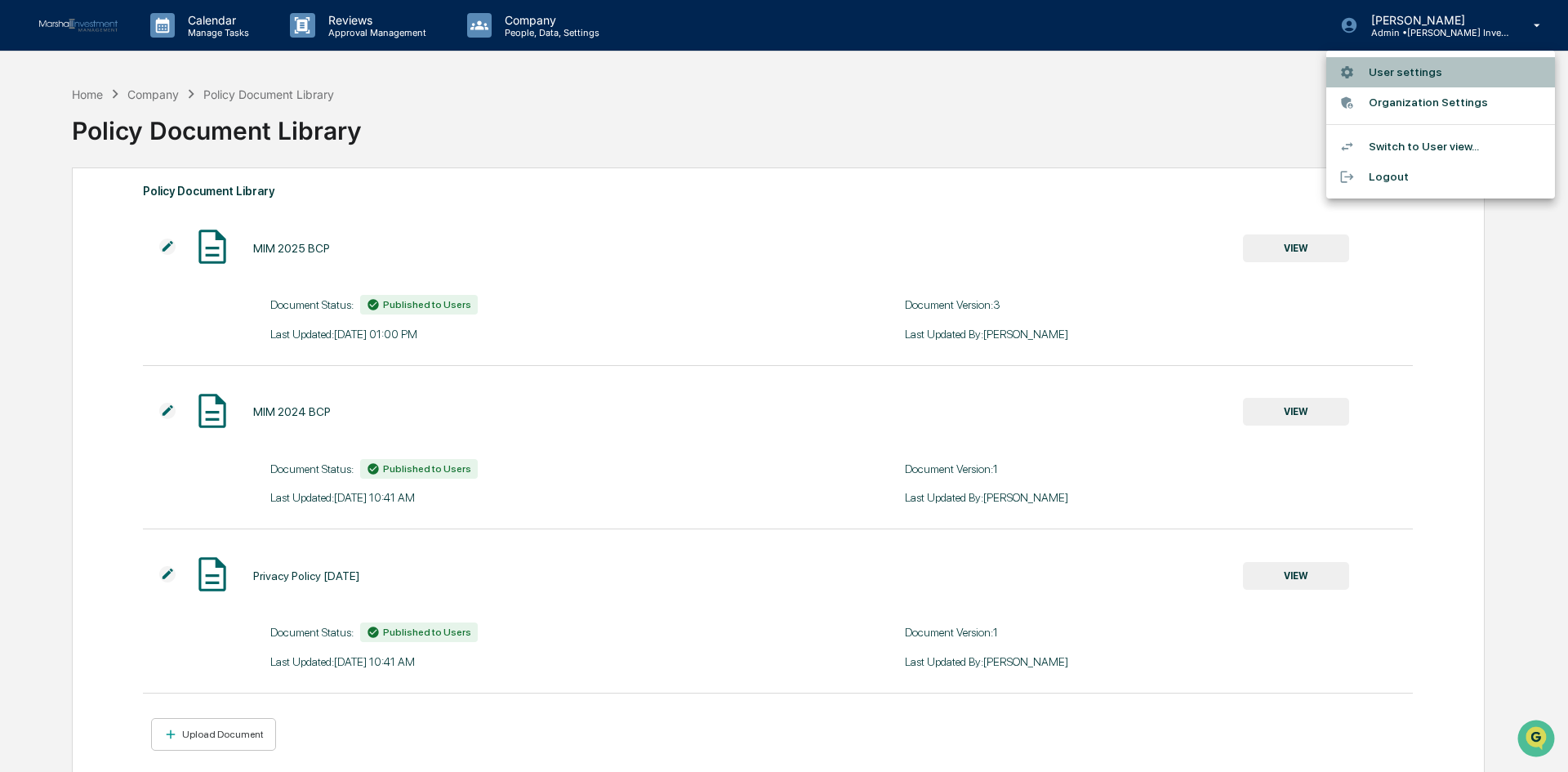
click at [1423, 70] on li "User settings" at bounding box center [1440, 72] width 229 height 30
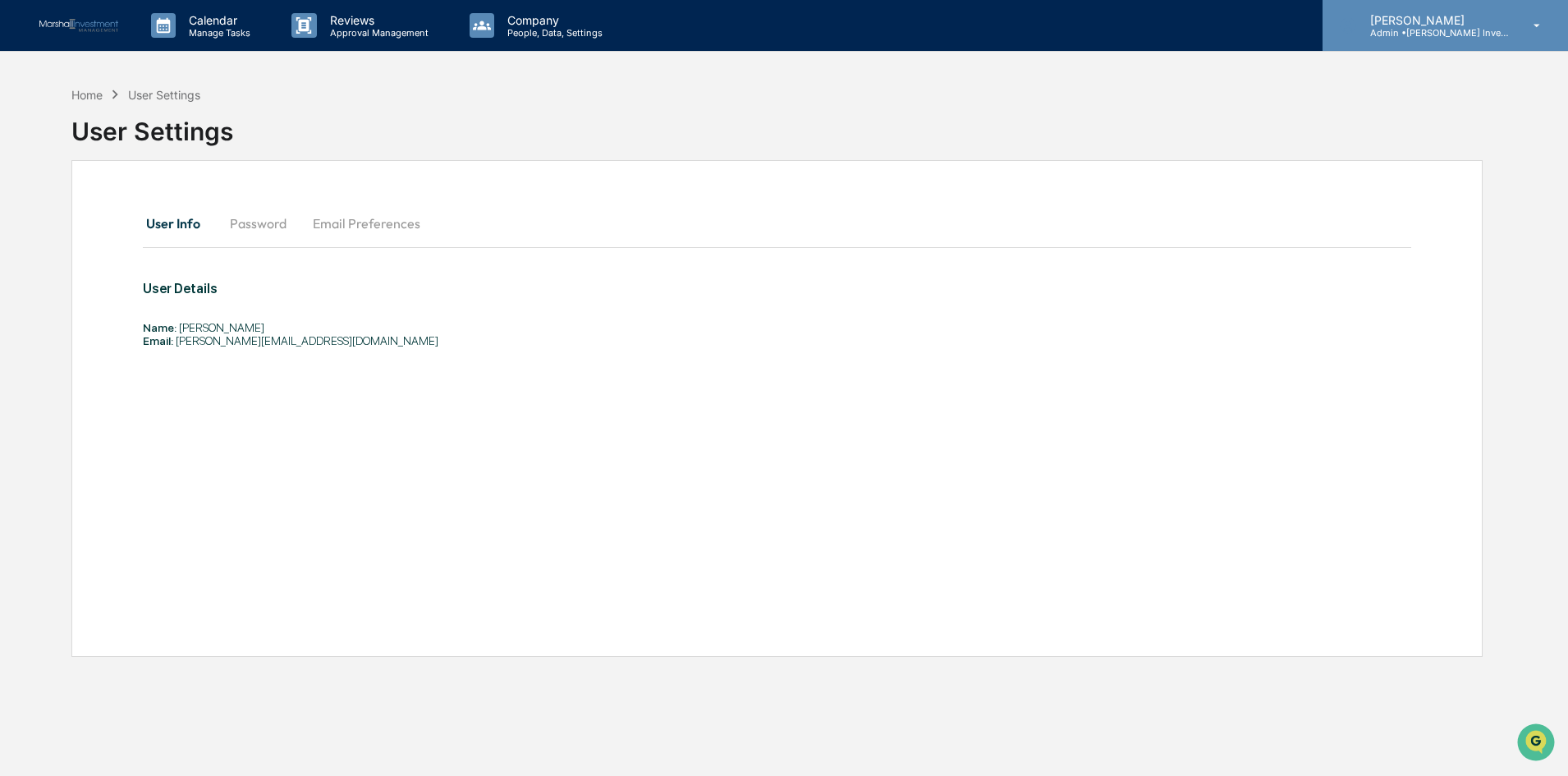
click at [1532, 33] on icon at bounding box center [1537, 25] width 29 height 16
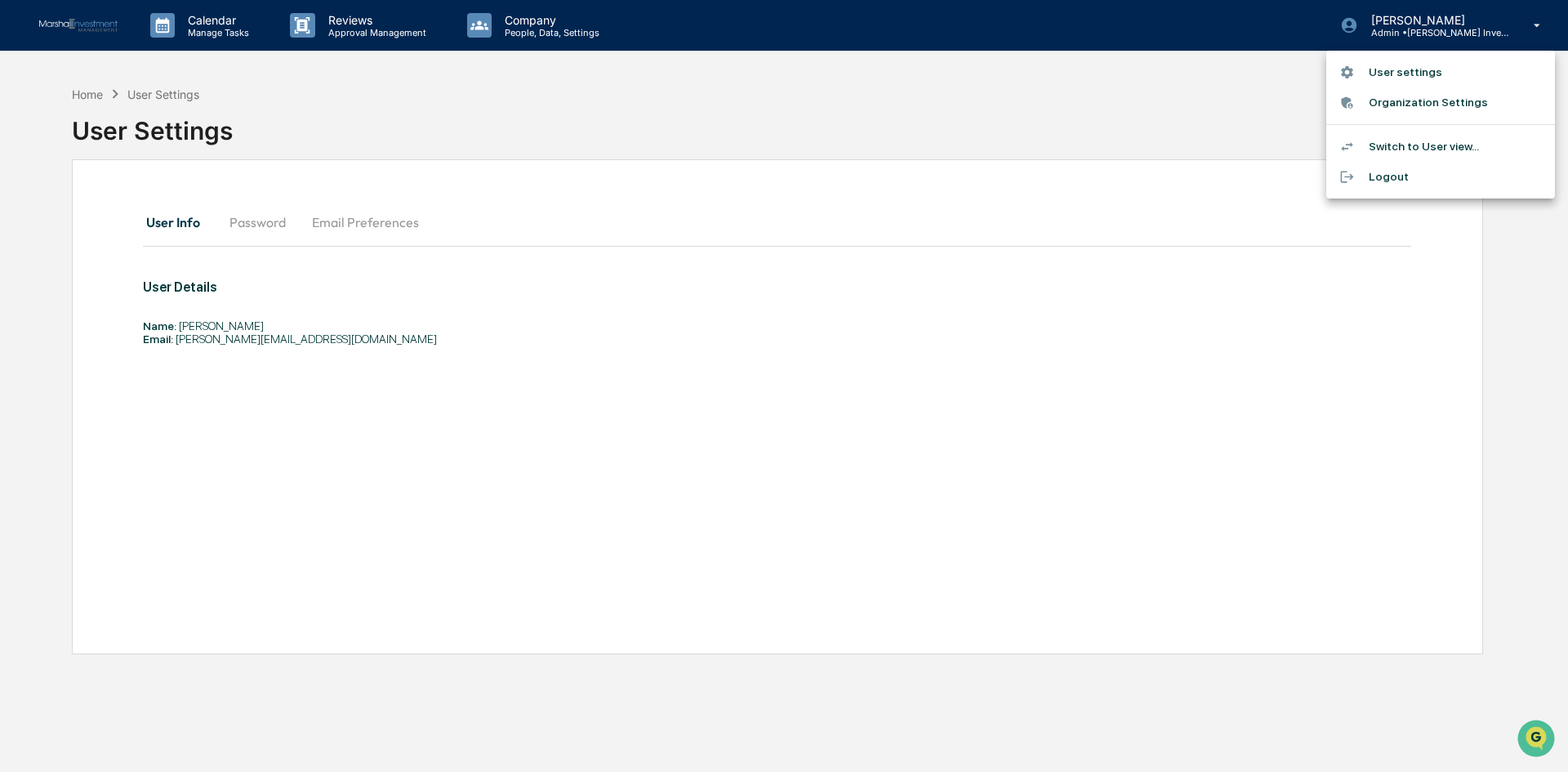
click at [1440, 103] on li "Organization Settings" at bounding box center [1440, 102] width 229 height 30
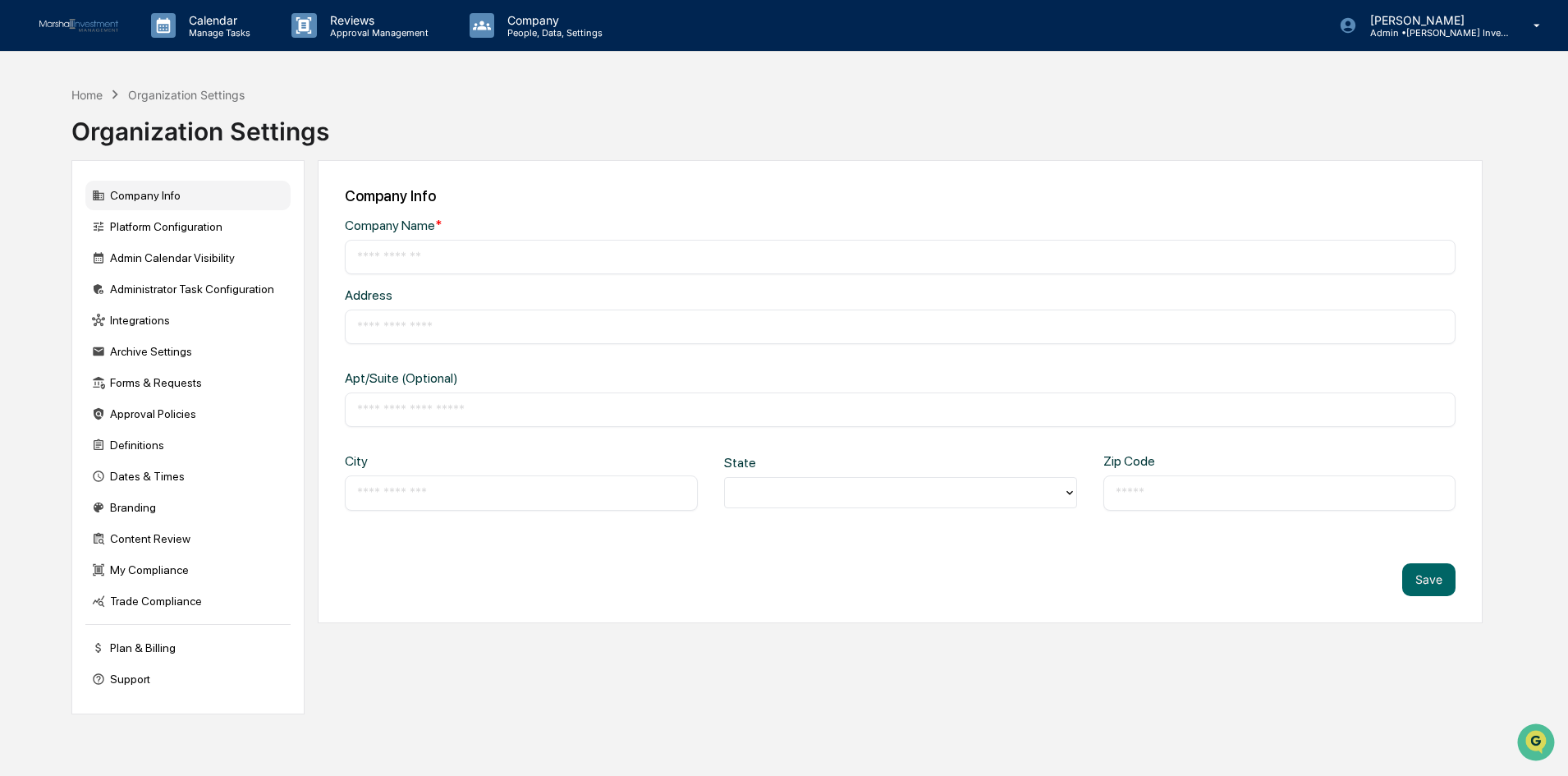
type input "**********"
type input "*****"
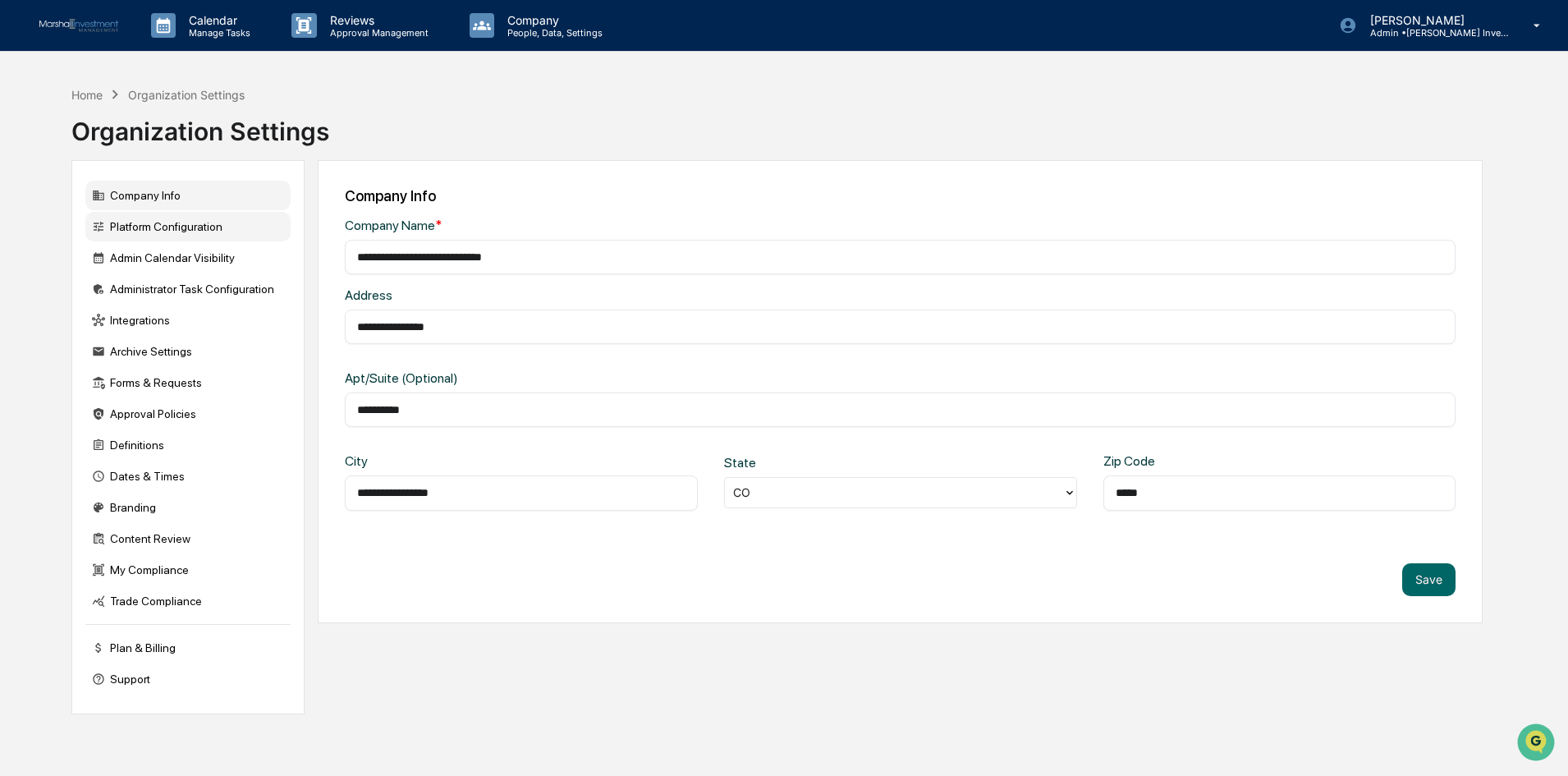
click at [118, 223] on div "Platform Configuration" at bounding box center [187, 227] width 205 height 30
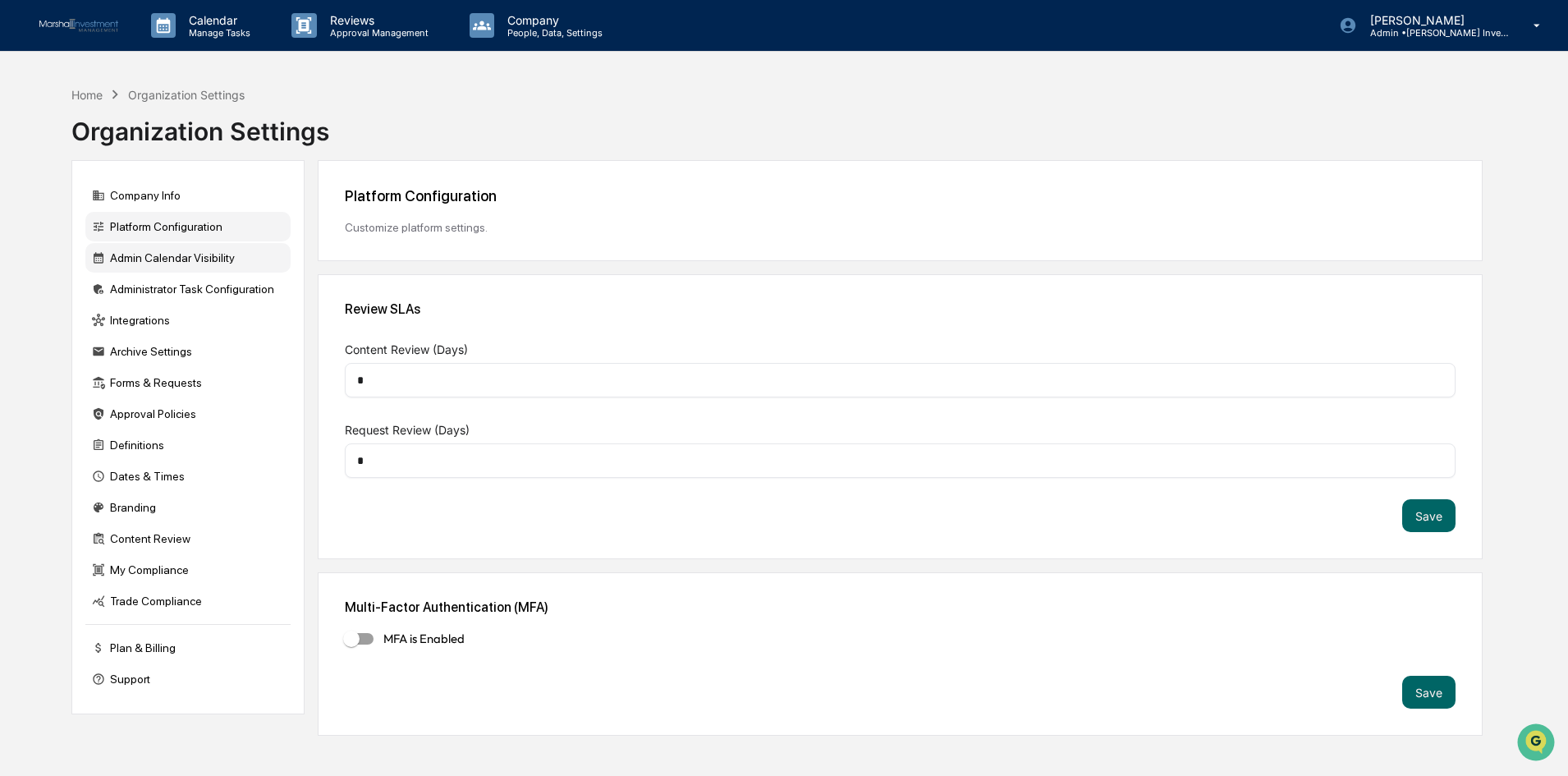
click at [119, 252] on div "Admin Calendar Visibility" at bounding box center [187, 258] width 205 height 30
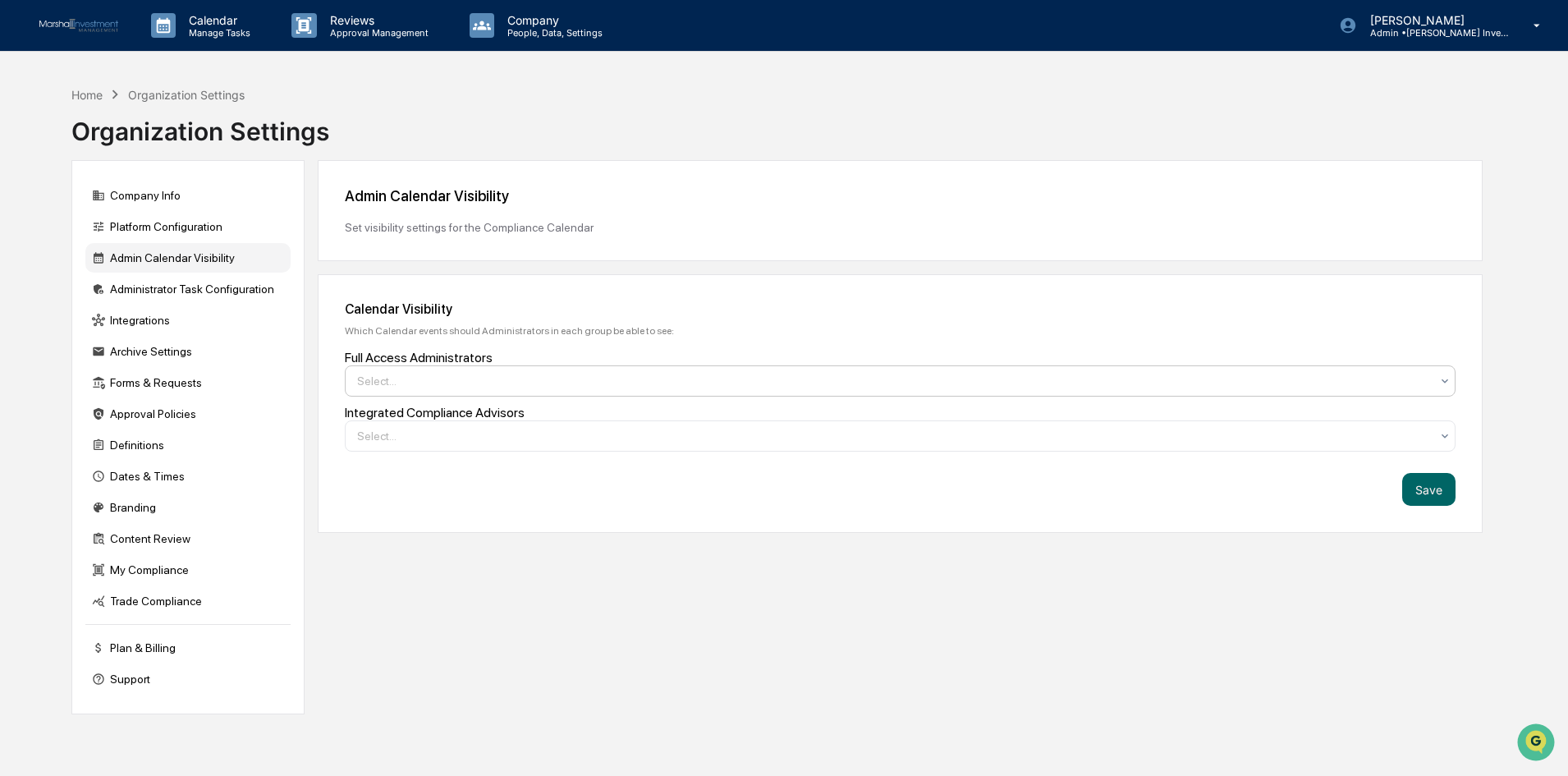
click at [1443, 375] on icon at bounding box center [1445, 381] width 13 height 13
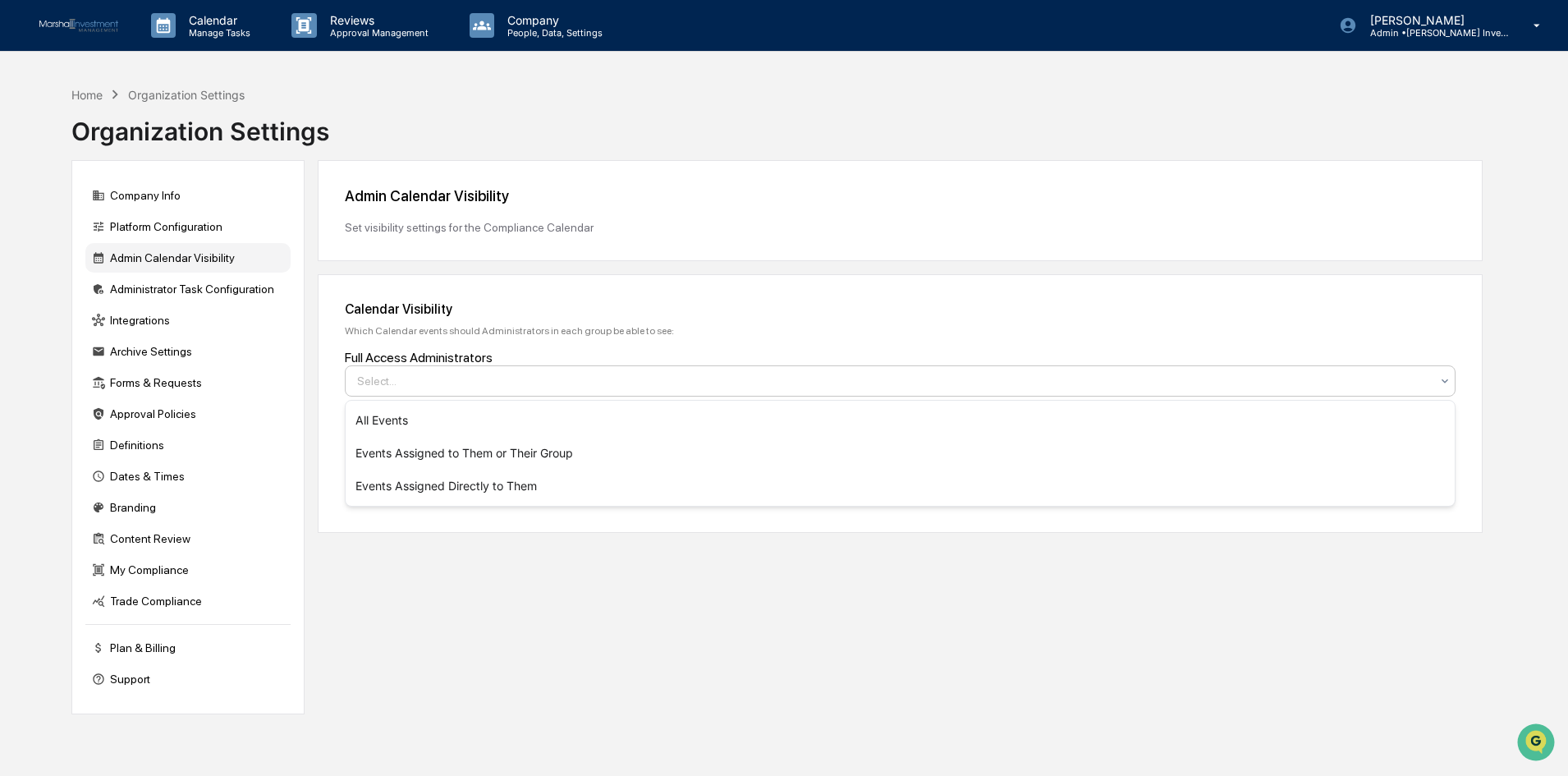
click at [1443, 375] on icon at bounding box center [1445, 381] width 13 height 13
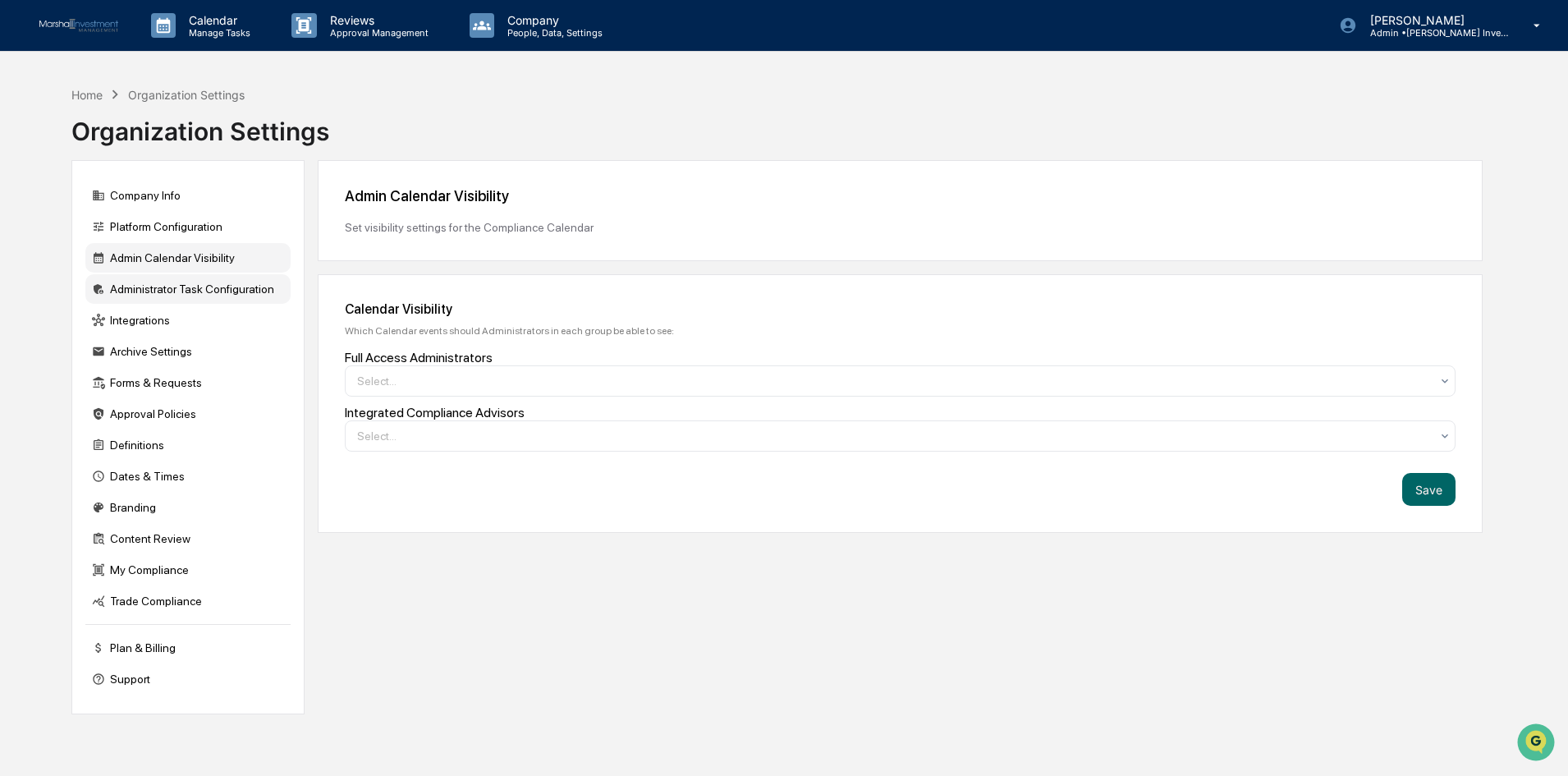
click at [213, 288] on div "Administrator Task Configuration" at bounding box center [187, 289] width 205 height 30
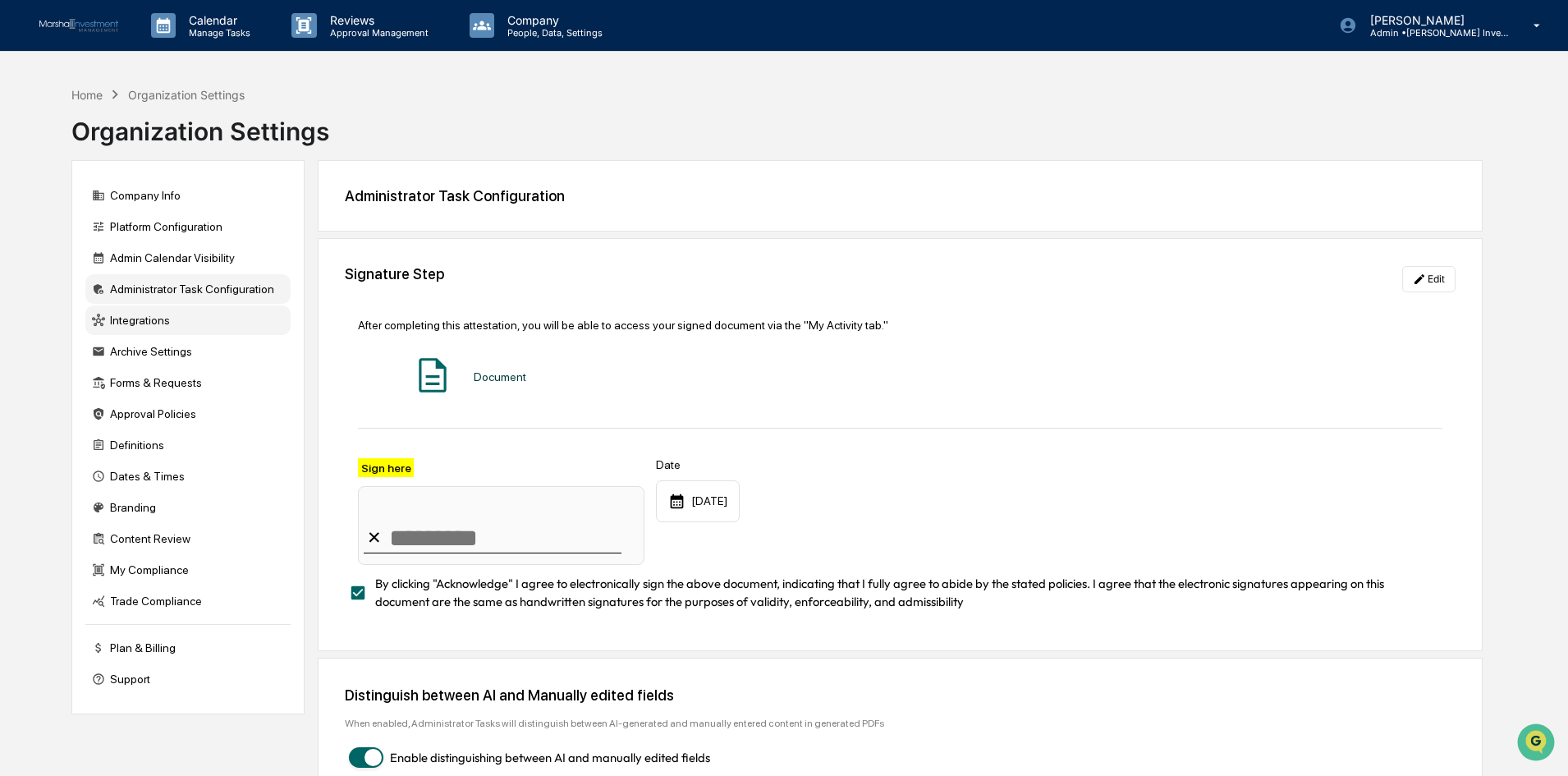
click at [124, 320] on div "Integrations" at bounding box center [187, 320] width 205 height 30
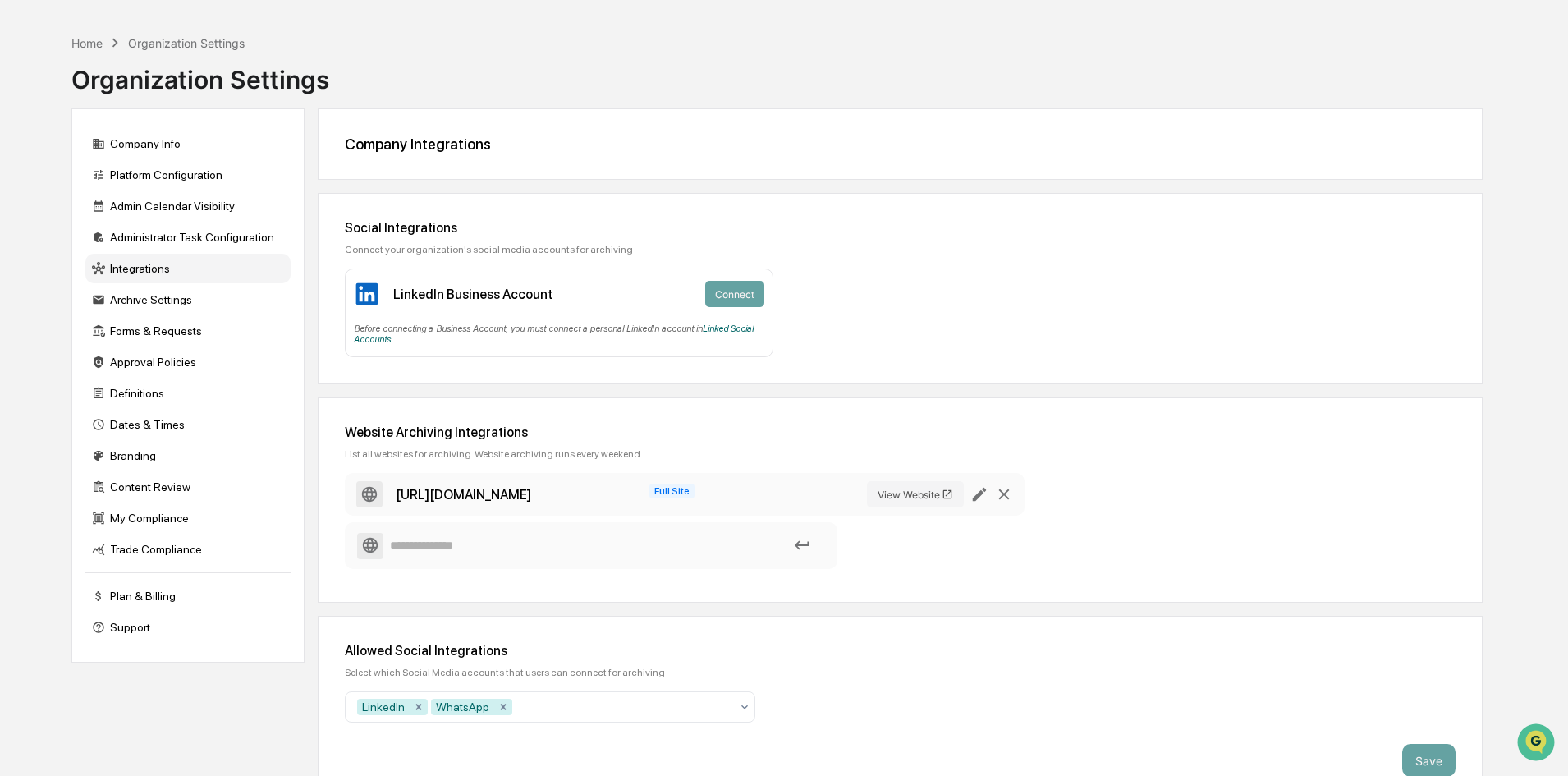
scroll to position [81, 0]
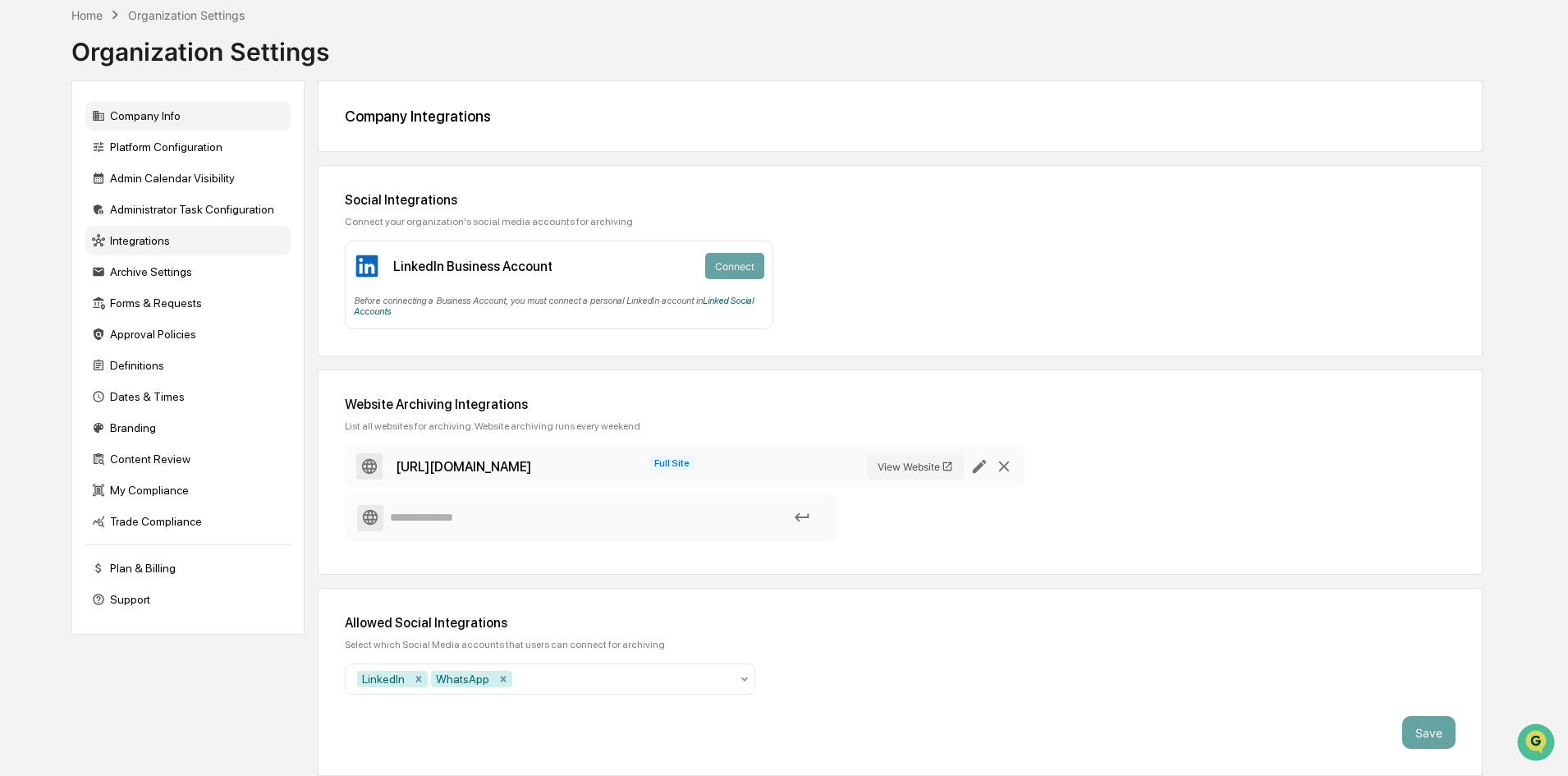
click at [130, 119] on div "Company Info" at bounding box center [187, 116] width 205 height 30
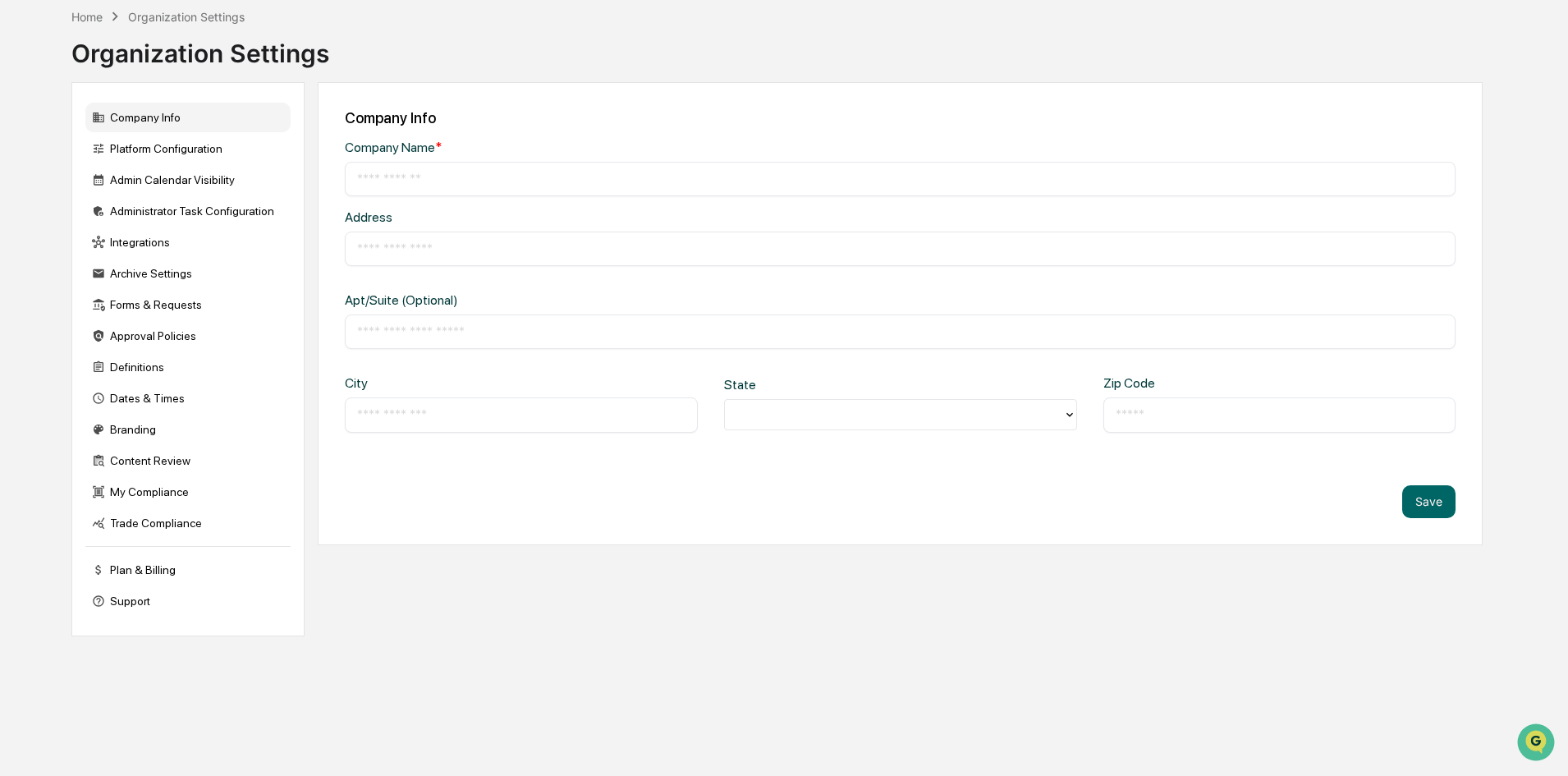
scroll to position [78, 0]
type input "**********"
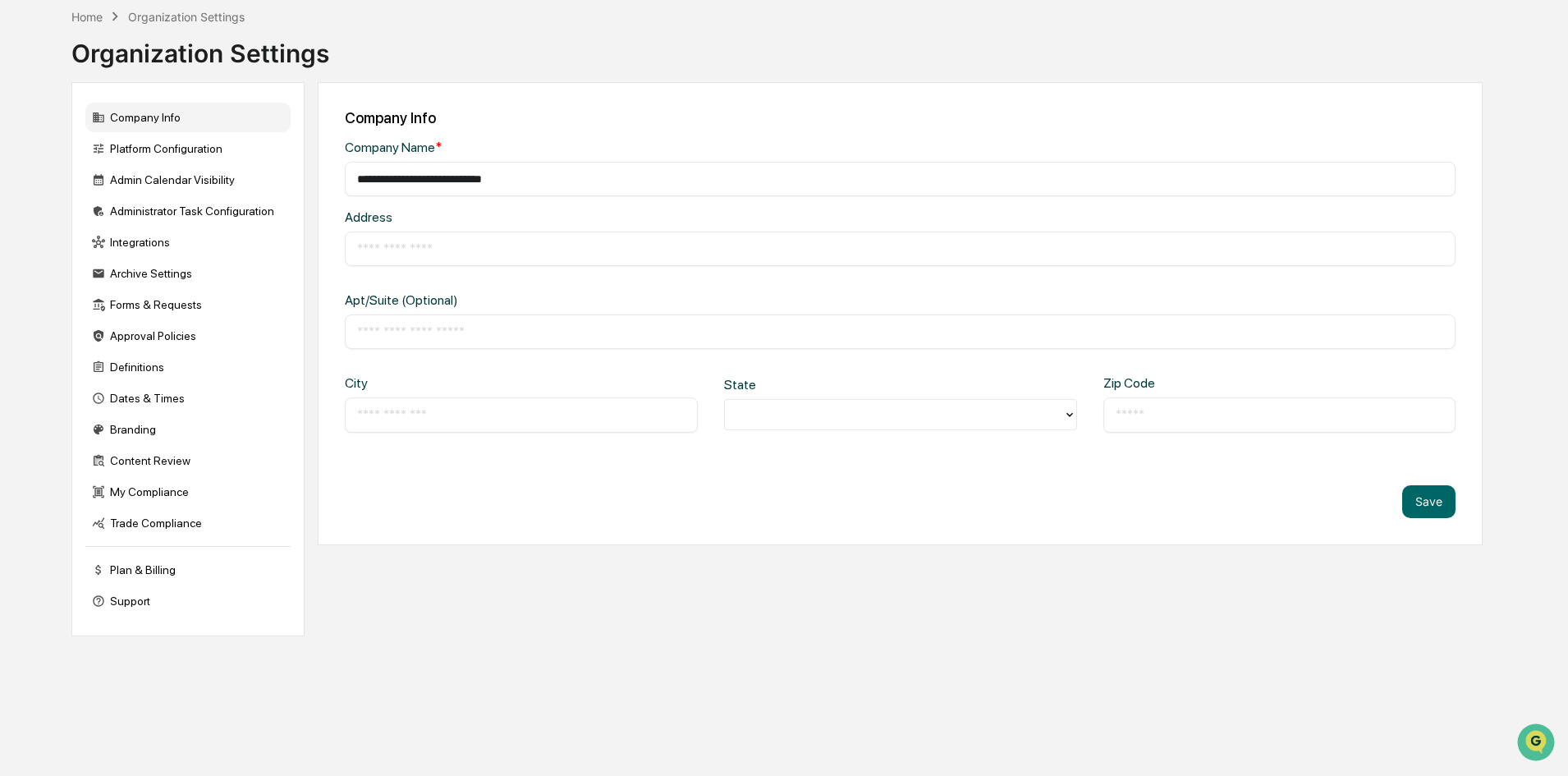
type input "*****"
click at [137, 242] on div "Integrations" at bounding box center [187, 242] width 205 height 30
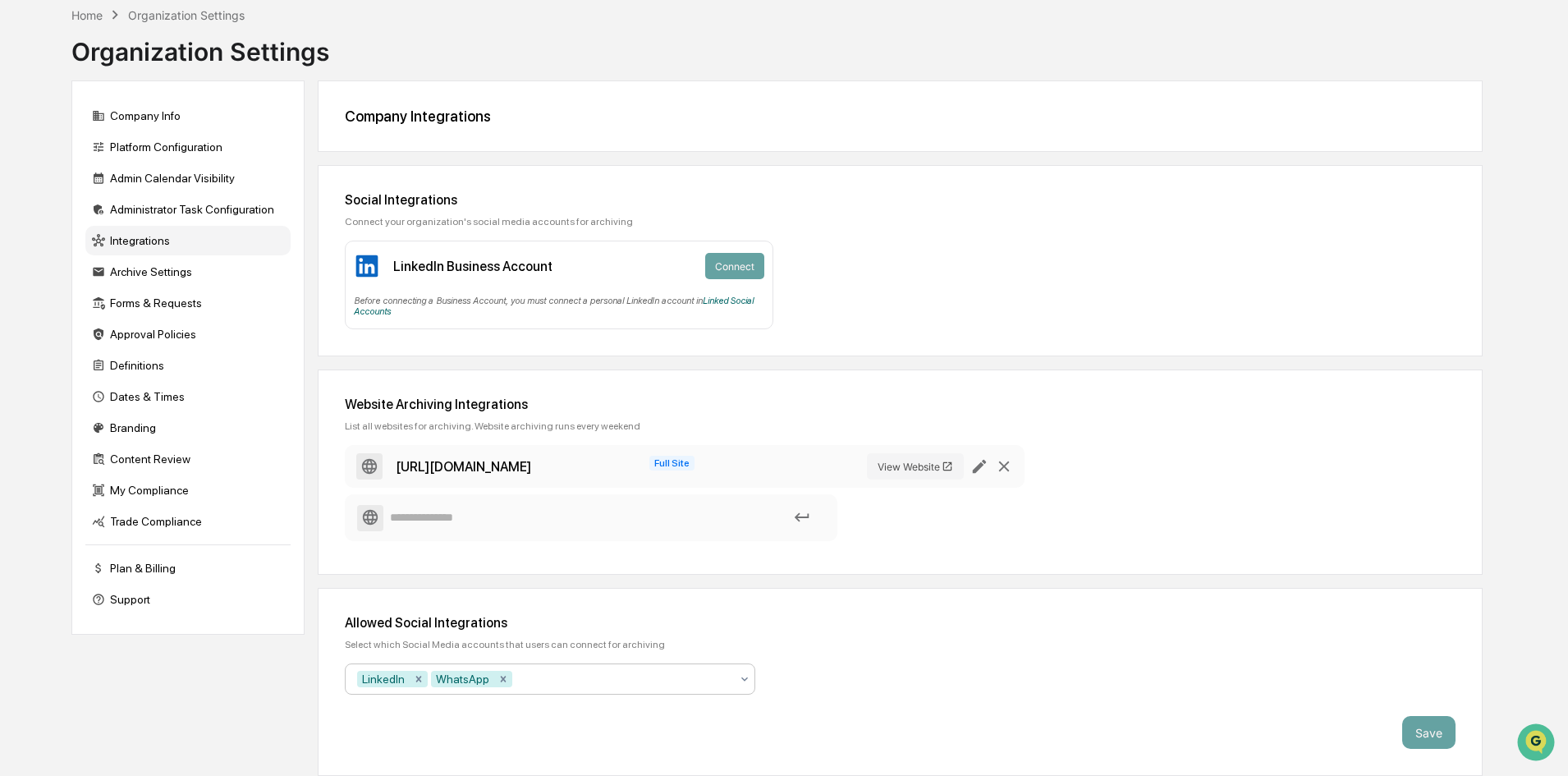
click at [751, 681] on icon at bounding box center [744, 679] width 13 height 13
click at [812, 656] on div "Allowed Social Integrations Select which Social Media accounts that users can c…" at bounding box center [900, 681] width 1165 height 188
click at [179, 264] on div "Archive Settings" at bounding box center [187, 272] width 205 height 30
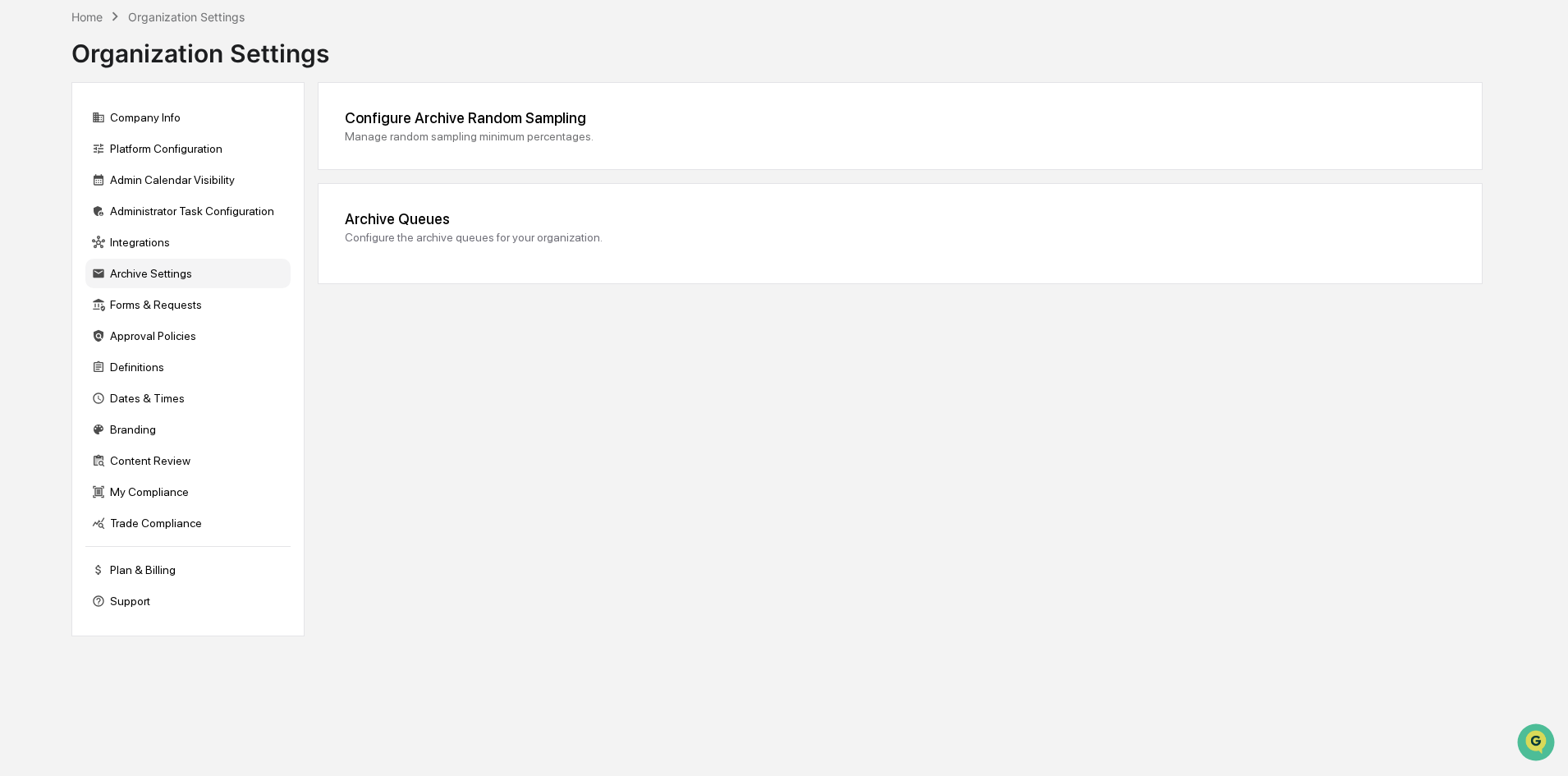
scroll to position [78, 0]
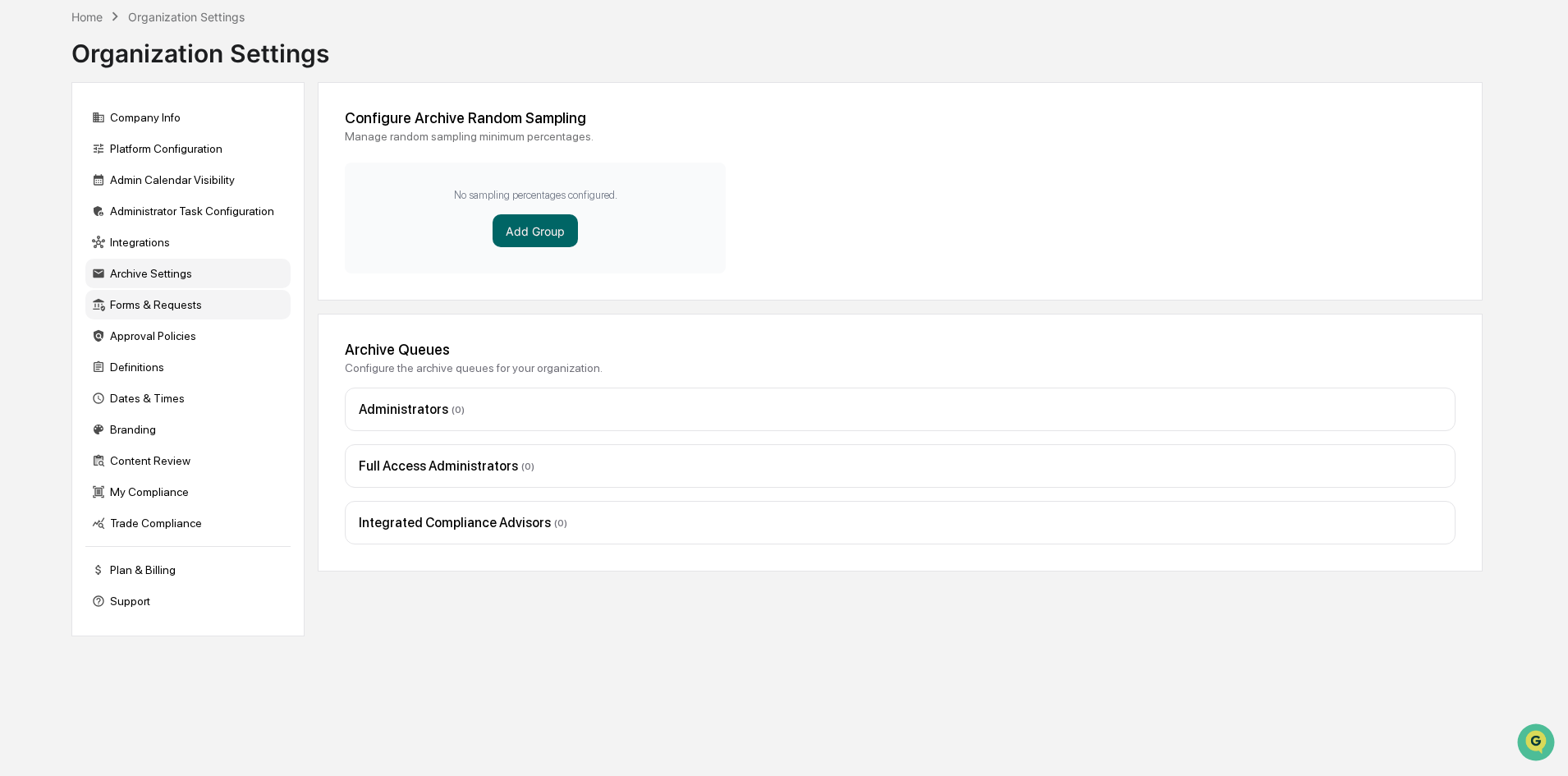
click at [166, 311] on div "Forms & Requests" at bounding box center [187, 305] width 205 height 30
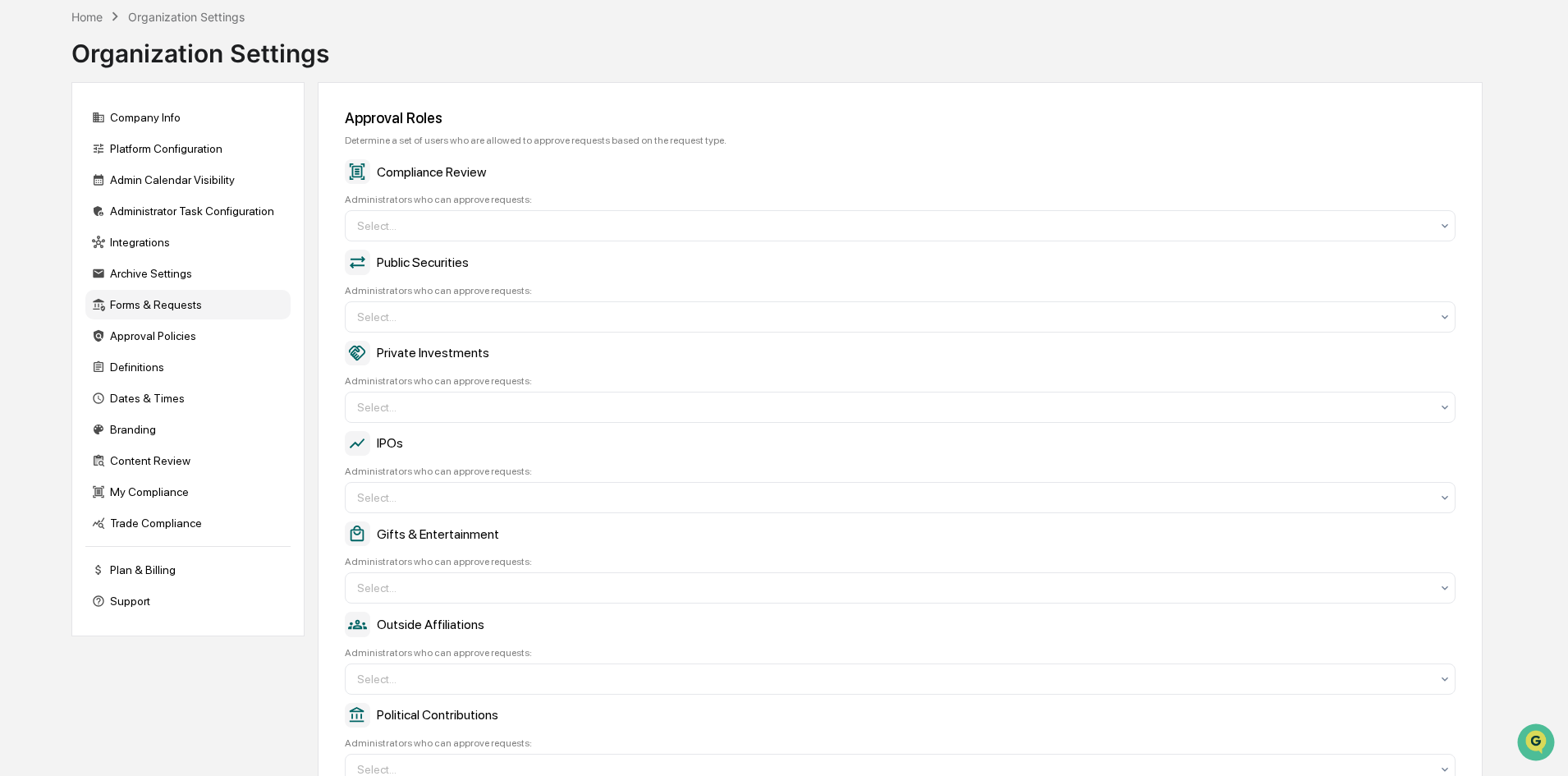
scroll to position [81, 0]
click at [164, 333] on div "Approval Policies" at bounding box center [187, 333] width 205 height 30
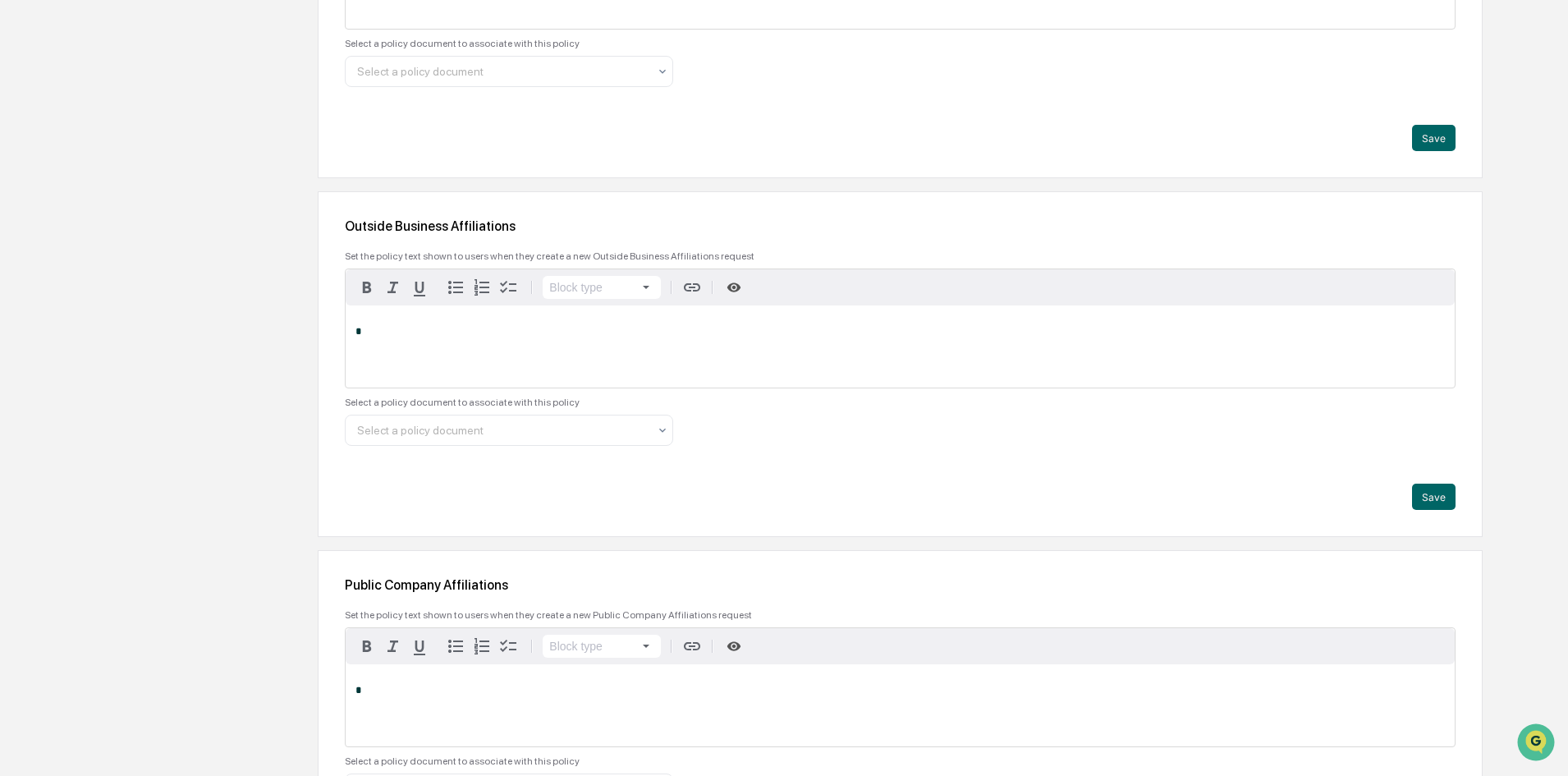
scroll to position [1886, 0]
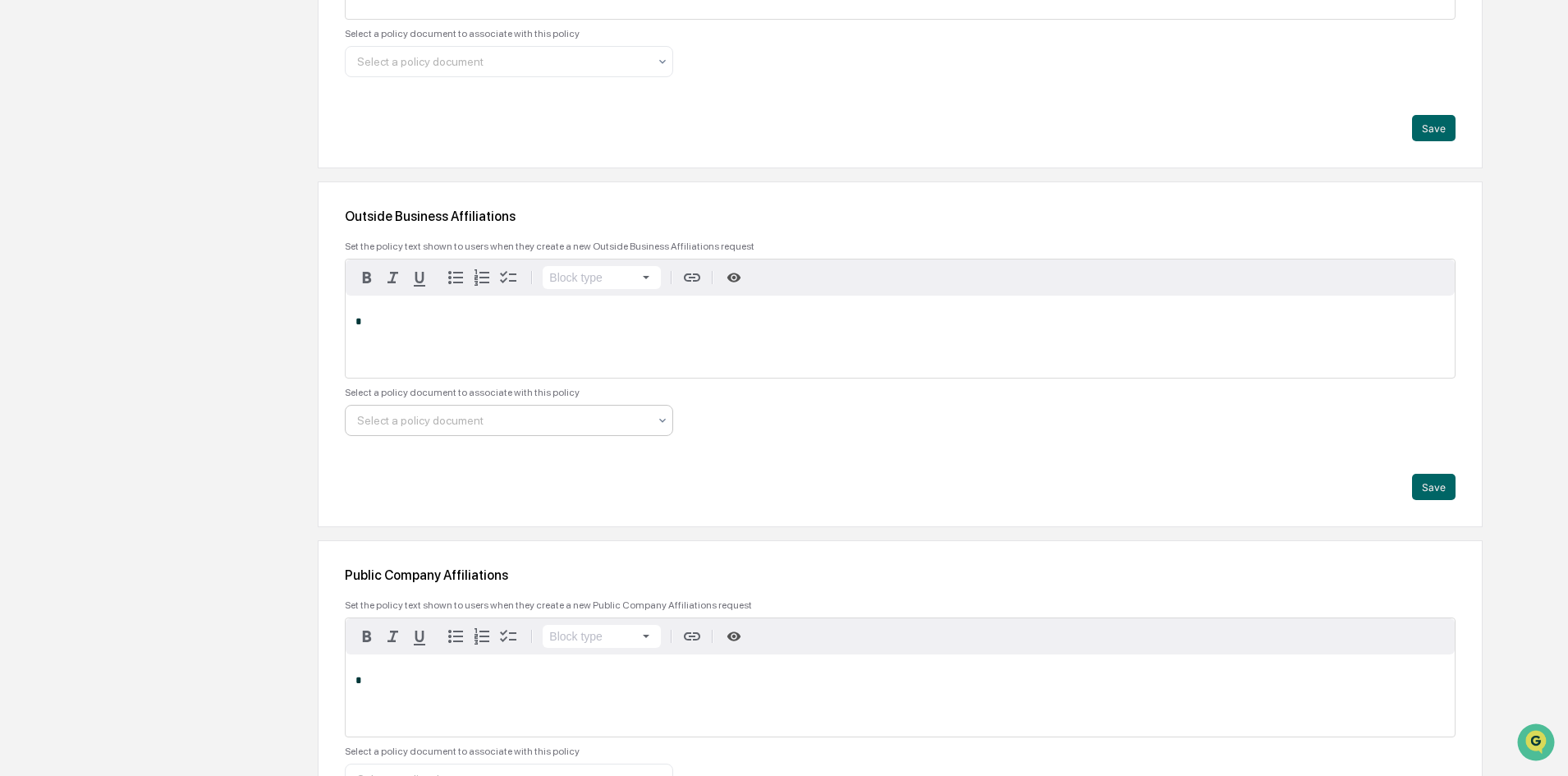
click at [745, 409] on div "Select a policy document to associate with this policy Select a policy document" at bounding box center [900, 411] width 1111 height 50
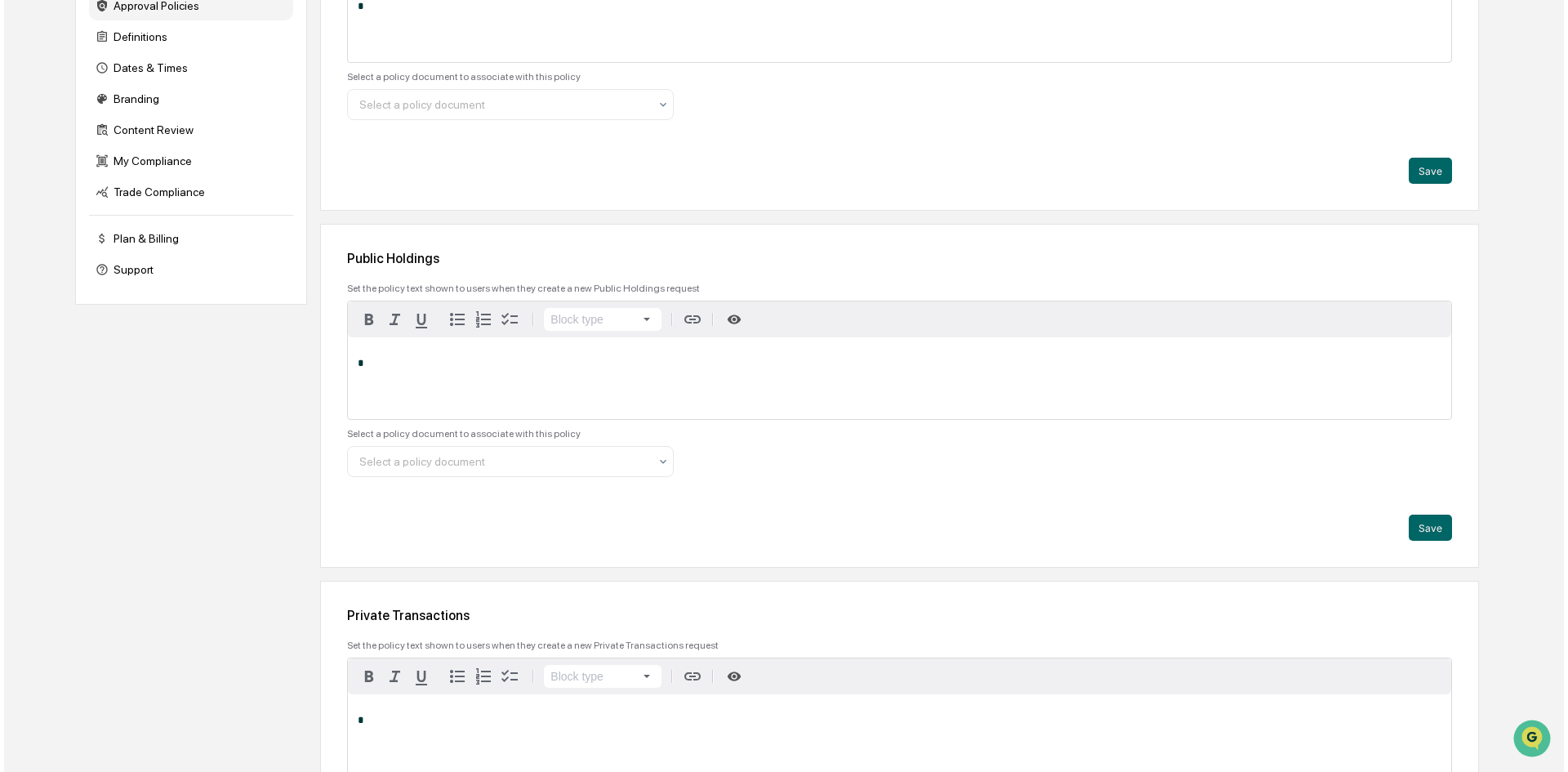
scroll to position [0, 0]
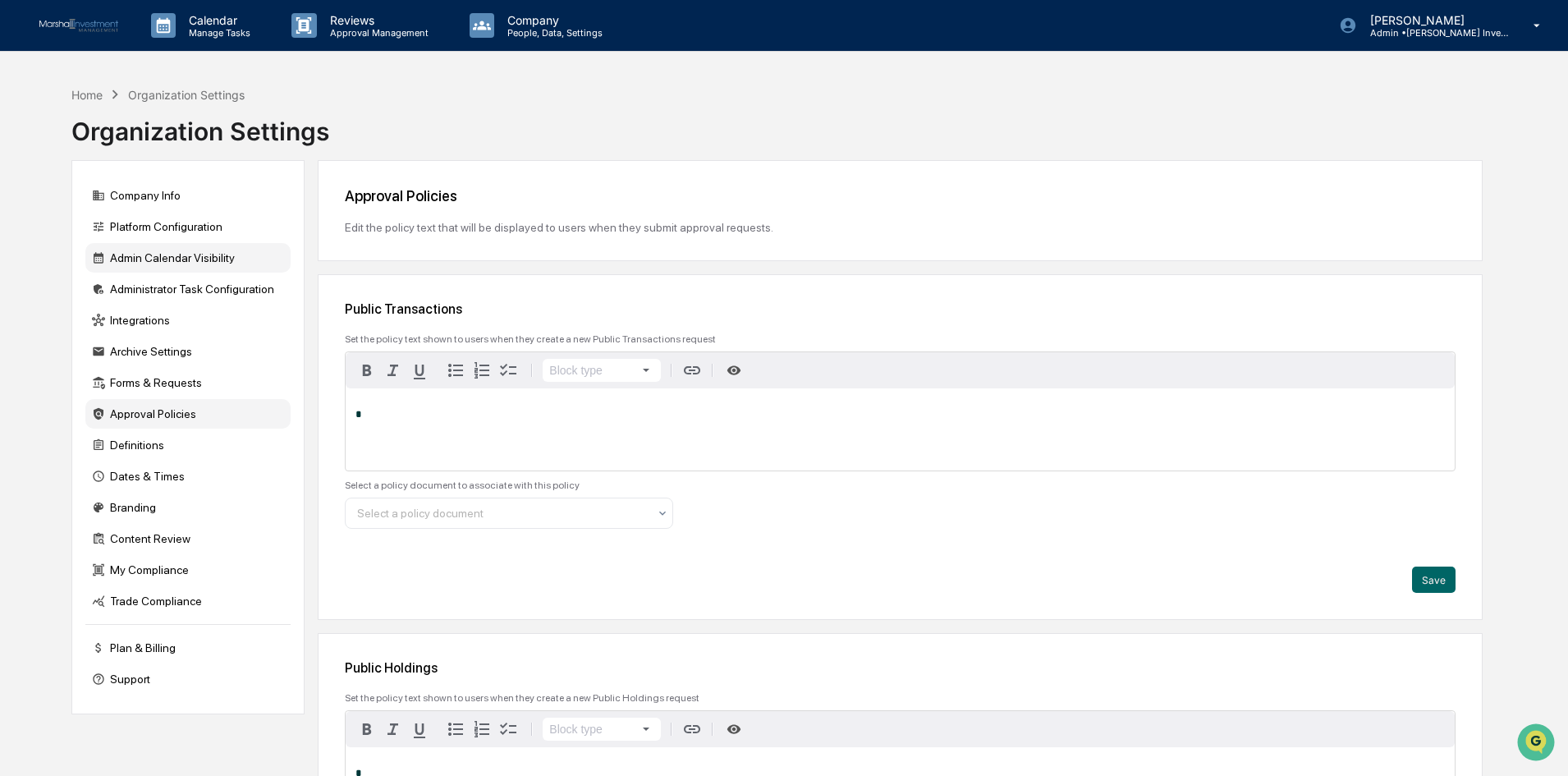
click at [209, 254] on div "Admin Calendar Visibility" at bounding box center [187, 258] width 205 height 30
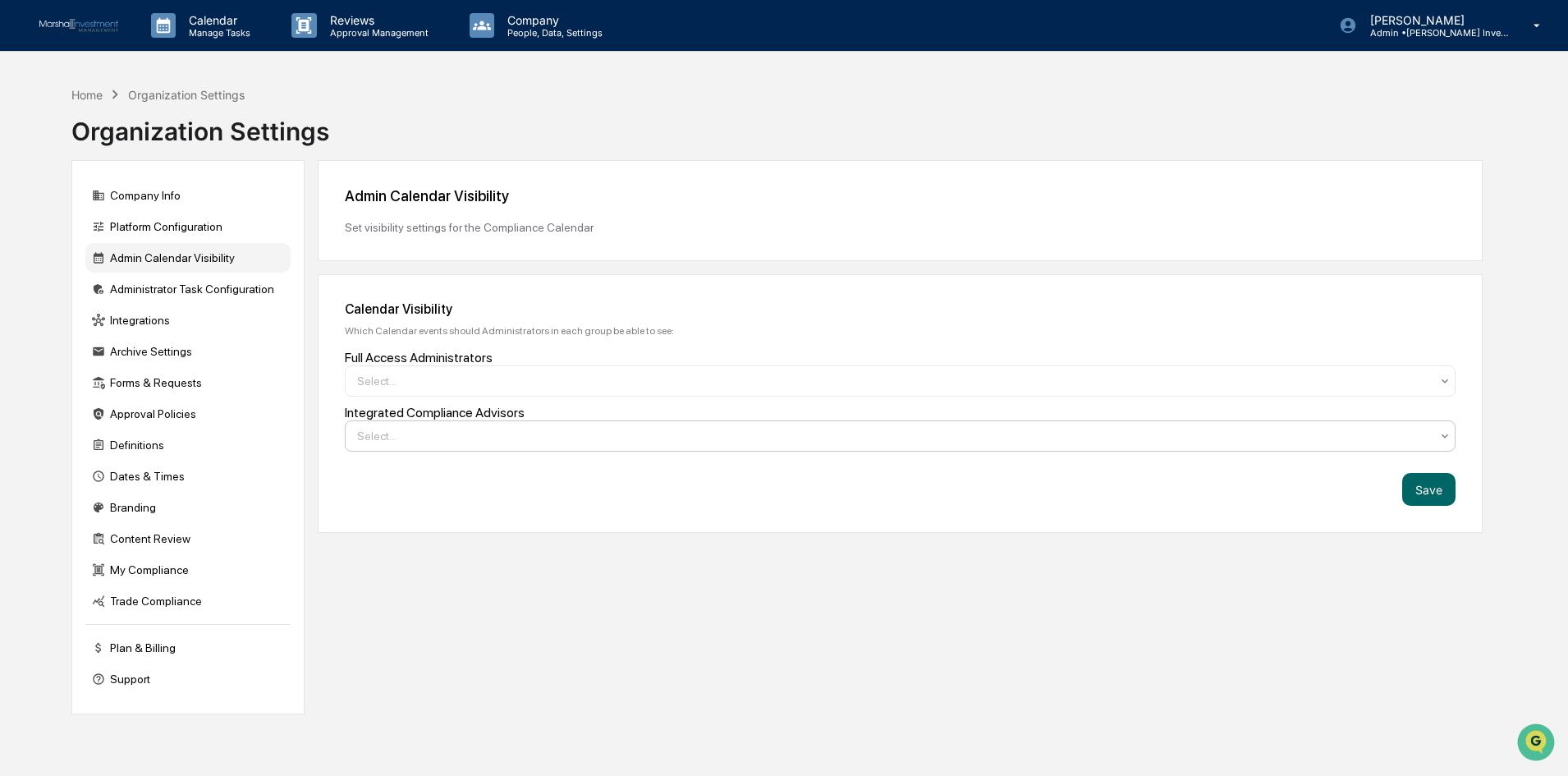
click at [1438, 392] on div "Select..." at bounding box center [894, 381] width 1090 height 23
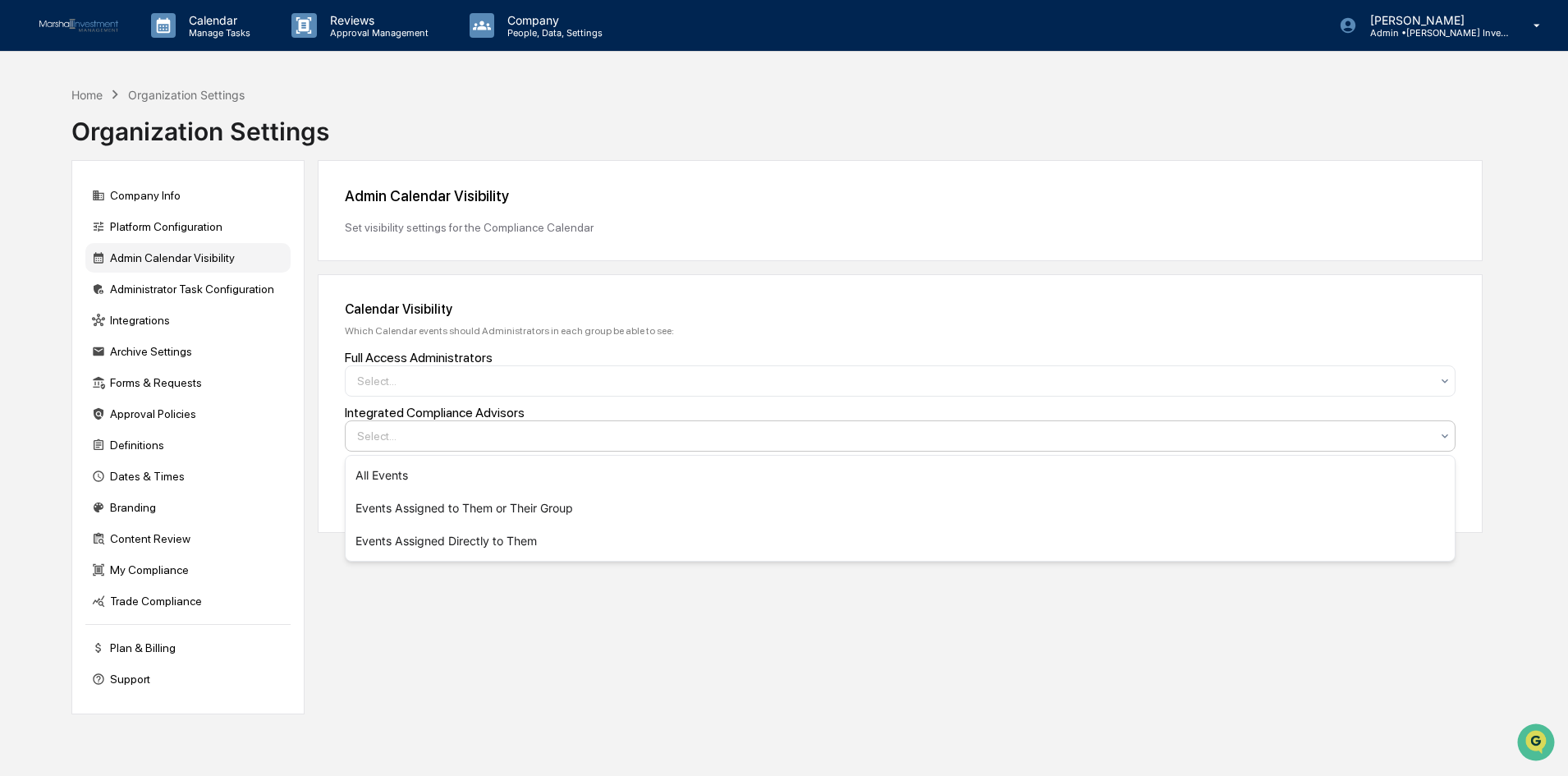
click at [1438, 431] on div "Select..." at bounding box center [894, 435] width 1090 height 23
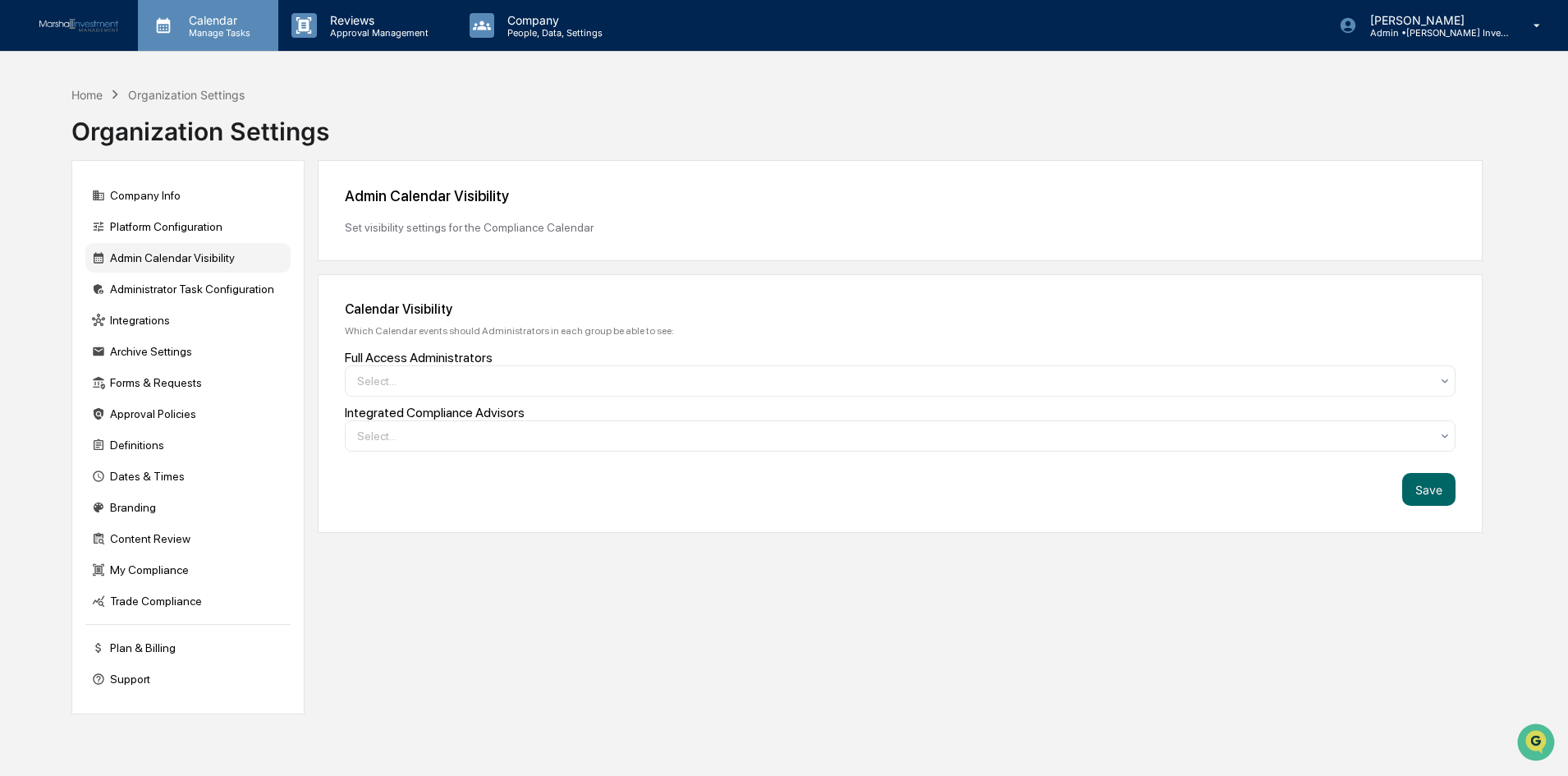
click at [222, 29] on p "Manage Tasks" at bounding box center [217, 33] width 83 height 11
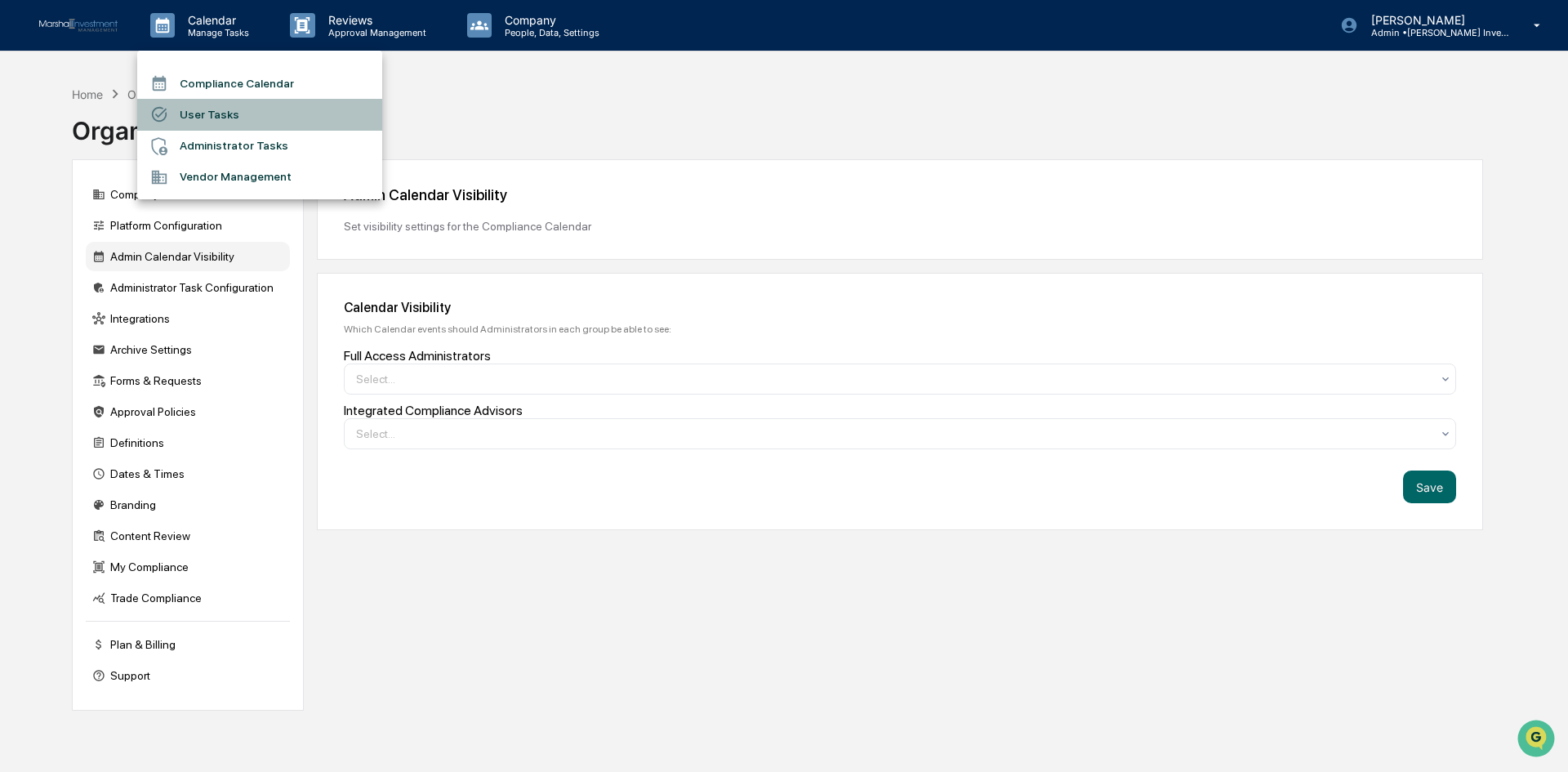
click at [221, 117] on li "User Tasks" at bounding box center [259, 114] width 245 height 31
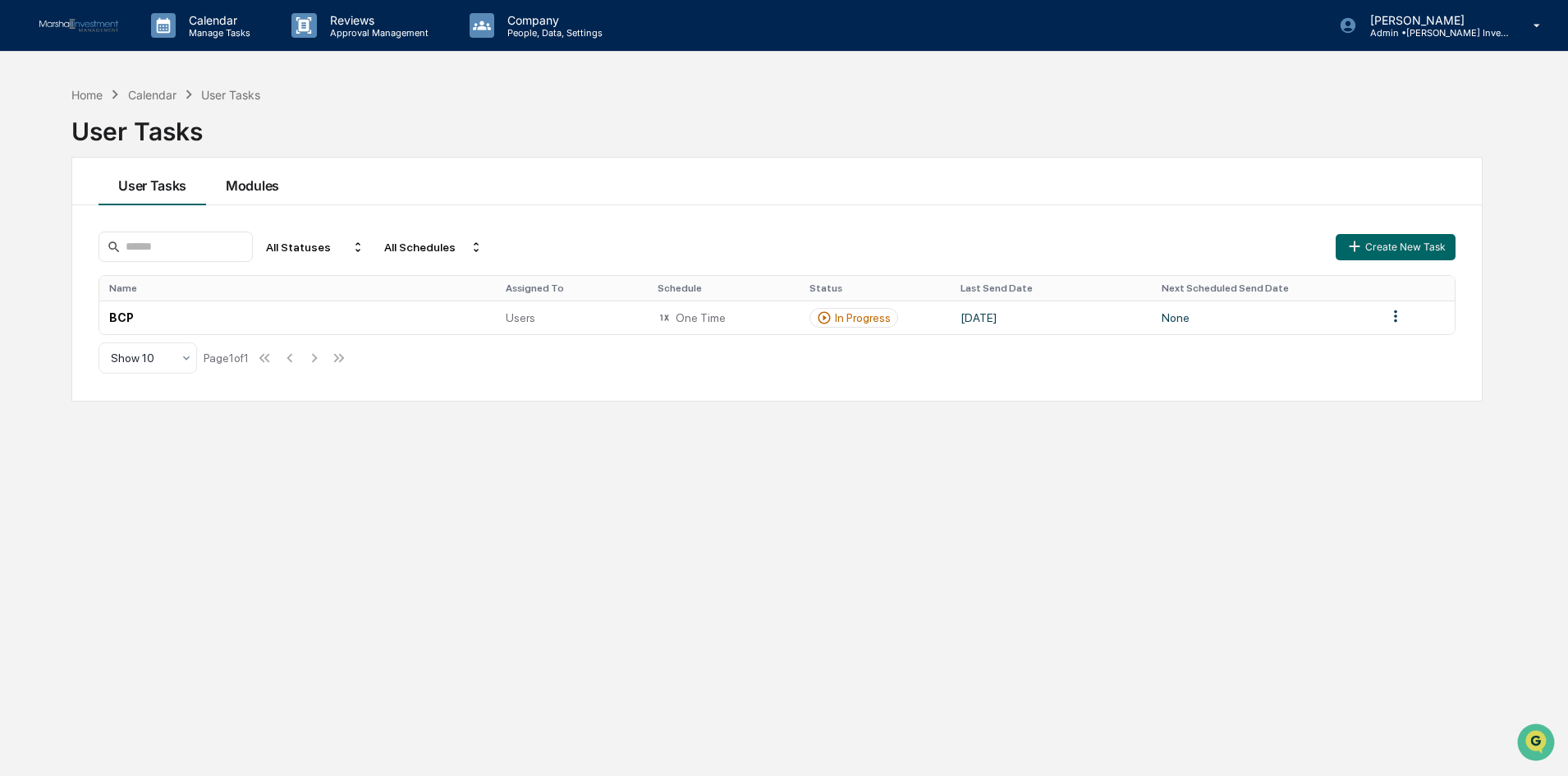
click at [245, 178] on button "Modules" at bounding box center [252, 181] width 93 height 48
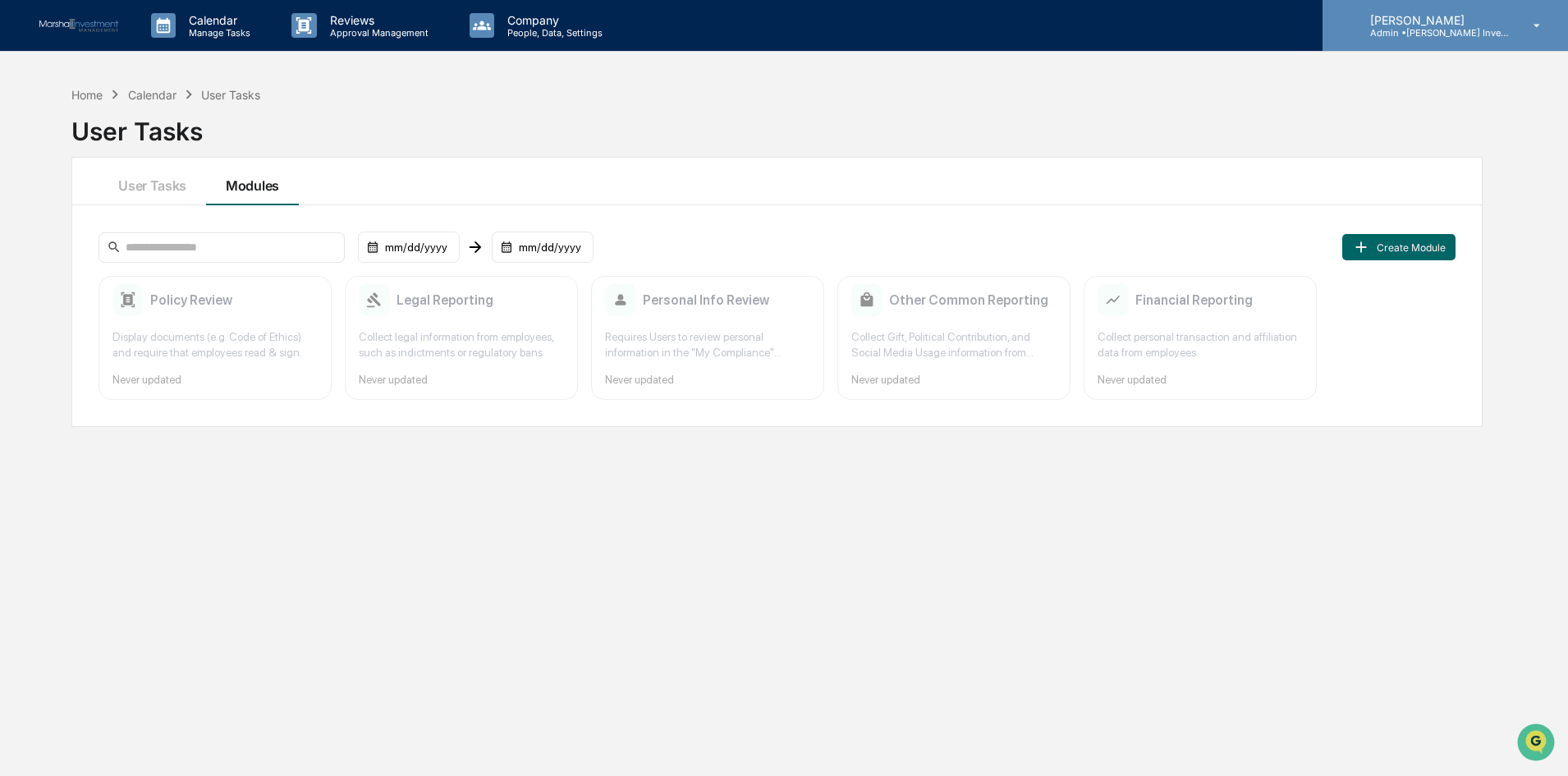
click at [1538, 34] on div "[PERSON_NAME] Admin • [PERSON_NAME] Investment Management" at bounding box center [1445, 25] width 245 height 51
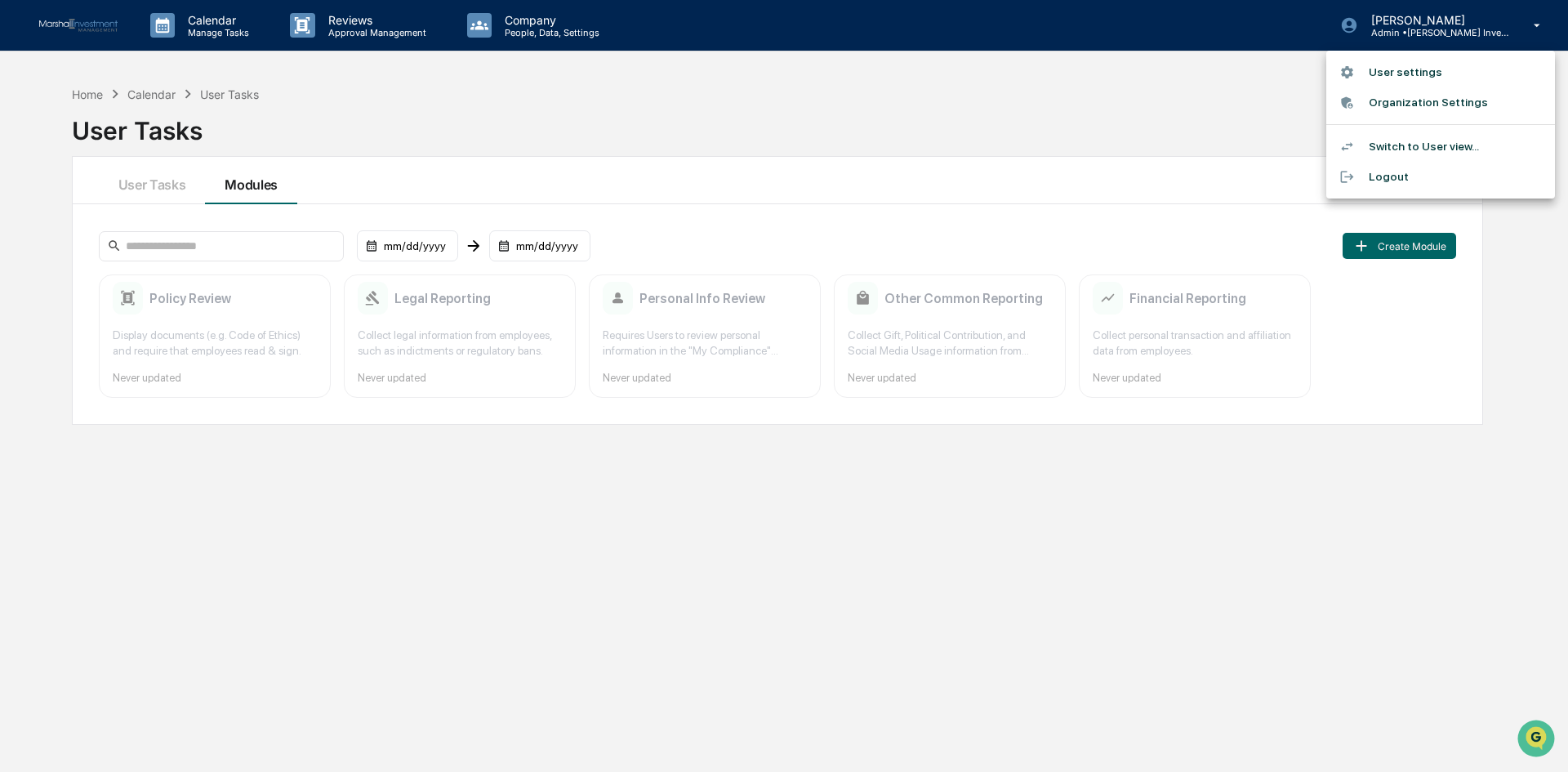
click at [1372, 183] on li "Logout" at bounding box center [1440, 177] width 229 height 30
